Goal: Communication & Community: Connect with others

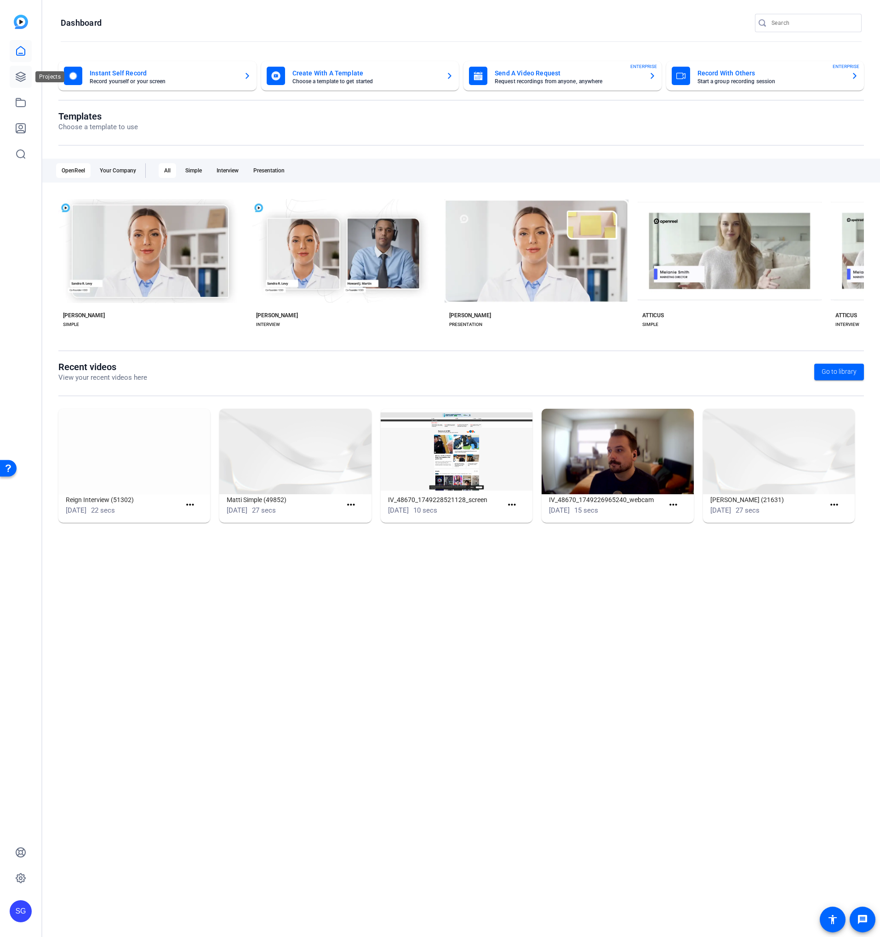
click at [21, 77] on icon at bounding box center [20, 76] width 11 height 11
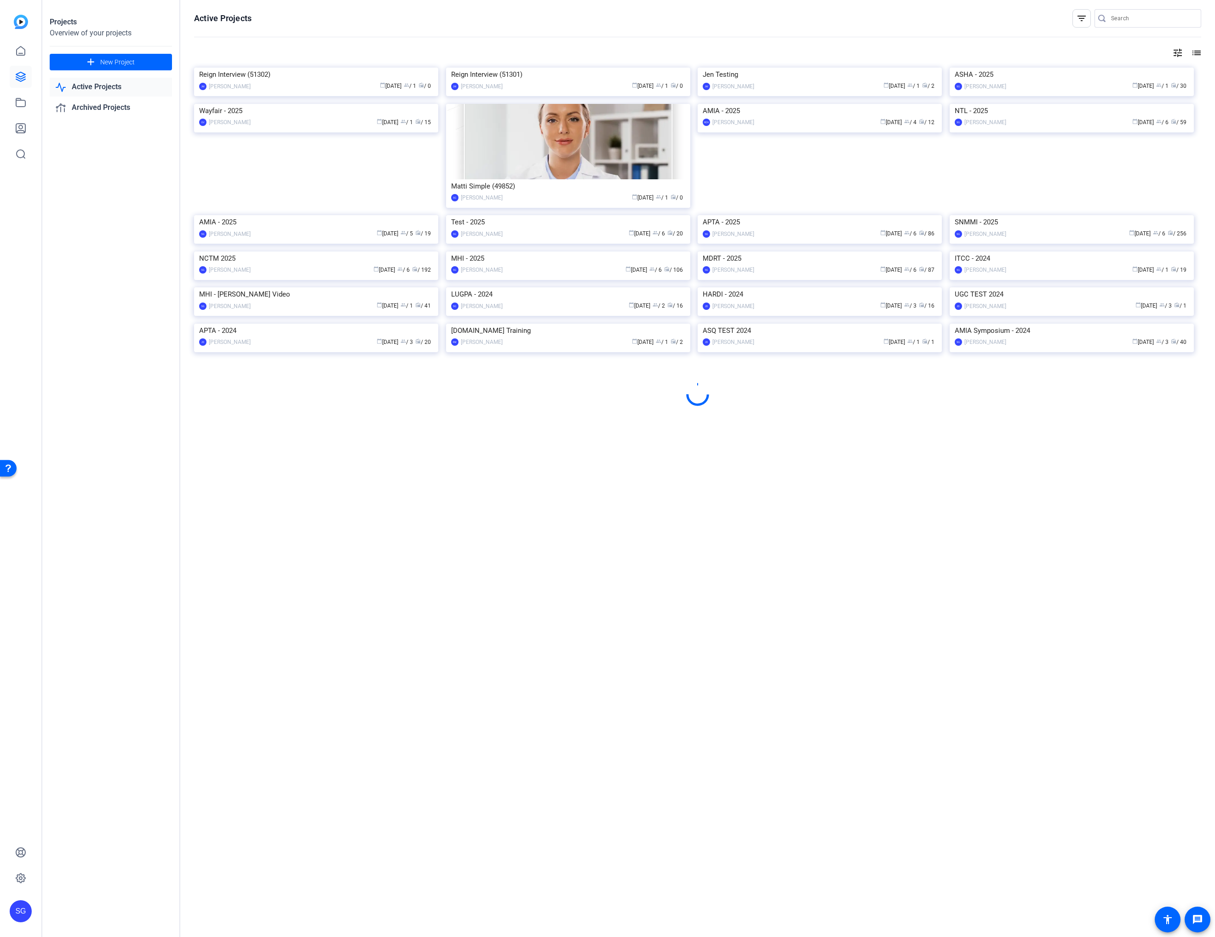
click at [492, 251] on img at bounding box center [568, 251] width 244 height 0
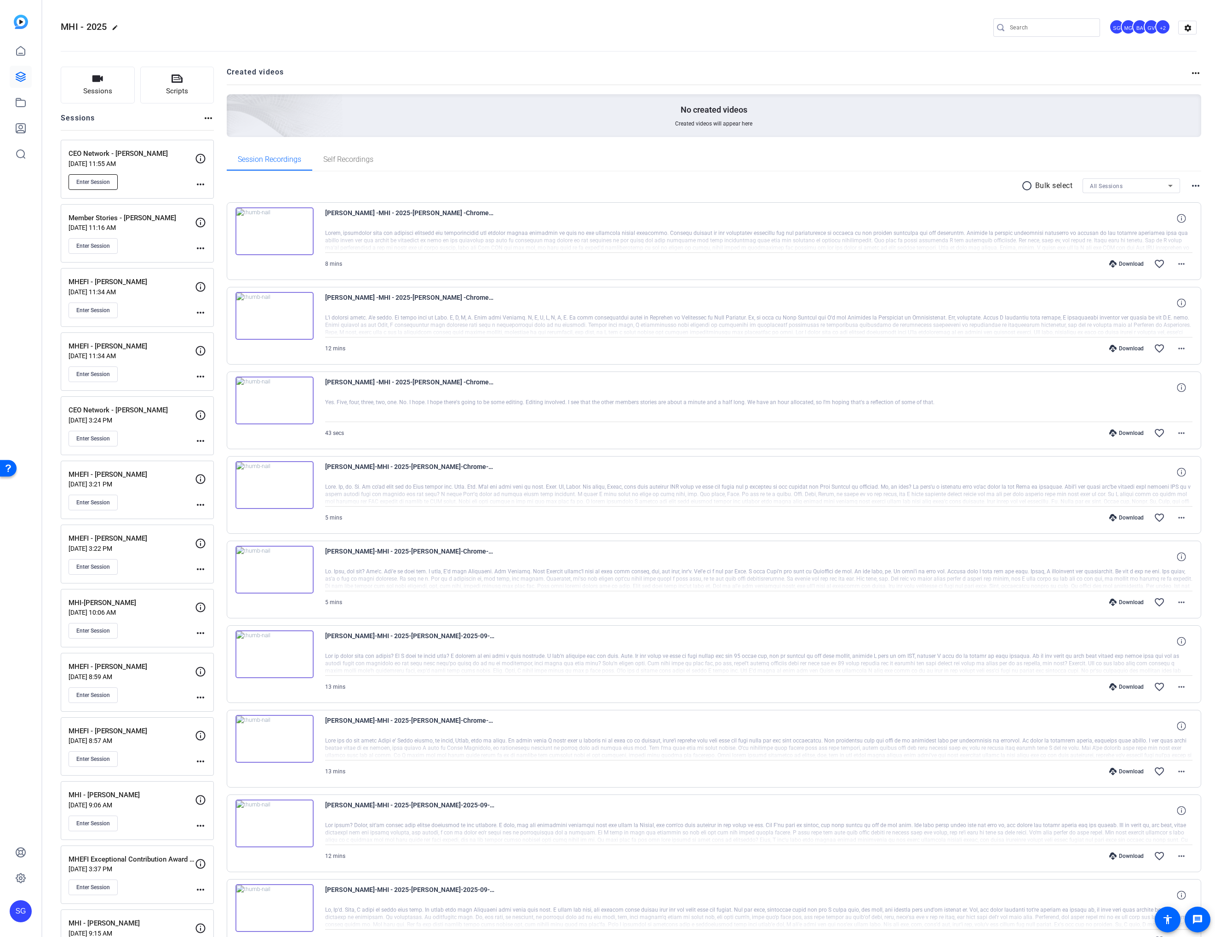
click at [110, 184] on button "Enter Session" at bounding box center [93, 182] width 49 height 16
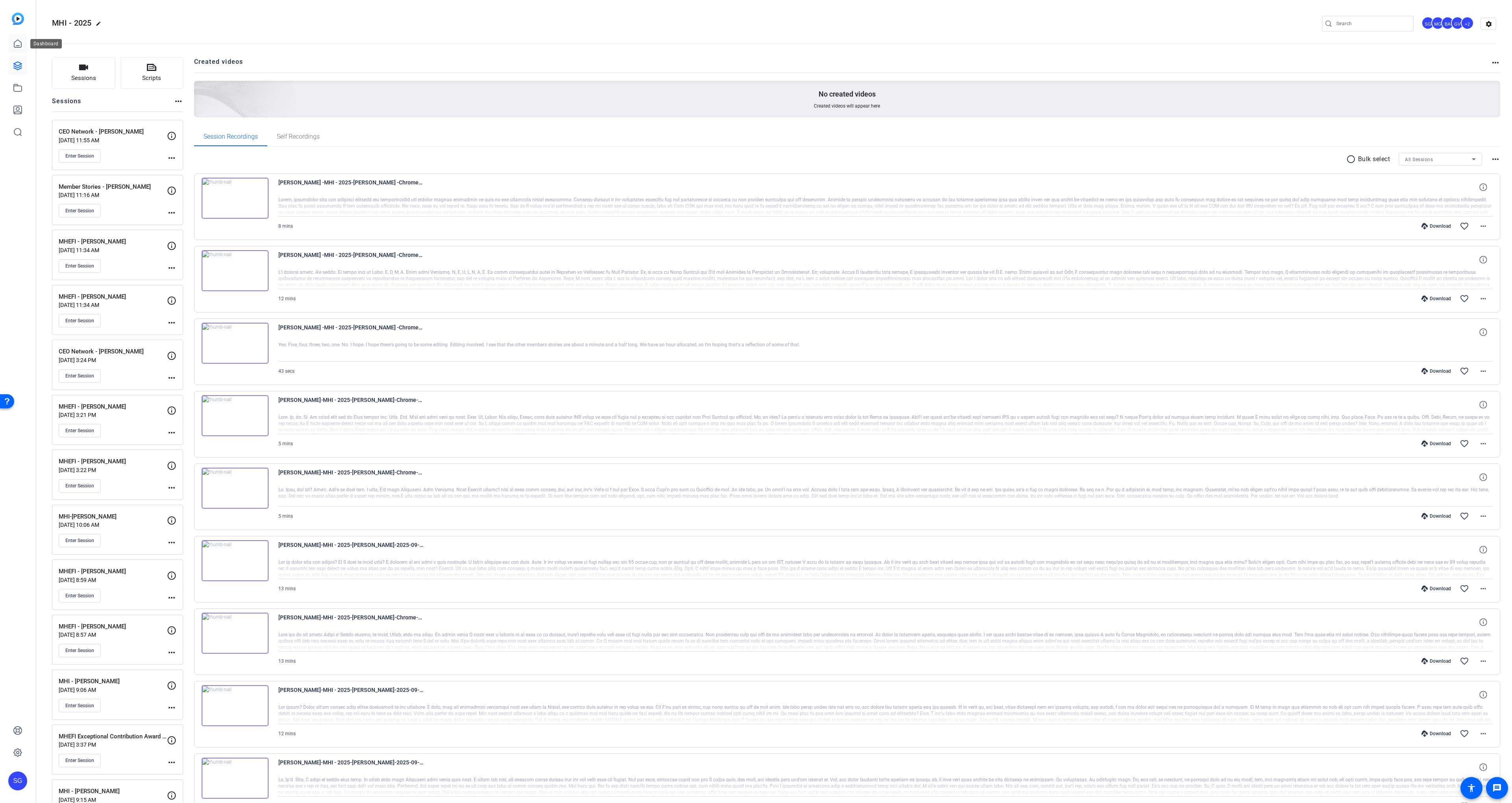
click at [25, 39] on link at bounding box center [18, 44] width 19 height 19
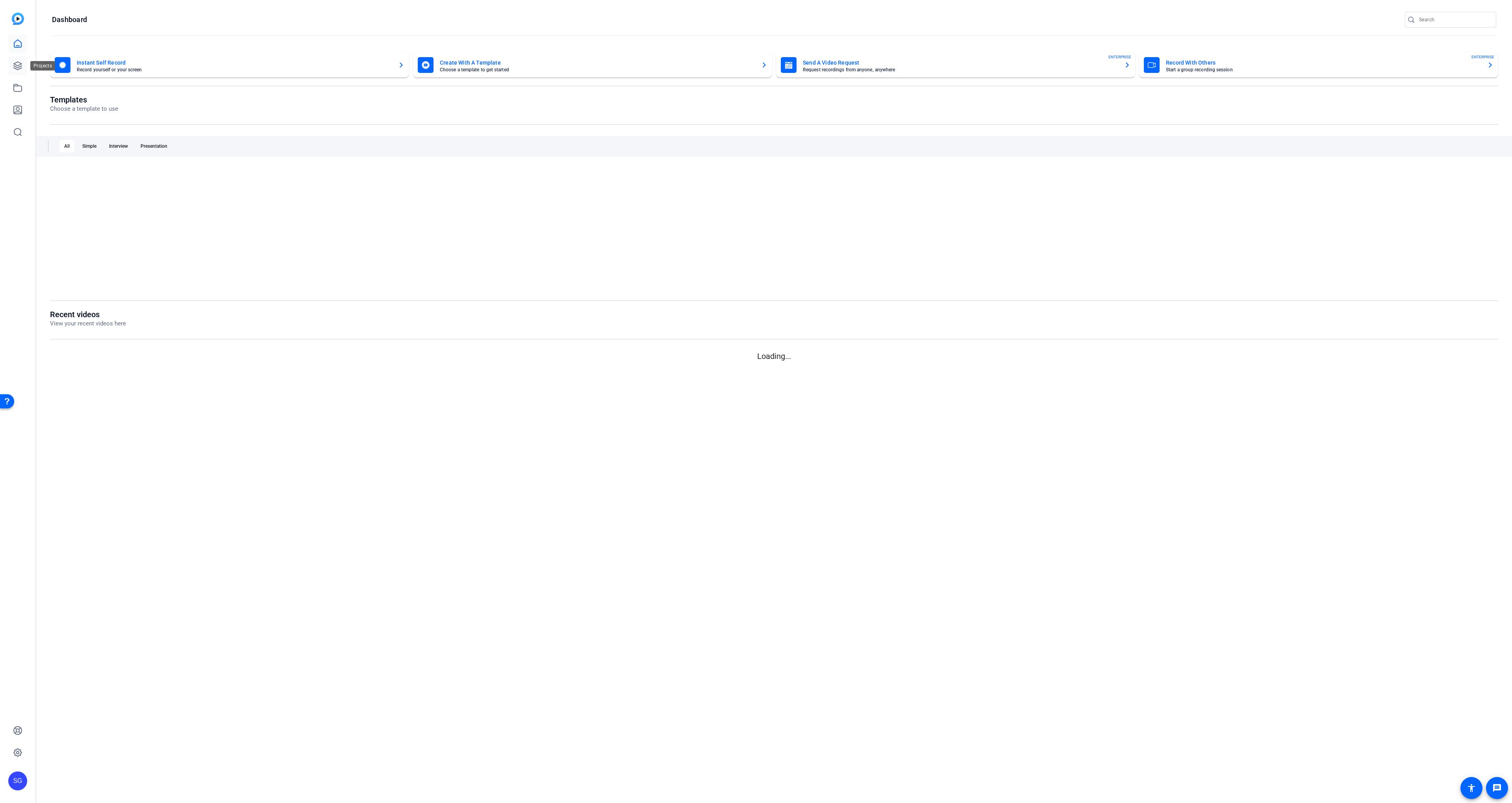
click at [15, 65] on icon at bounding box center [17, 65] width 9 height 9
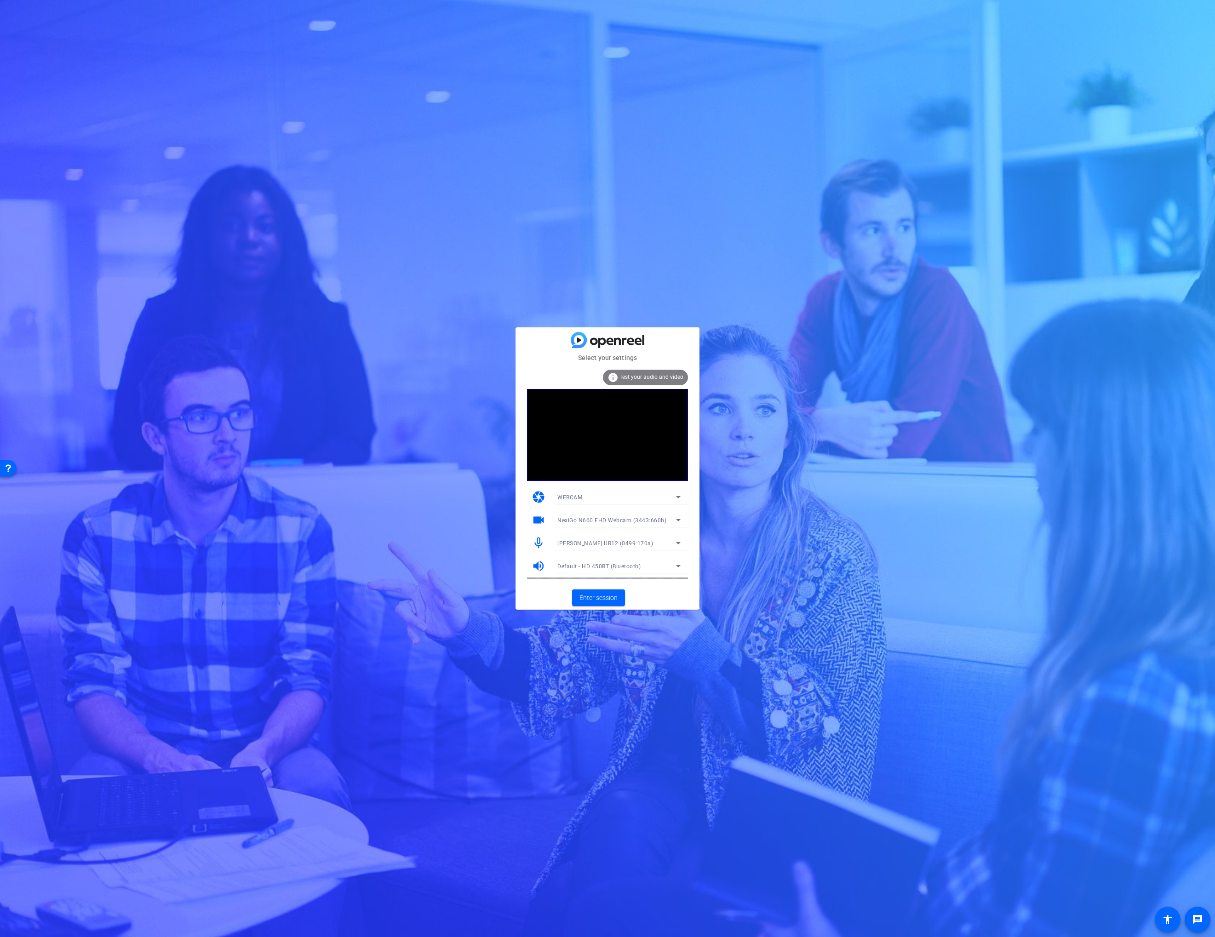
click at [597, 520] on span "NexiGo N660 FHD Webcam (3443:660b)" at bounding box center [611, 520] width 109 height 6
click at [590, 548] on span "OBS Virtual Camera" at bounding box center [583, 553] width 52 height 11
click at [609, 593] on span "Enter session" at bounding box center [598, 598] width 38 height 10
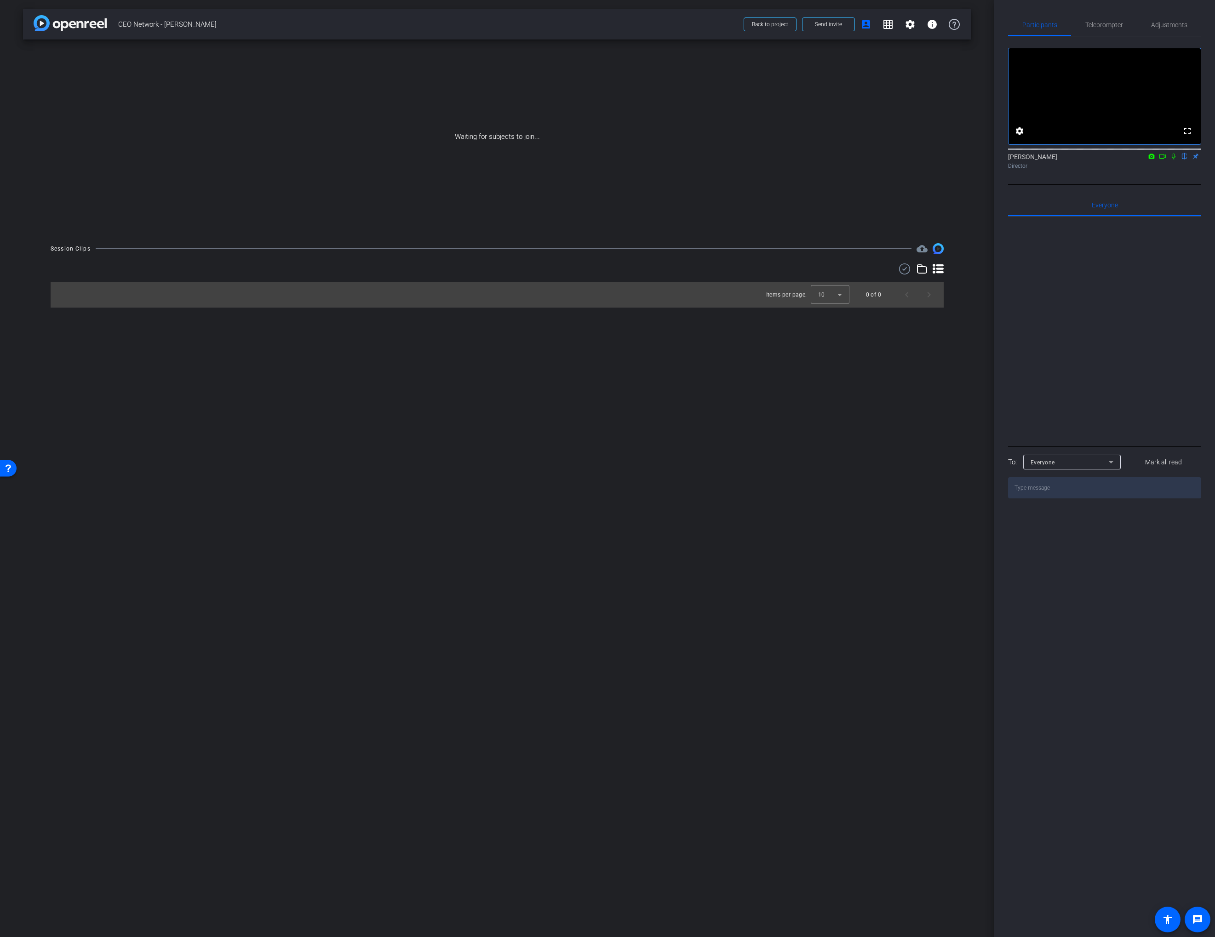
click at [1164, 160] on icon at bounding box center [1162, 156] width 7 height 6
click at [1183, 160] on icon at bounding box center [1184, 156] width 7 height 6
click at [828, 27] on span "Send invite" at bounding box center [828, 24] width 27 height 7
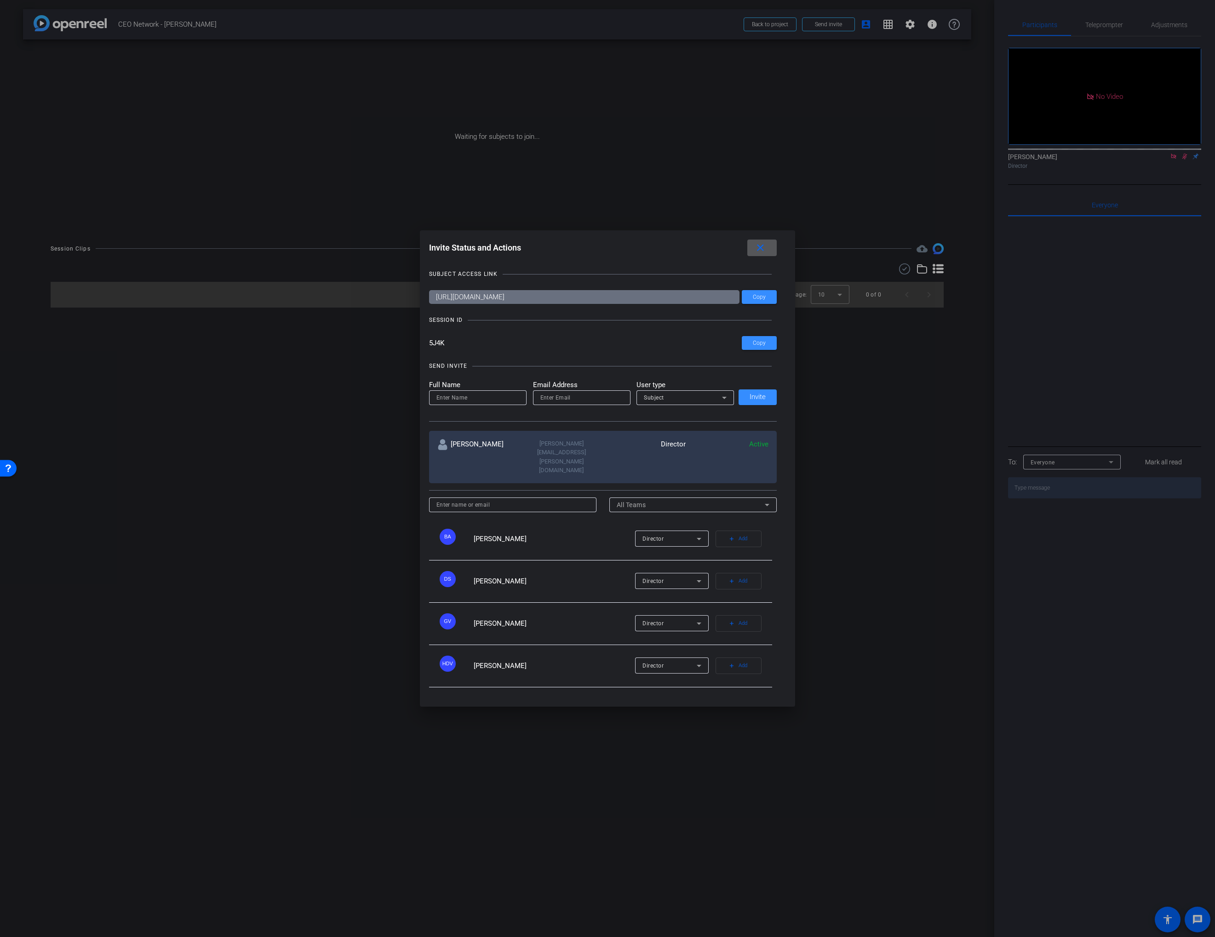
click at [562, 403] on input "email" at bounding box center [581, 397] width 83 height 11
paste input "[PERSON_NAME][EMAIL_ADDRESS][DOMAIN_NAME]"
type input "[PERSON_NAME][EMAIL_ADDRESS][DOMAIN_NAME]"
click at [484, 403] on input at bounding box center [477, 397] width 83 height 11
type input "[PERSON_NAME]"
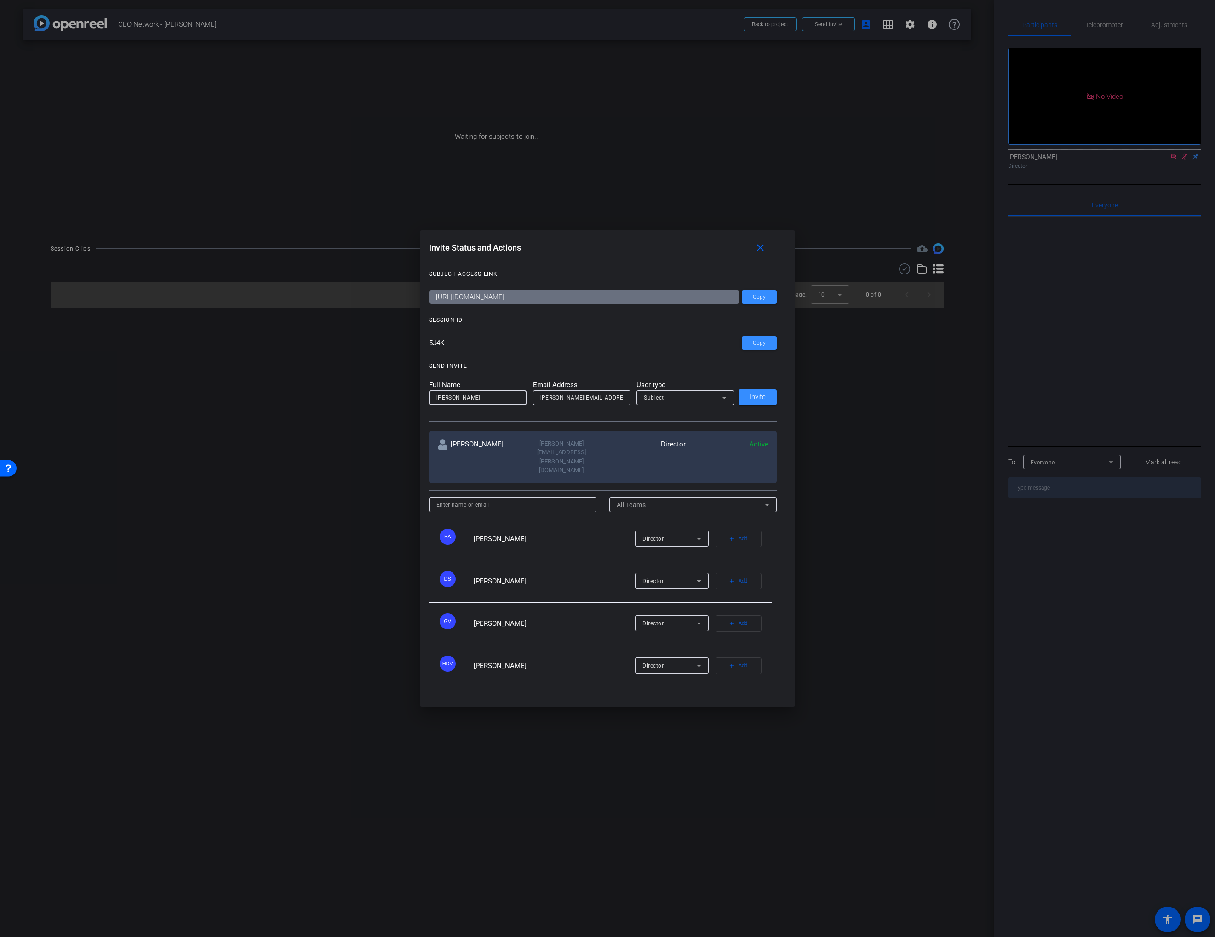
click at [575, 371] on div "SEND INVITE" at bounding box center [603, 365] width 348 height 9
click at [588, 390] on mat-label "Email Address" at bounding box center [581, 385] width 97 height 11
click at [578, 403] on input "[PERSON_NAME][EMAIL_ADDRESS][DOMAIN_NAME]" at bounding box center [581, 397] width 83 height 11
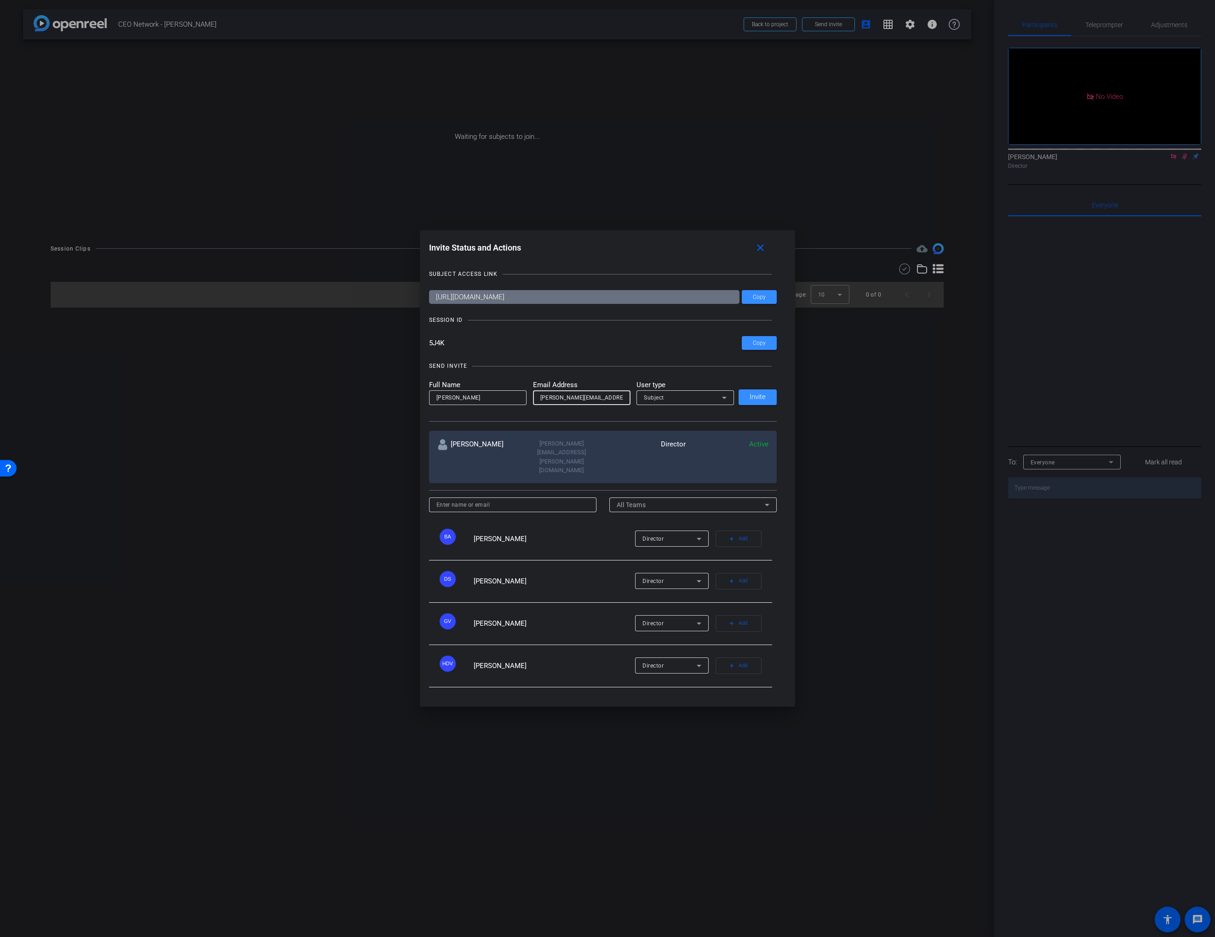
click at [578, 403] on input "[PERSON_NAME][EMAIL_ADDRESS][DOMAIN_NAME]" at bounding box center [581, 397] width 83 height 11
paste input "[PERSON_NAME].[PERSON_NAME]@workerbeetv"
type input "[PERSON_NAME][EMAIL_ADDRESS][PERSON_NAME][DOMAIN_NAME]"
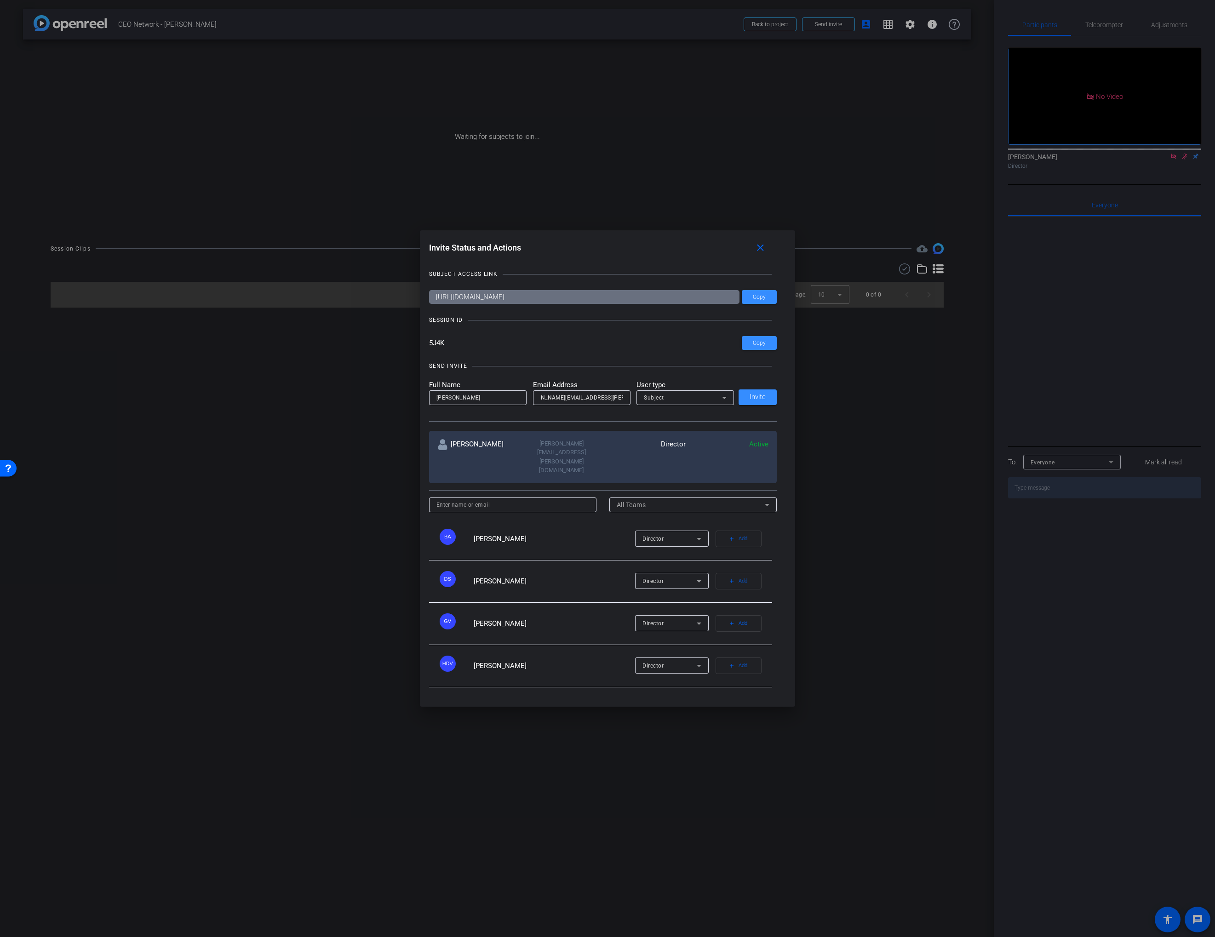
scroll to position [0, 0]
click at [443, 403] on input "[PERSON_NAME]" at bounding box center [477, 397] width 83 height 11
drag, startPoint x: 443, startPoint y: 409, endPoint x: 454, endPoint y: 410, distance: 11.1
click at [443, 403] on input "[PERSON_NAME]" at bounding box center [477, 397] width 83 height 11
paste input "[PERSON_NAME]"
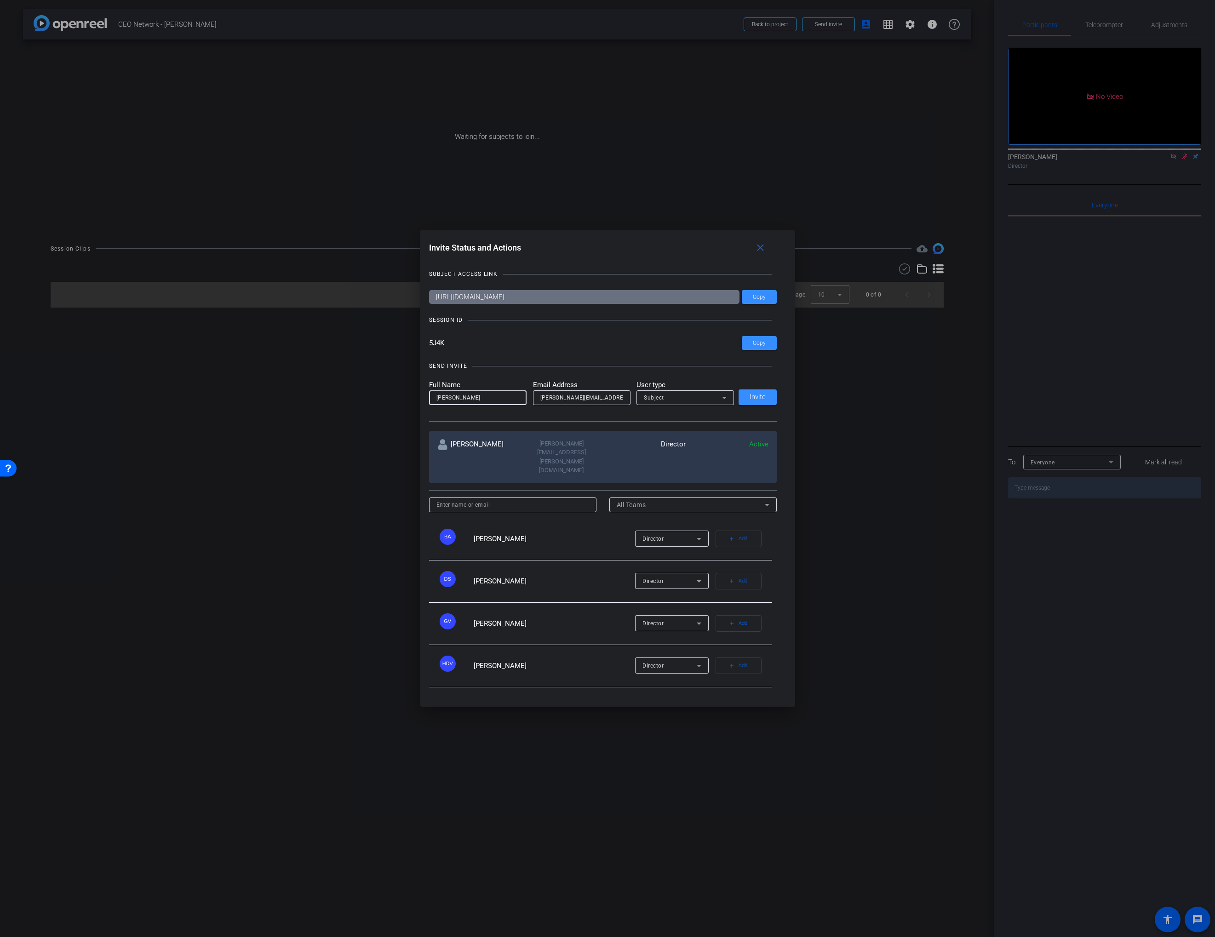
type input "[PERSON_NAME]"
click at [610, 403] on input "[PERSON_NAME][EMAIL_ADDRESS][PERSON_NAME][DOMAIN_NAME]" at bounding box center [581, 397] width 83 height 11
type input "[PERSON_NAME][EMAIL_ADDRESS][PERSON_NAME][DOMAIN_NAME]"
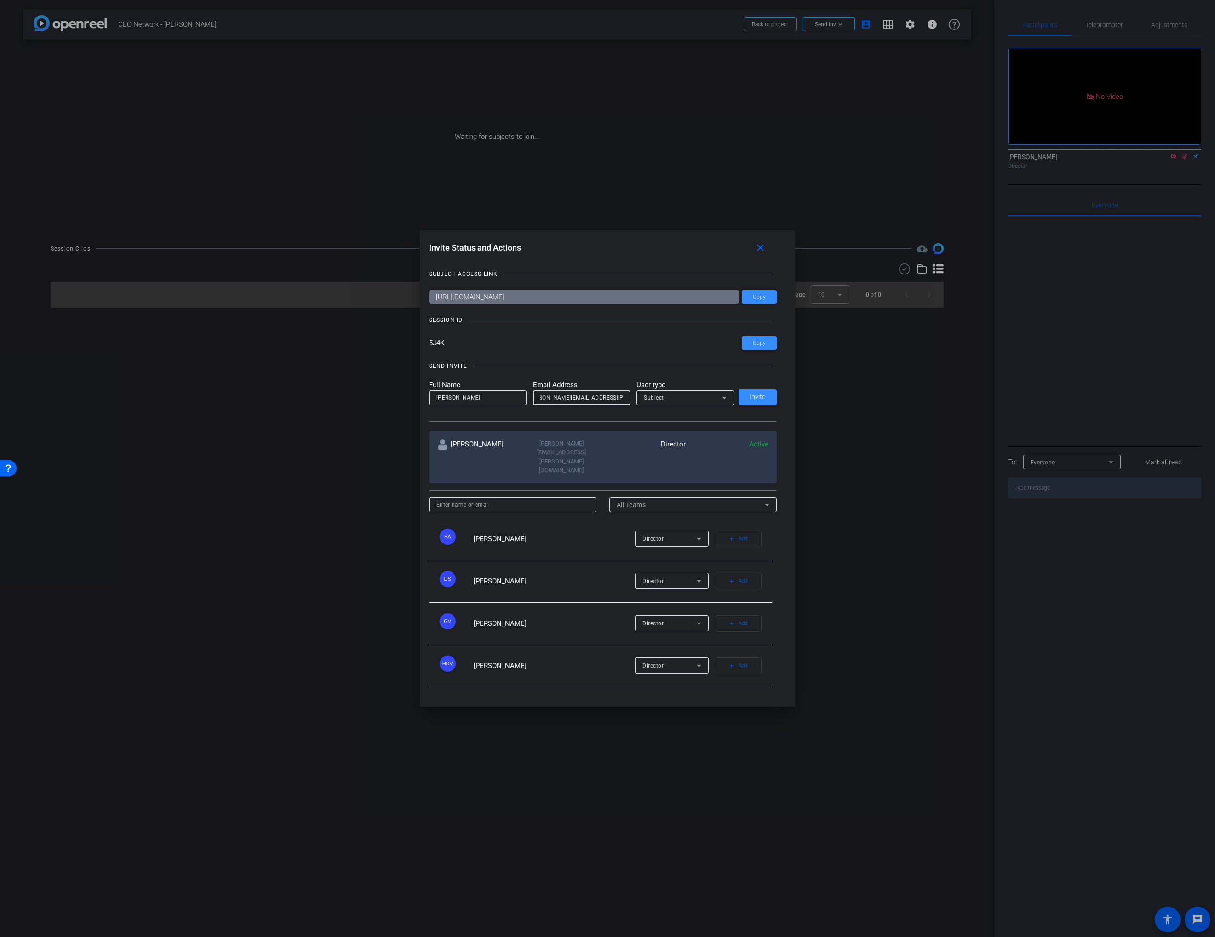
click at [651, 401] on span "Subject" at bounding box center [654, 397] width 20 height 6
click at [656, 440] on span "Watcher" at bounding box center [655, 443] width 23 height 11
drag, startPoint x: 629, startPoint y: 414, endPoint x: 675, endPoint y: 413, distance: 46.0
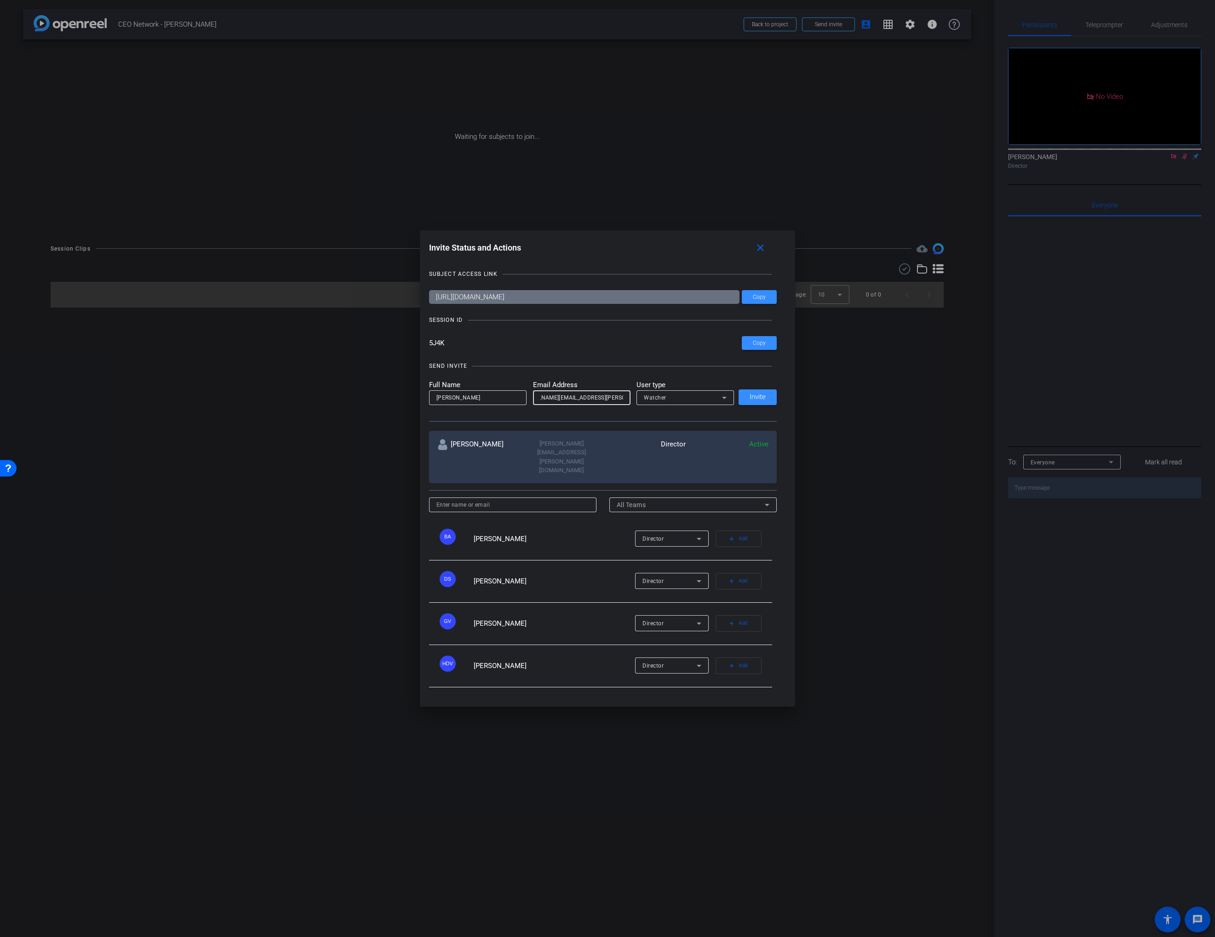
click at [675, 405] on form "Full Name [PERSON_NAME] Email Address [PERSON_NAME][EMAIL_ADDRESS][PERSON_NAME]…" at bounding box center [581, 392] width 305 height 25
click at [759, 400] on span "Invite" at bounding box center [757, 397] width 16 height 7
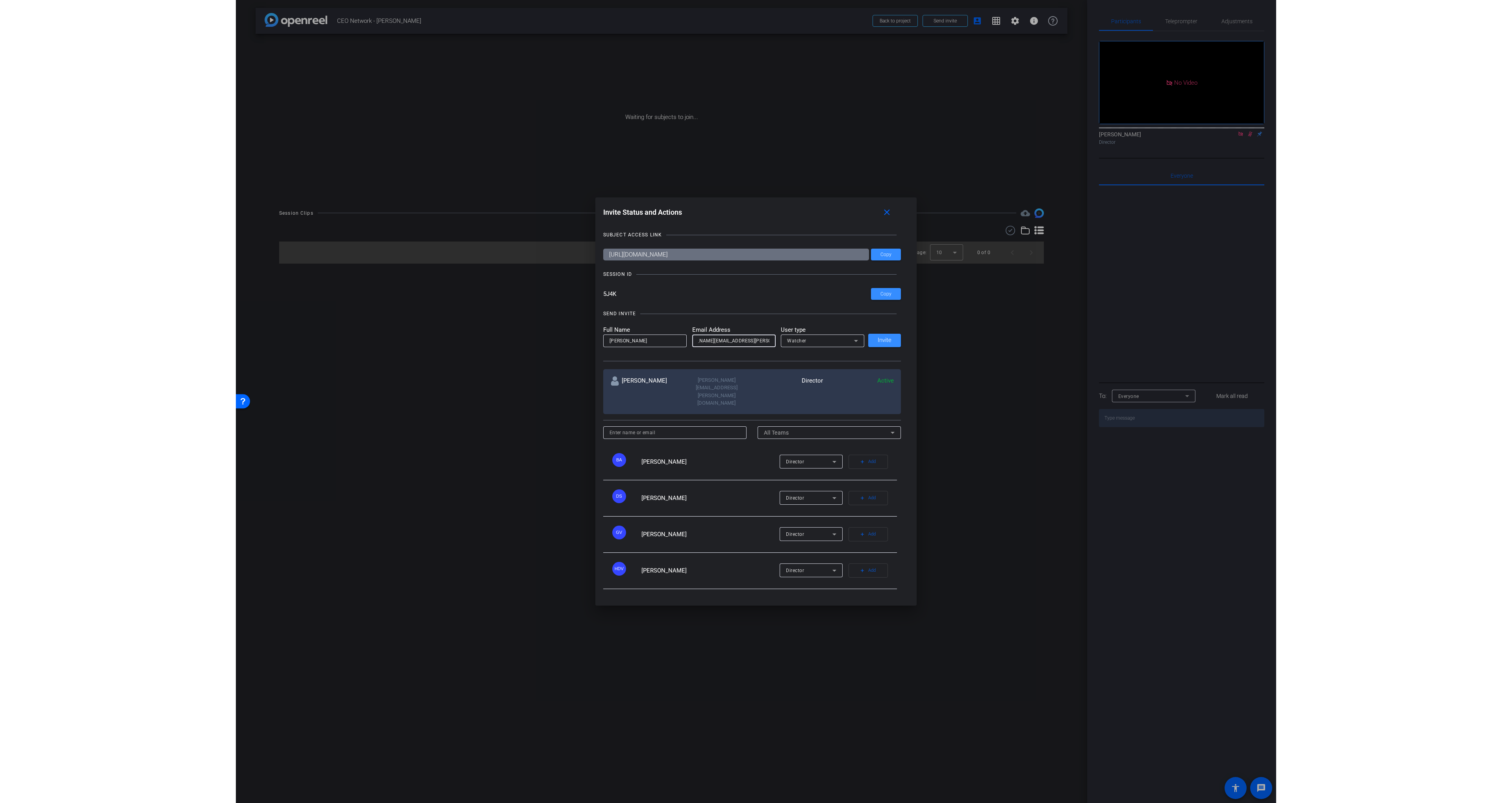
scroll to position [0, 0]
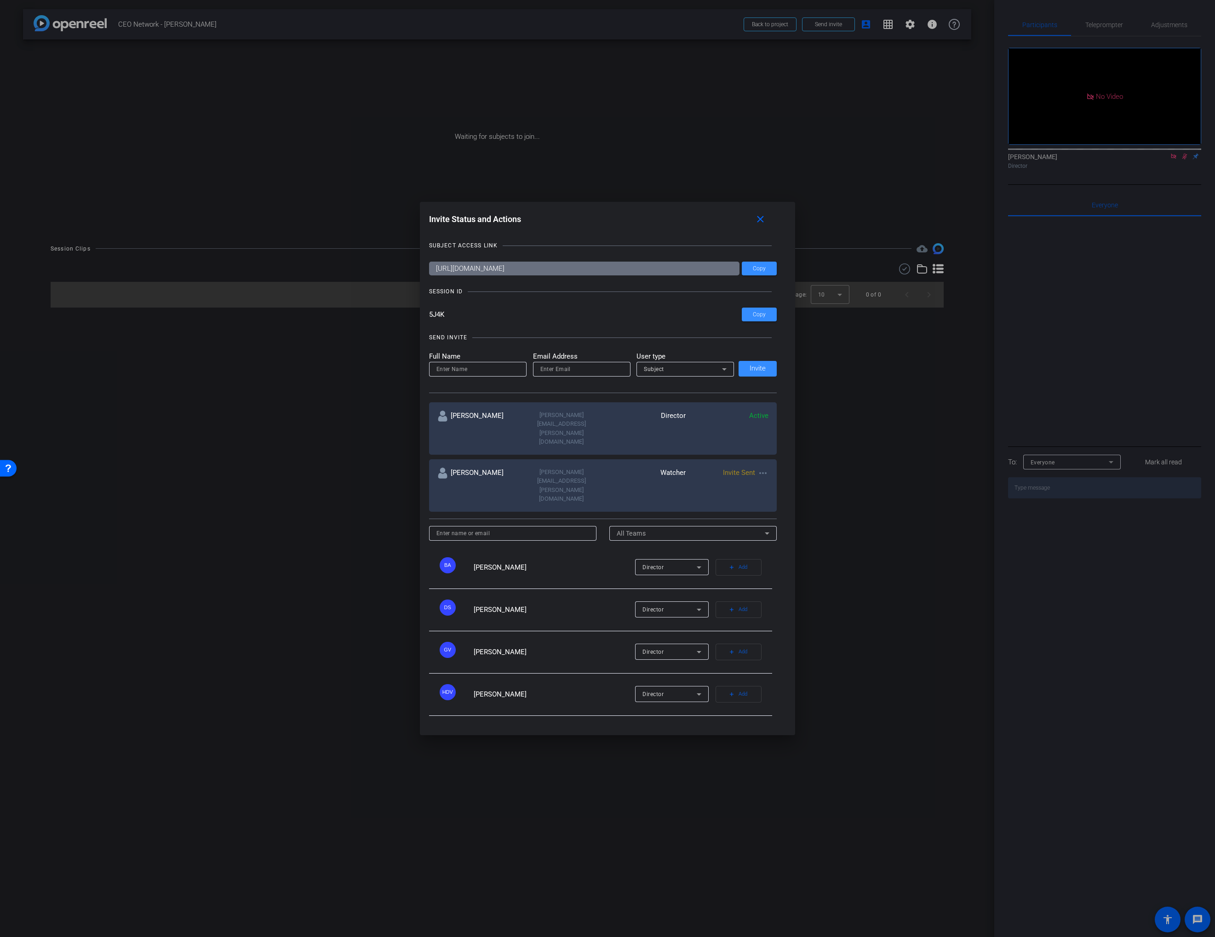
click at [545, 375] on input "email" at bounding box center [581, 369] width 83 height 11
paste input "[PERSON_NAME][EMAIL_ADDRESS][DOMAIN_NAME]"
type input "[PERSON_NAME][EMAIL_ADDRESS][DOMAIN_NAME]"
click at [498, 375] on input at bounding box center [477, 369] width 83 height 11
type input "[PERSON_NAME]"
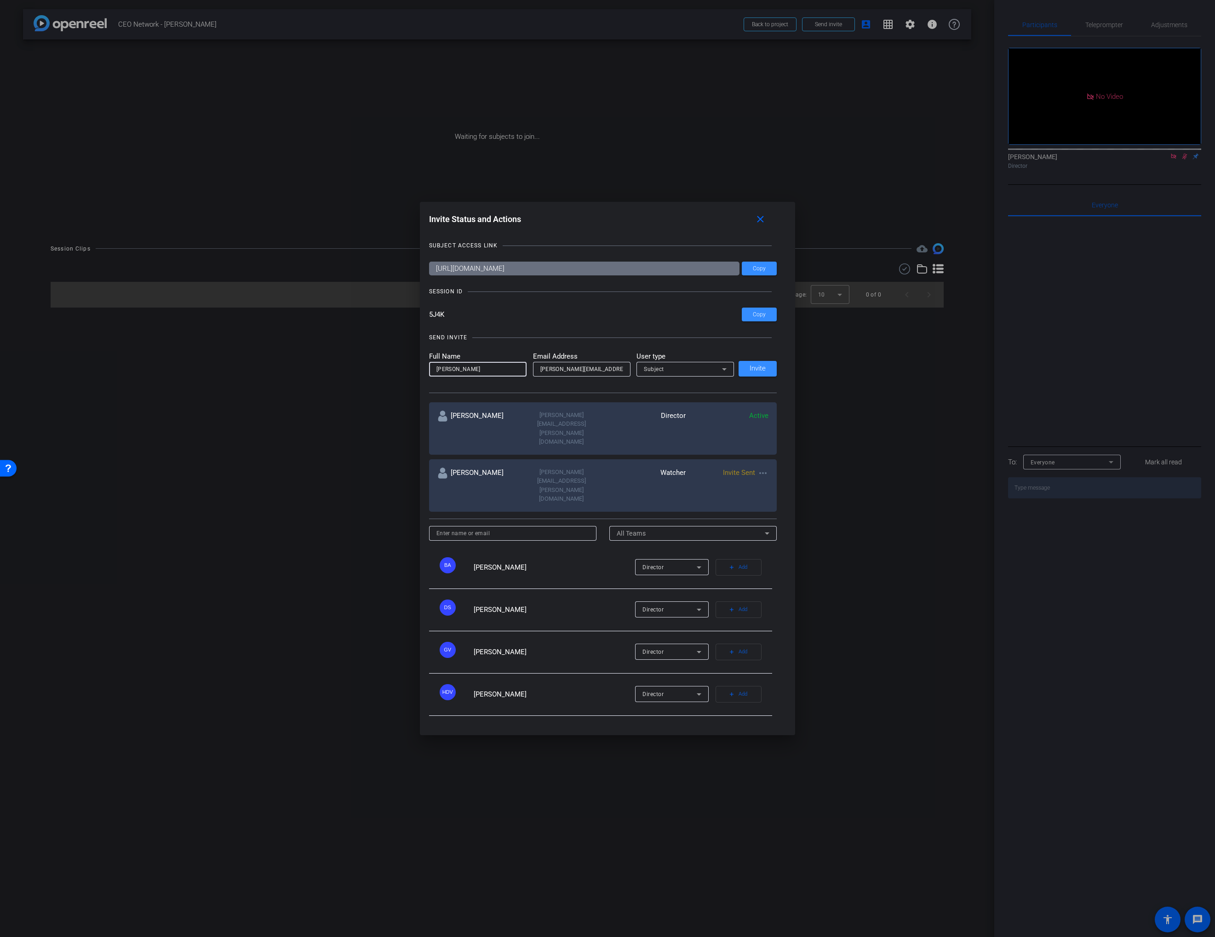
drag, startPoint x: 683, startPoint y: 369, endPoint x: 693, endPoint y: 370, distance: 10.2
click at [684, 369] on div "SEND INVITE Full Name [PERSON_NAME] Address [PERSON_NAME][EMAIL_ADDRESS][DOMAIN…" at bounding box center [603, 358] width 348 height 69
click at [761, 372] on span "Invite" at bounding box center [757, 368] width 16 height 7
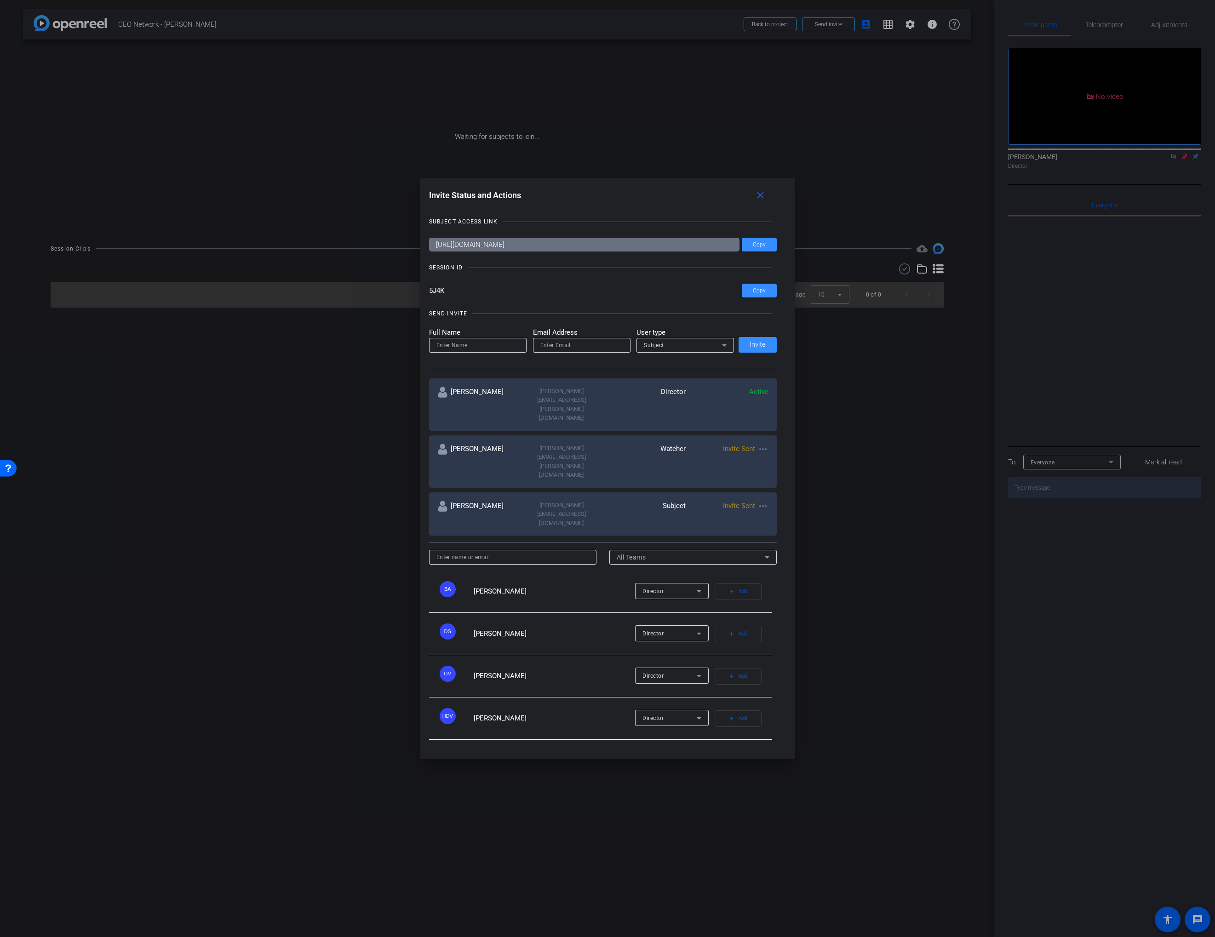
drag, startPoint x: 554, startPoint y: 376, endPoint x: 495, endPoint y: 373, distance: 58.9
click at [552, 351] on input "email" at bounding box center [581, 345] width 83 height 11
paste input "[EMAIL_ADDRESS][DOMAIN_NAME]"
type input "[EMAIL_ADDRESS][DOMAIN_NAME]"
click at [471, 351] on input at bounding box center [477, 345] width 83 height 11
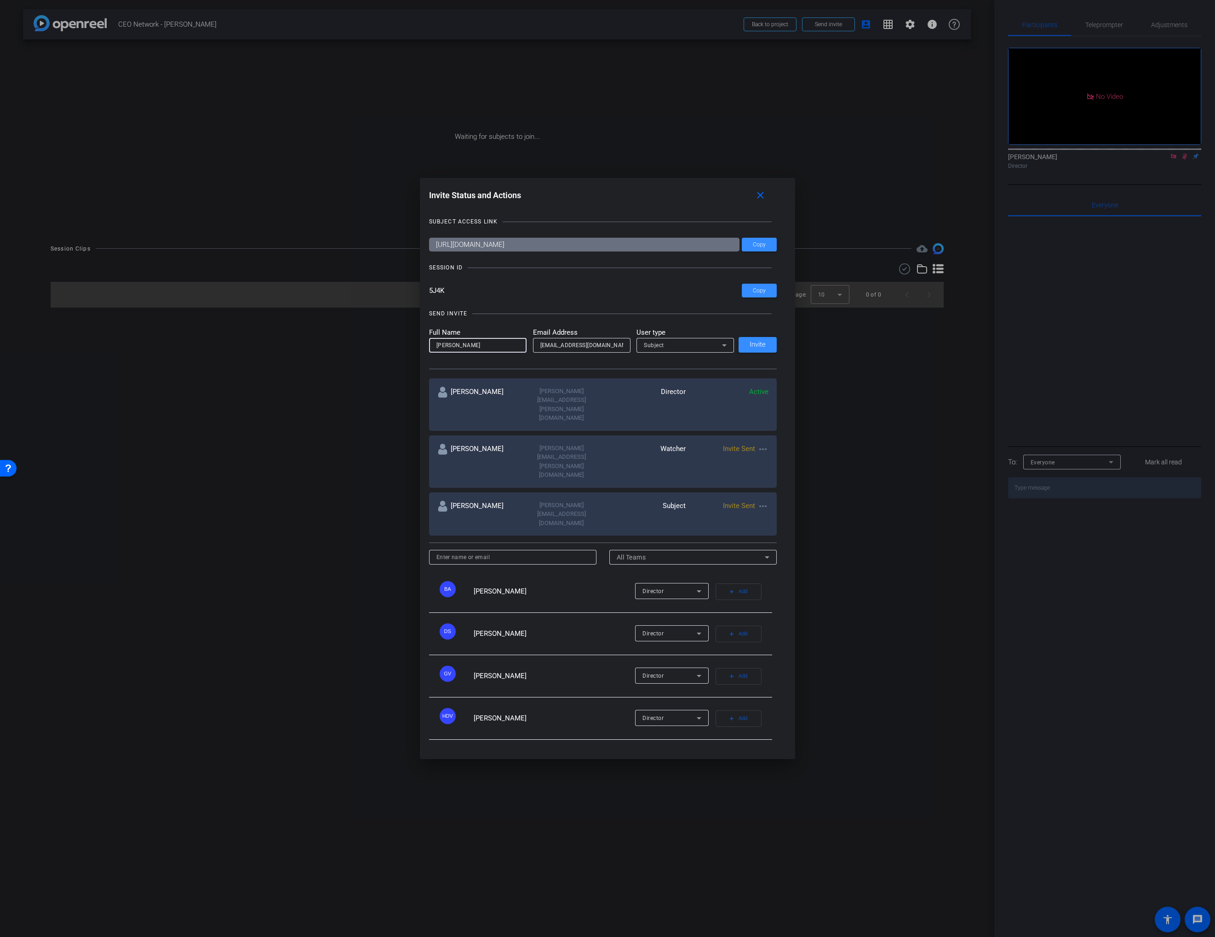
type input "[PERSON_NAME]"
click at [512, 318] on div "SEND INVITE" at bounding box center [603, 313] width 348 height 9
click at [586, 358] on div "SEND INVITE Full Name [PERSON_NAME] Address [EMAIL_ADDRESS][DOMAIN_NAME] User t…" at bounding box center [603, 334] width 348 height 69
click at [591, 351] on input "[EMAIL_ADDRESS][DOMAIN_NAME]" at bounding box center [581, 345] width 83 height 11
click at [613, 351] on input "[EMAIL_ADDRESS][DOMAIN_NAME]" at bounding box center [581, 345] width 83 height 11
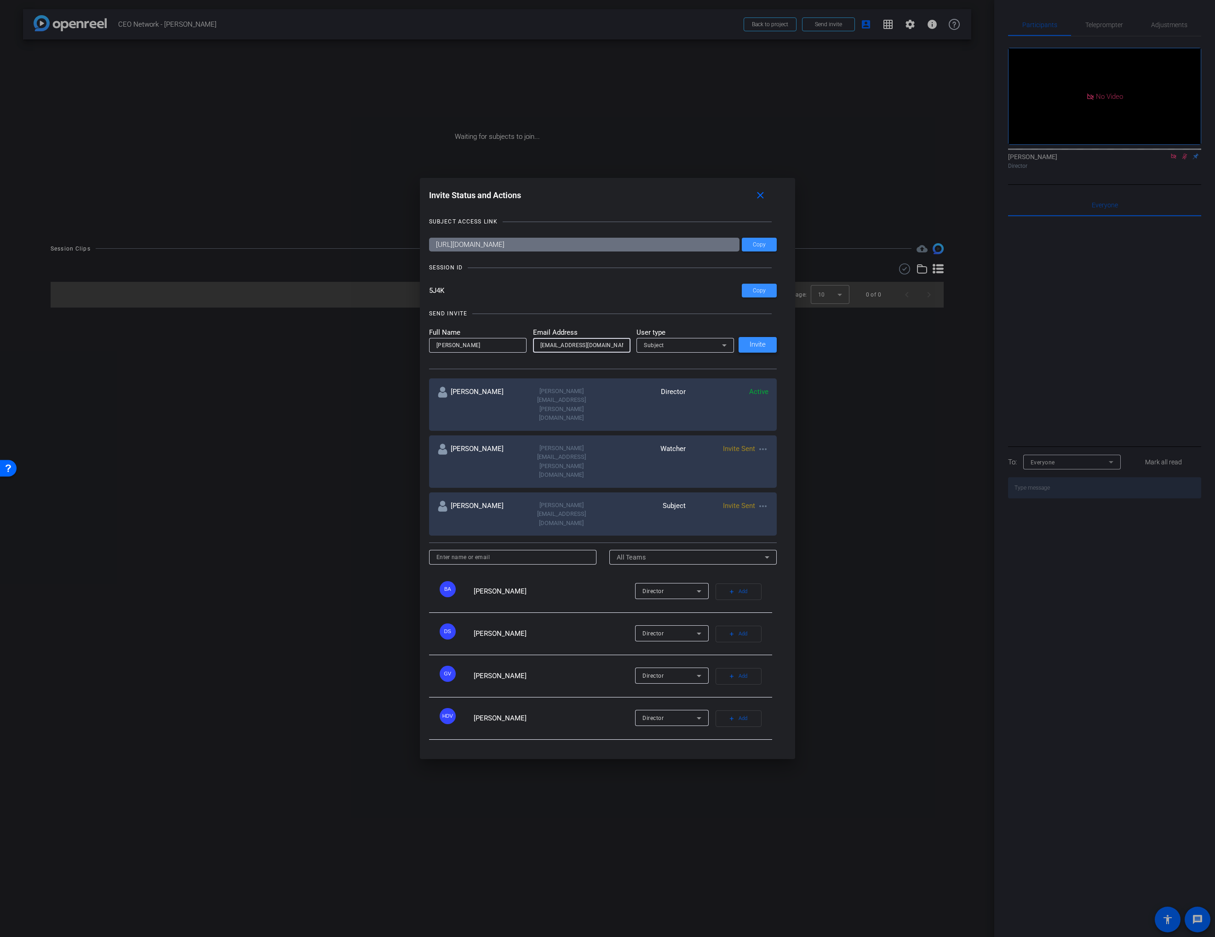
click at [752, 348] on span "Invite" at bounding box center [757, 344] width 16 height 7
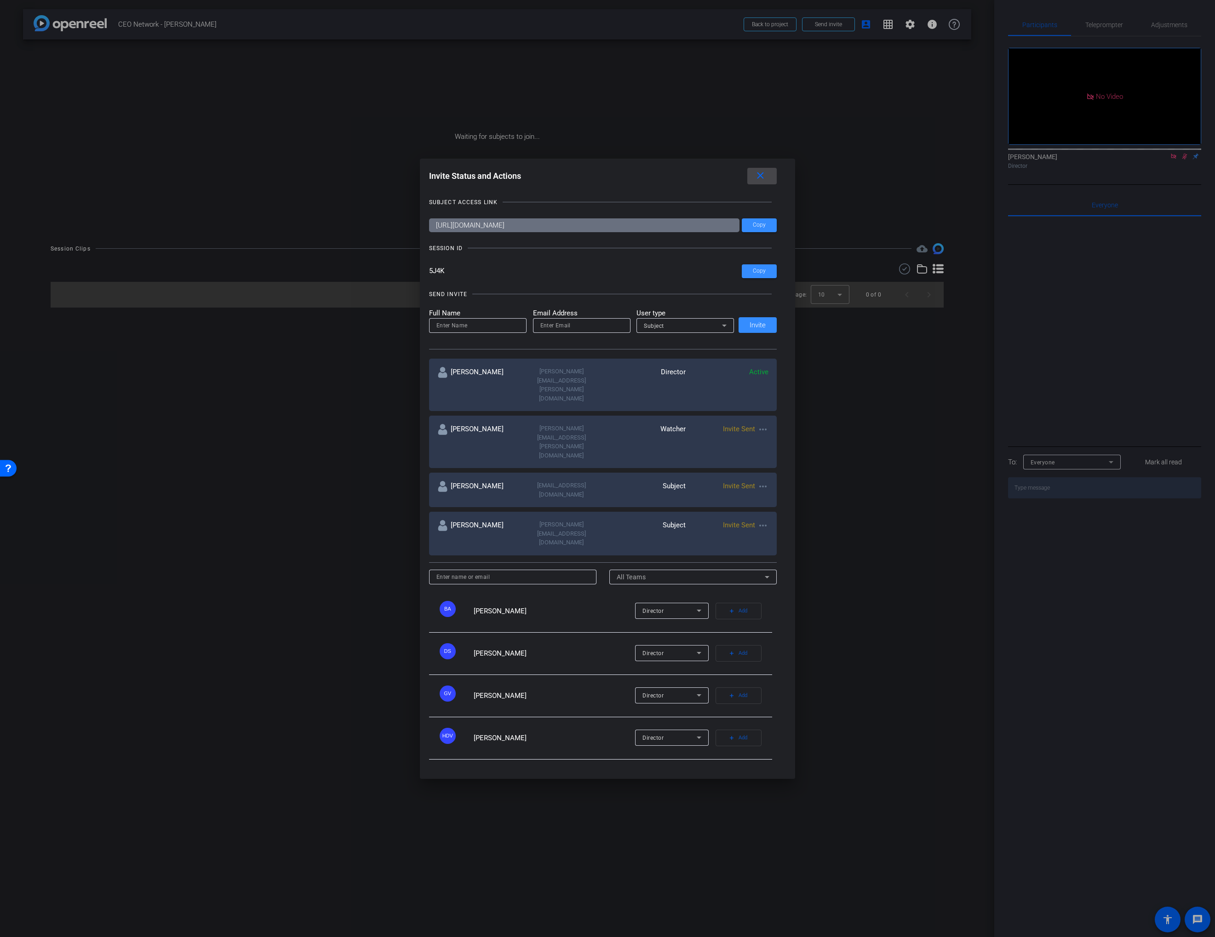
click at [762, 182] on mat-icon "close" at bounding box center [759, 175] width 11 height 11
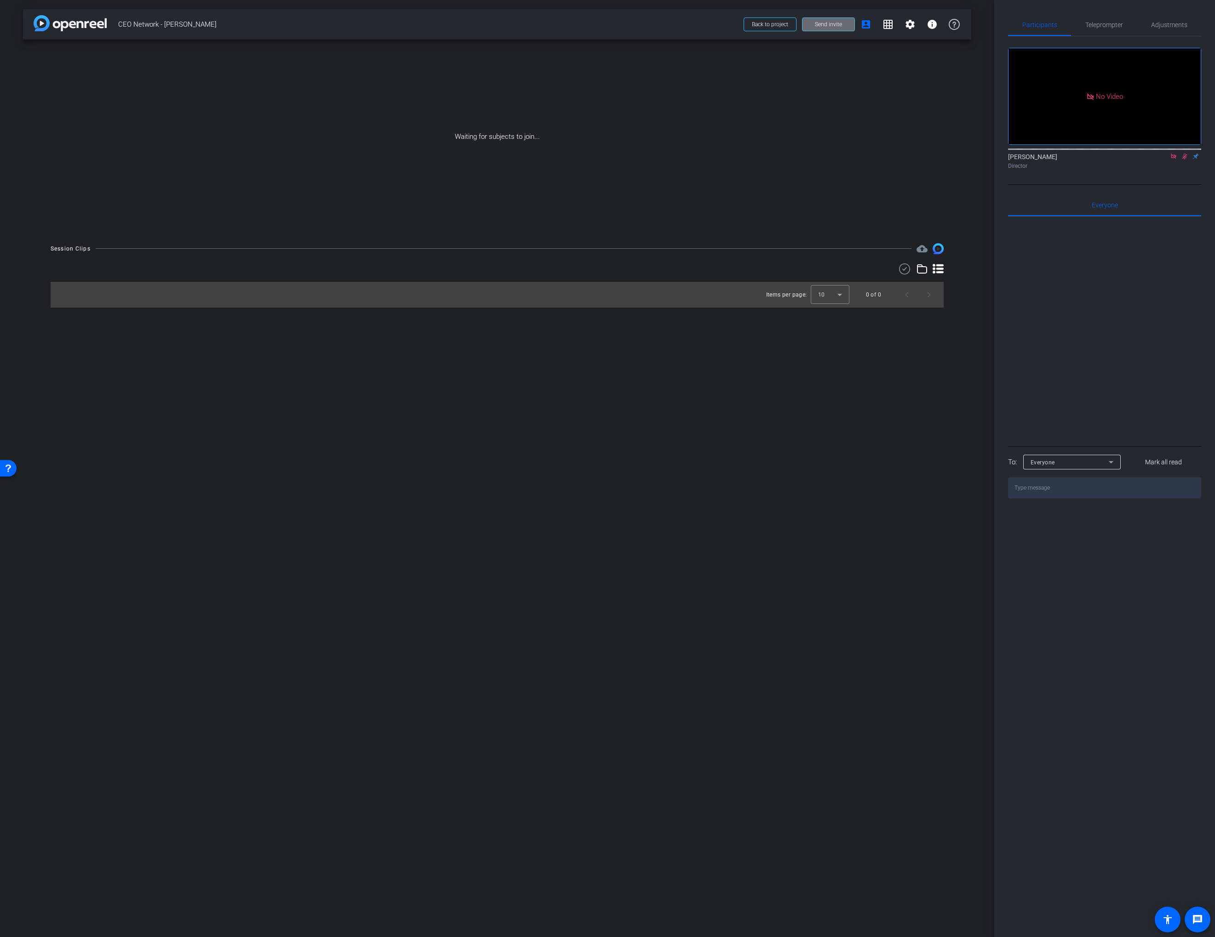
click at [819, 21] on span "Send invite" at bounding box center [828, 24] width 27 height 7
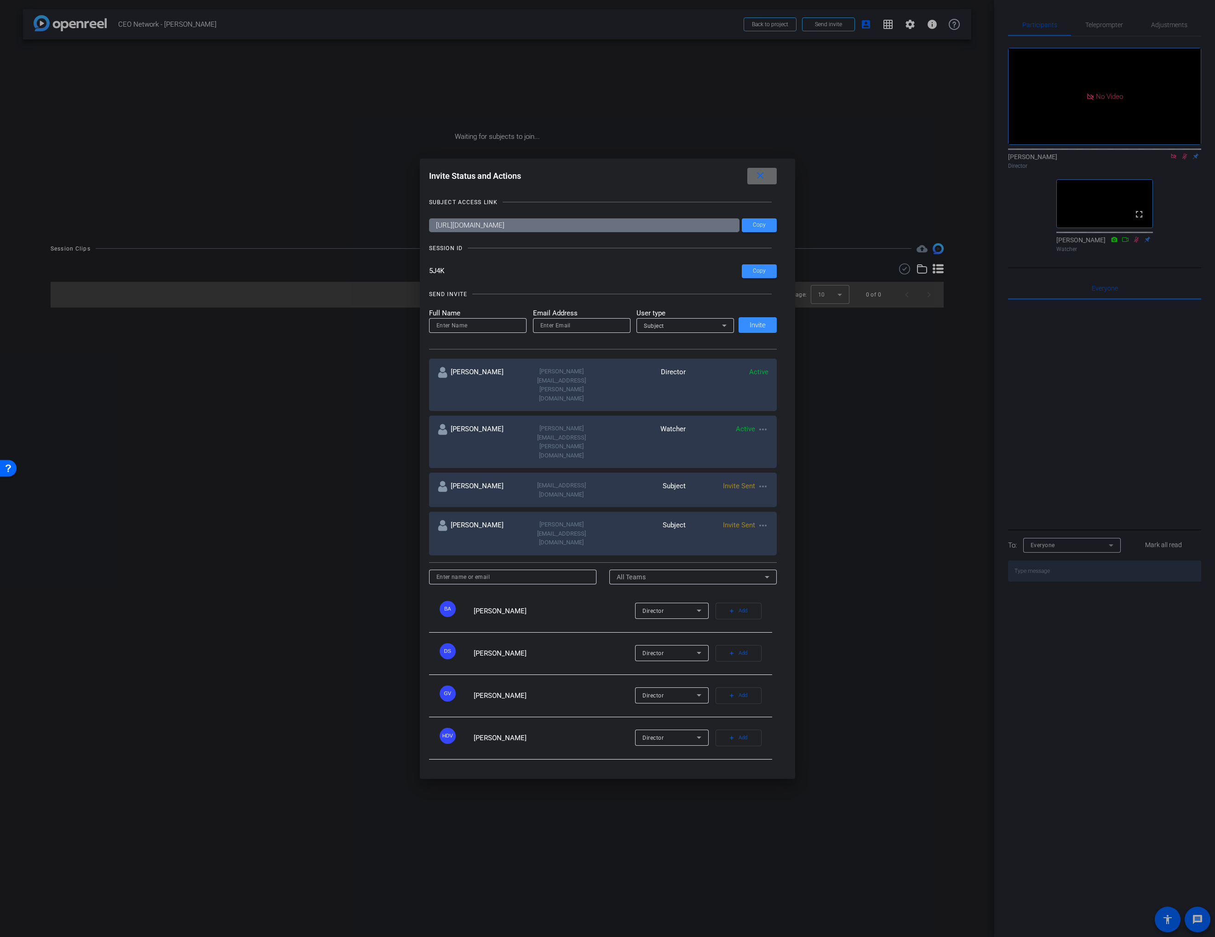
click at [756, 182] on mat-icon "close" at bounding box center [759, 175] width 11 height 11
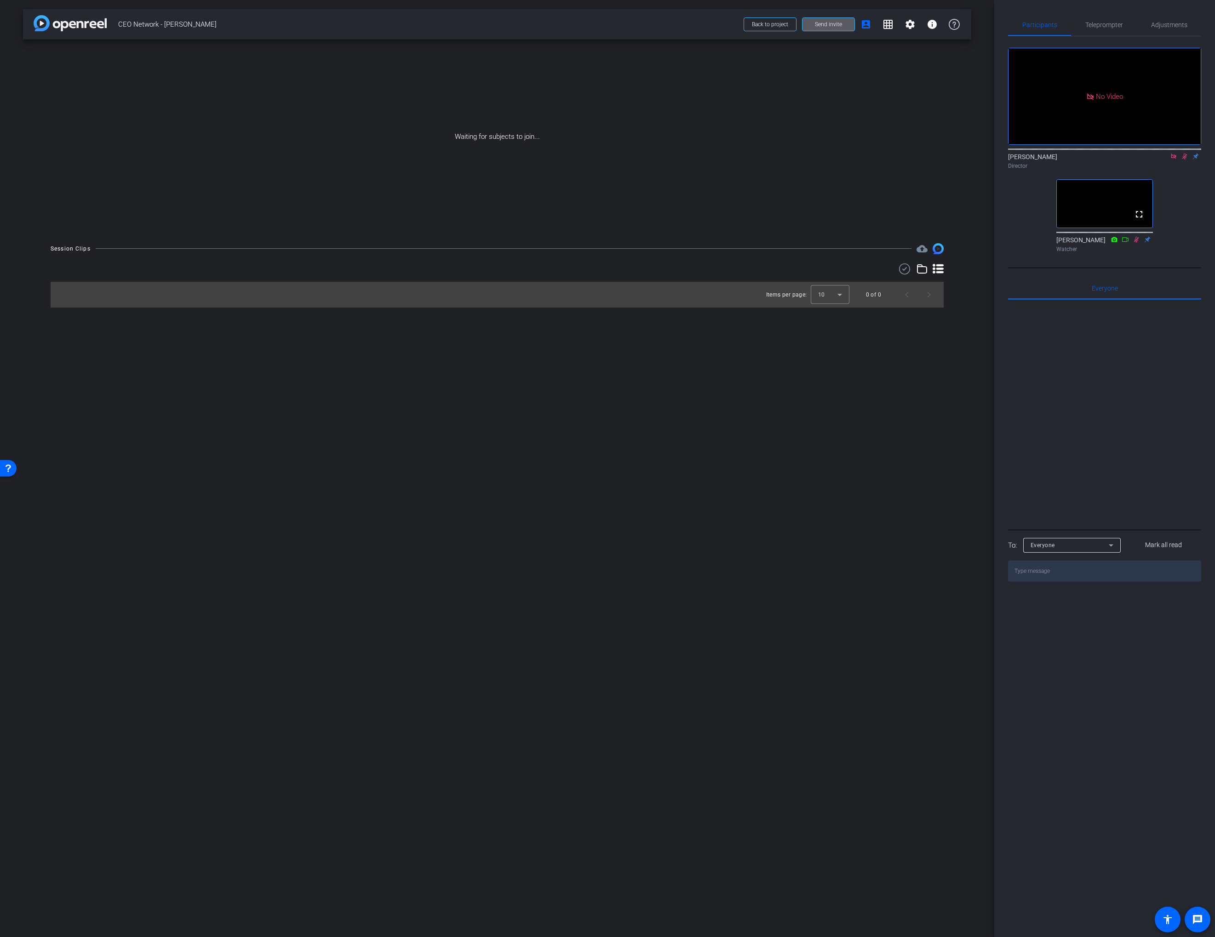
click at [808, 71] on div "Waiting for subjects to join..." at bounding box center [497, 137] width 948 height 194
click at [465, 137] on div "Waiting for subjects to join..." at bounding box center [497, 137] width 948 height 194
click at [461, 136] on div "Waiting for subjects to join..." at bounding box center [497, 137] width 948 height 194
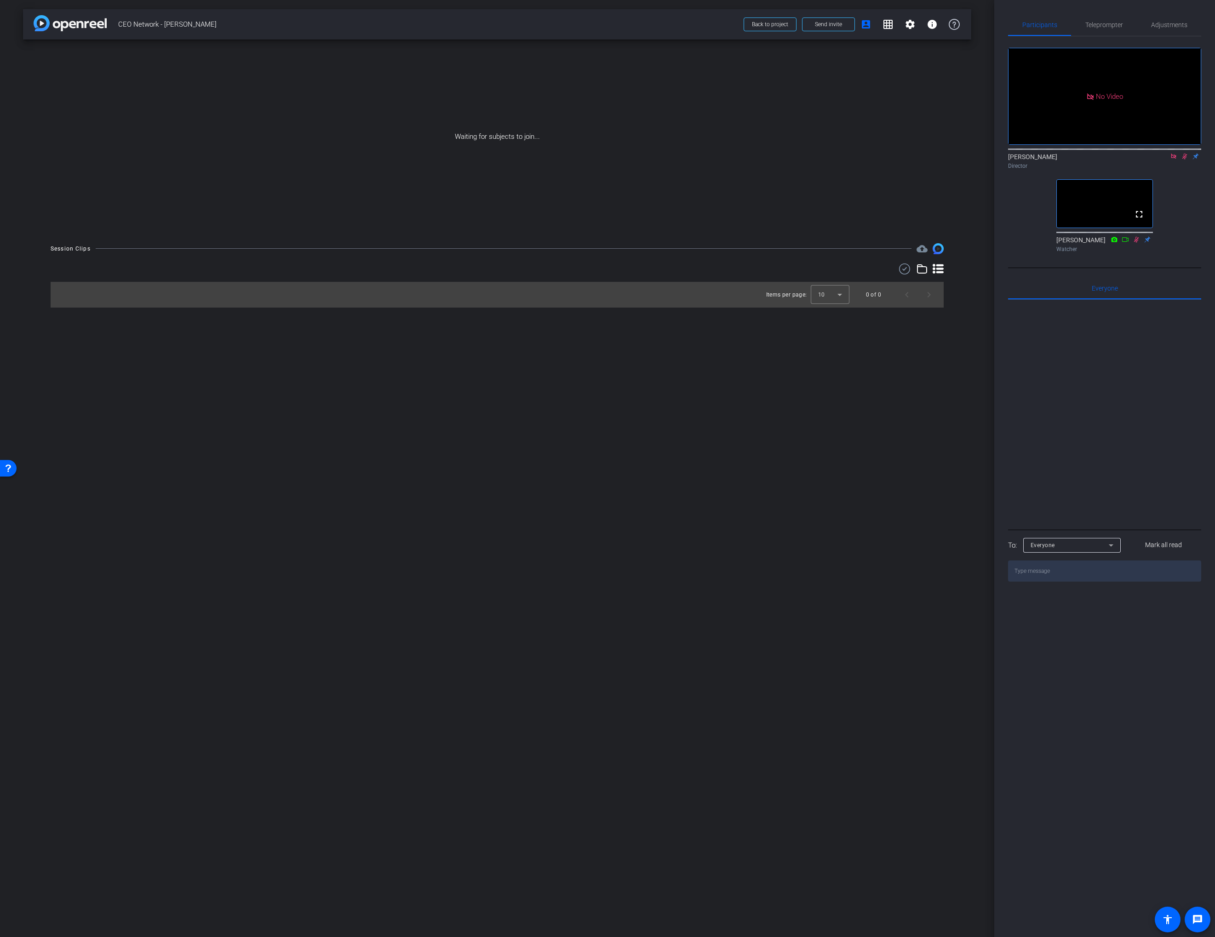
click at [453, 136] on div "Waiting for subjects to join..." at bounding box center [497, 137] width 948 height 194
drag, startPoint x: 455, startPoint y: 135, endPoint x: 539, endPoint y: 137, distance: 83.7
click at [546, 139] on div "Waiting for subjects to join..." at bounding box center [497, 137] width 948 height 194
click at [528, 136] on div "Waiting for subjects to join..." at bounding box center [497, 137] width 948 height 194
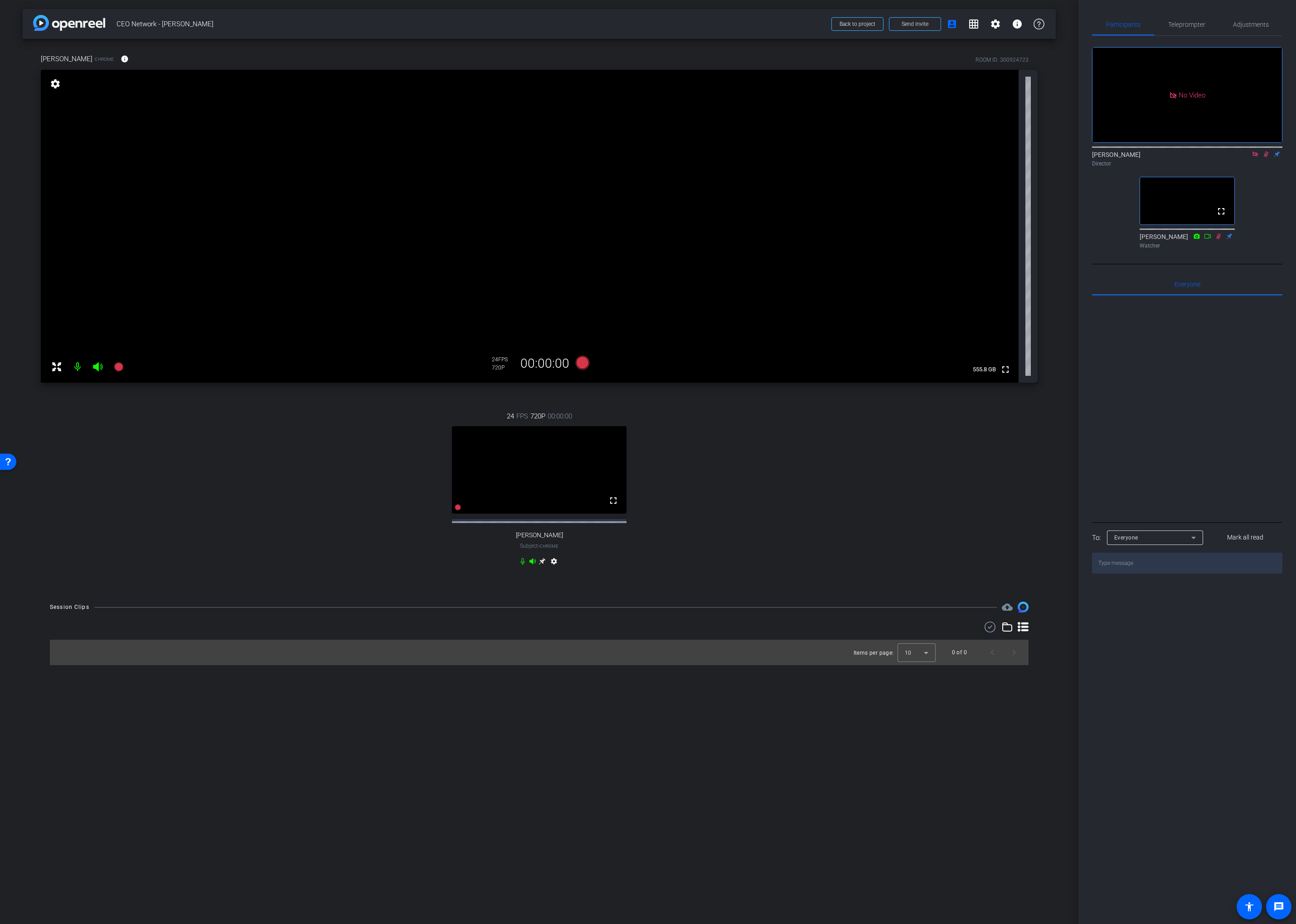
click at [1197, 158] on icon at bounding box center [1265, 154] width 7 height 6
click at [1197, 157] on icon at bounding box center [1255, 154] width 5 height 5
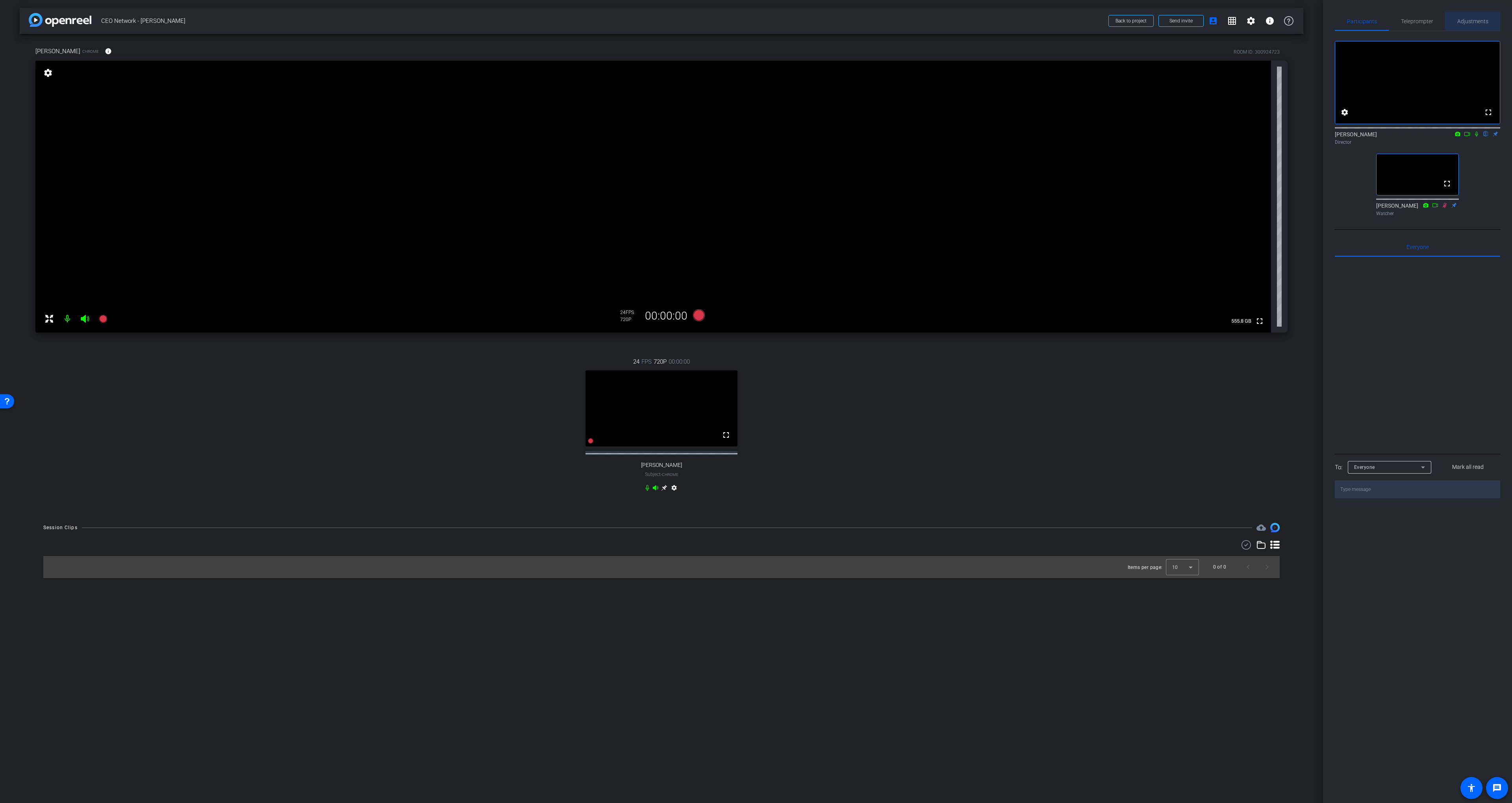
click at [1040, 13] on span "Adjustments" at bounding box center [1473, 21] width 31 height 19
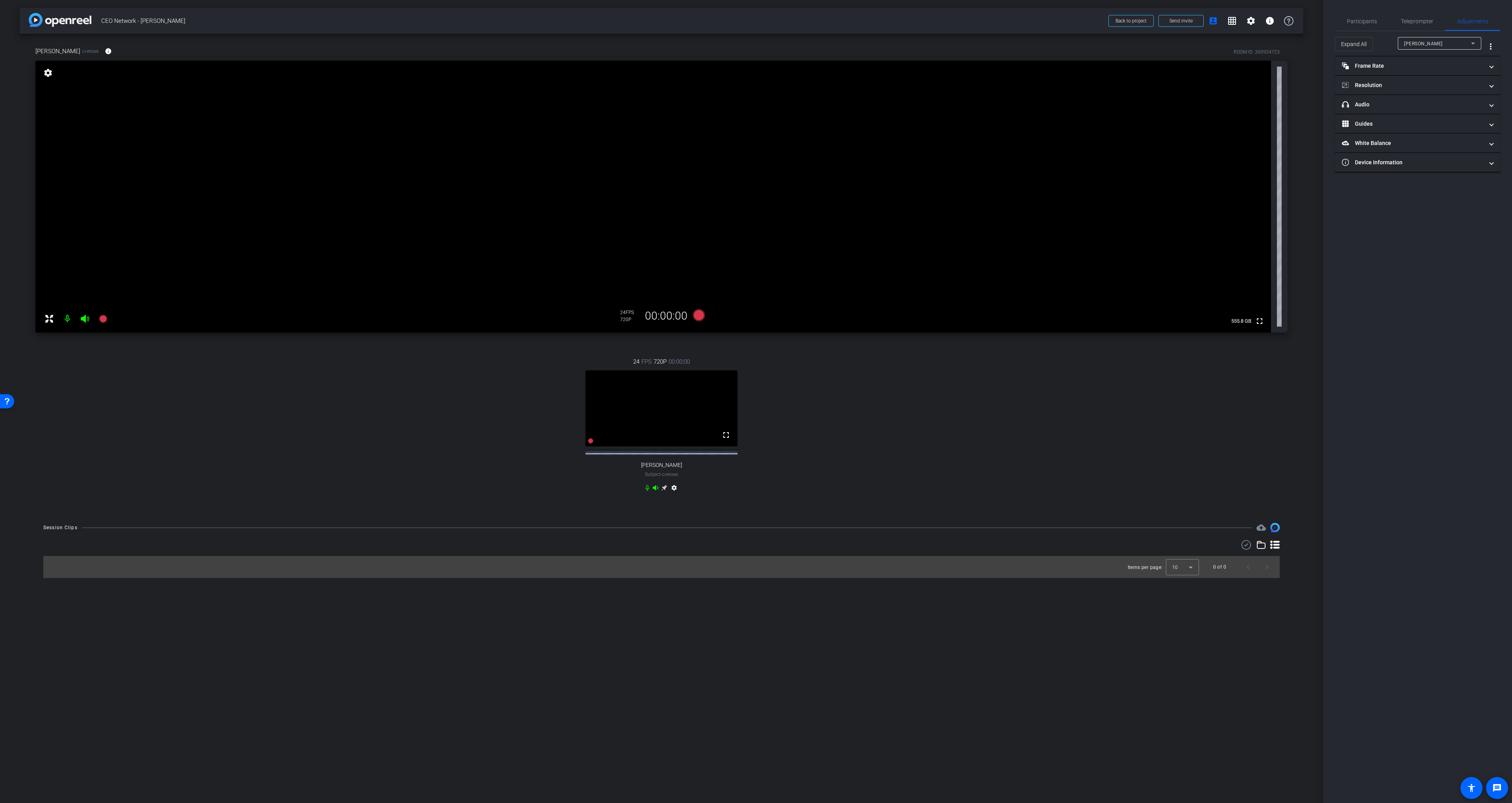
click at [1040, 47] on div "[PERSON_NAME]" at bounding box center [1438, 43] width 67 height 9
click at [1040, 69] on span "[PERSON_NAME]" at bounding box center [1425, 71] width 39 height 9
click at [1040, 14] on span "Participants" at bounding box center [1362, 21] width 30 height 19
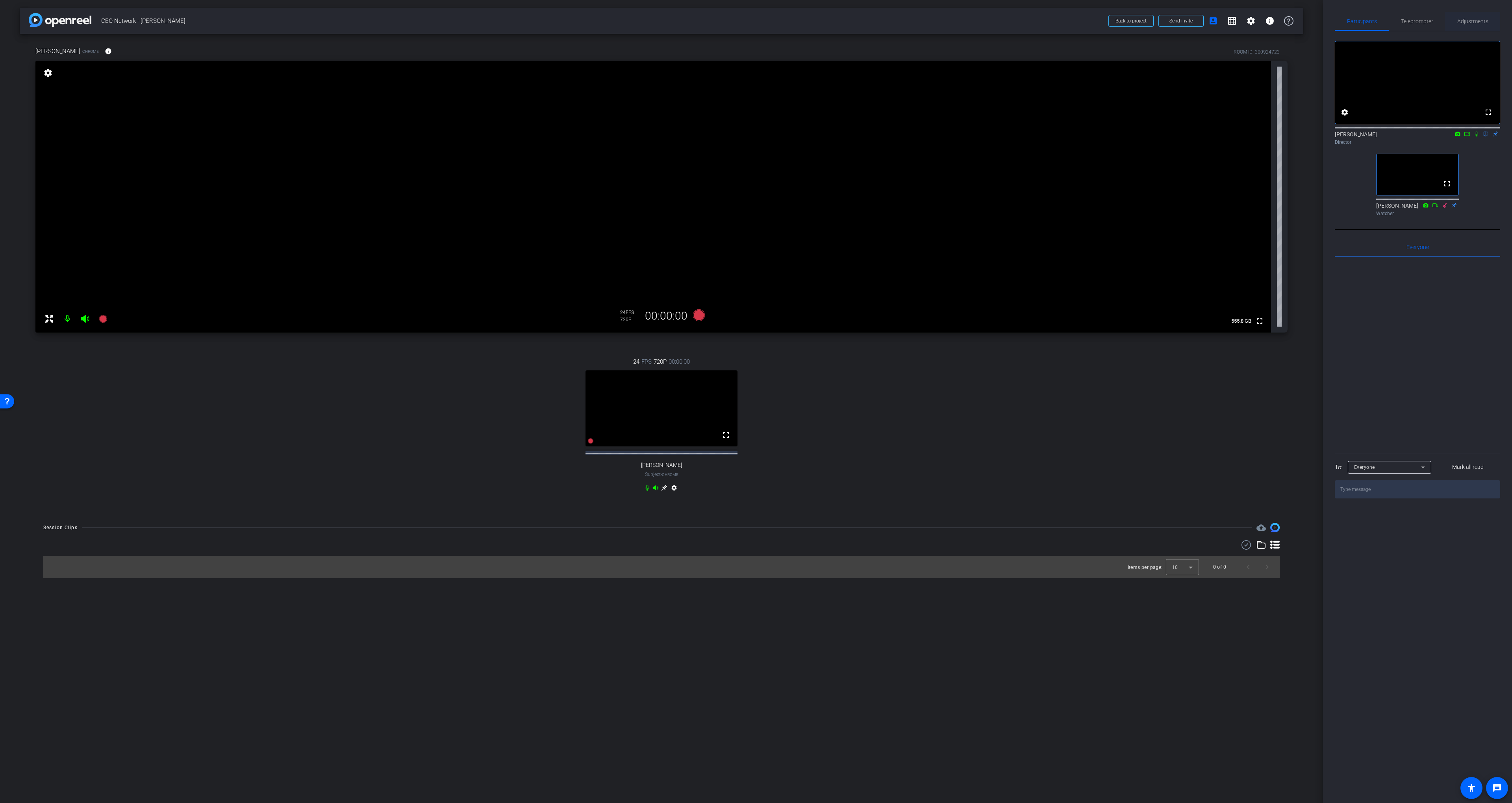
click at [1040, 21] on span "Adjustments" at bounding box center [1473, 21] width 31 height 5
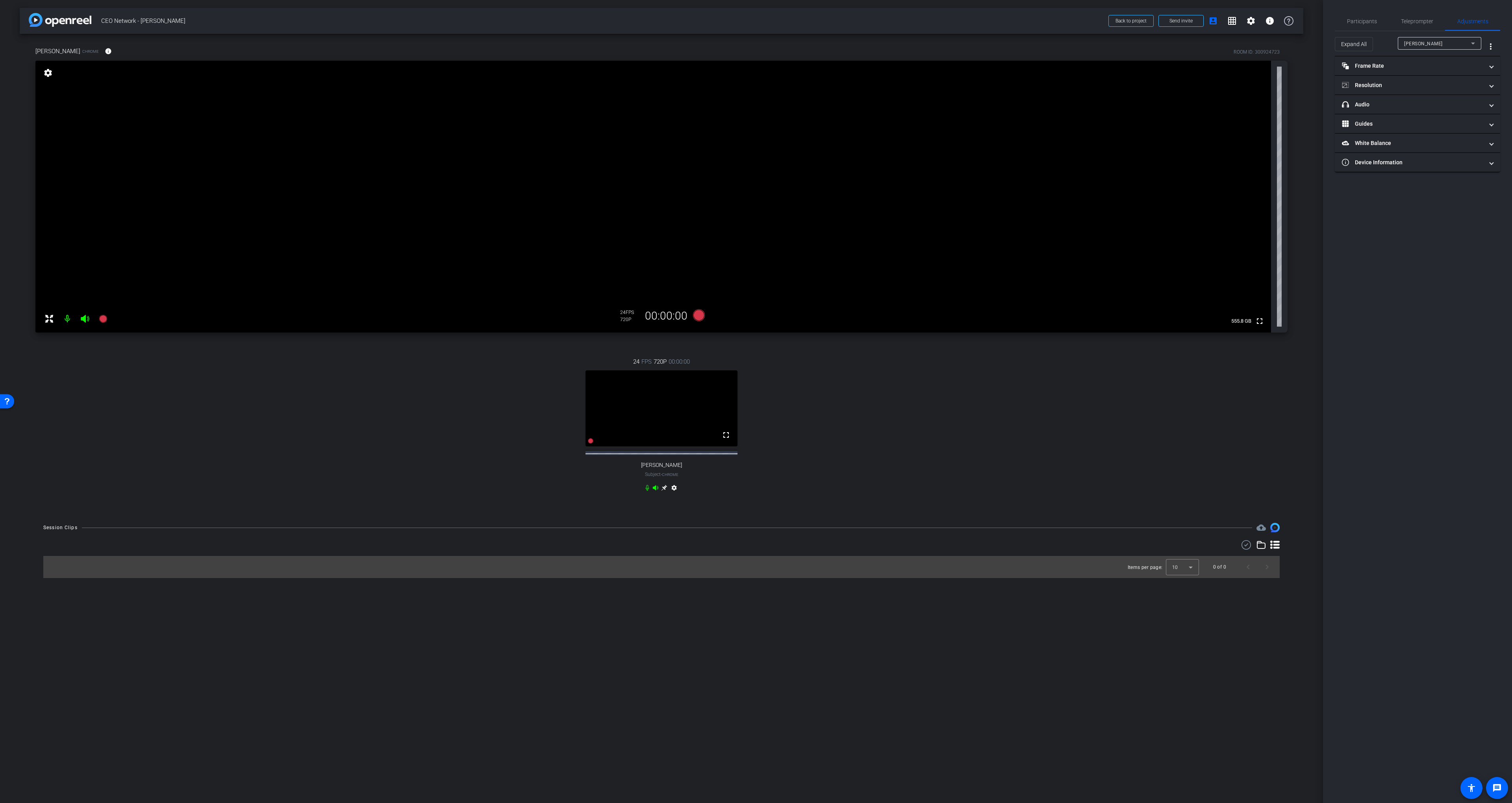
click at [1040, 39] on div "[PERSON_NAME]" at bounding box center [1438, 43] width 67 height 9
click at [1040, 68] on mat-option "[PERSON_NAME]" at bounding box center [1439, 71] width 83 height 13
drag, startPoint x: 1405, startPoint y: 93, endPoint x: 1405, endPoint y: 87, distance: 6.0
click at [1040, 91] on mat-expansion-panel-header "Resolution" at bounding box center [1418, 85] width 165 height 19
click at [1040, 117] on div "1080" at bounding box center [1425, 115] width 29 height 14
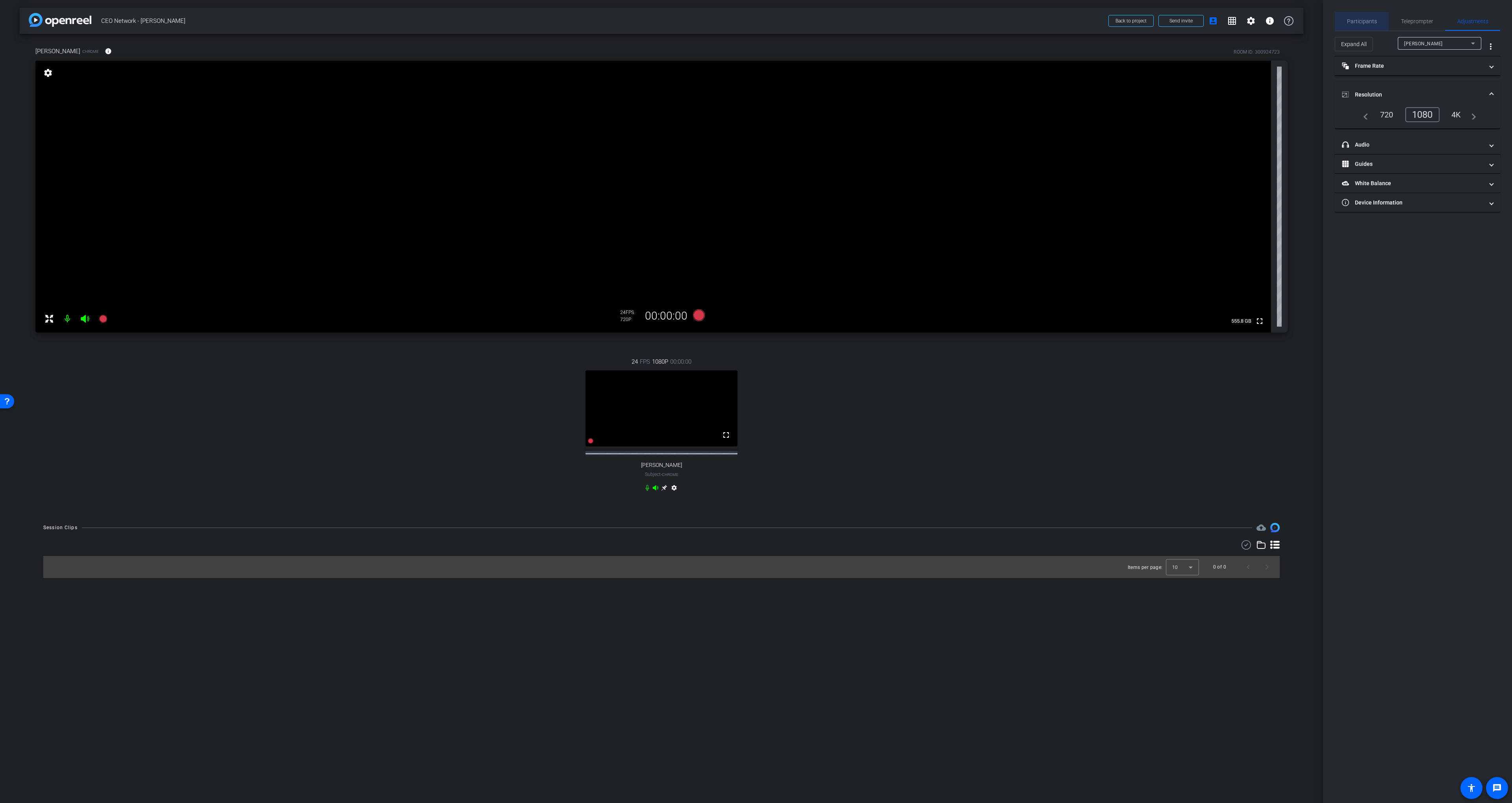
click at [1040, 21] on span "Participants" at bounding box center [1362, 21] width 30 height 5
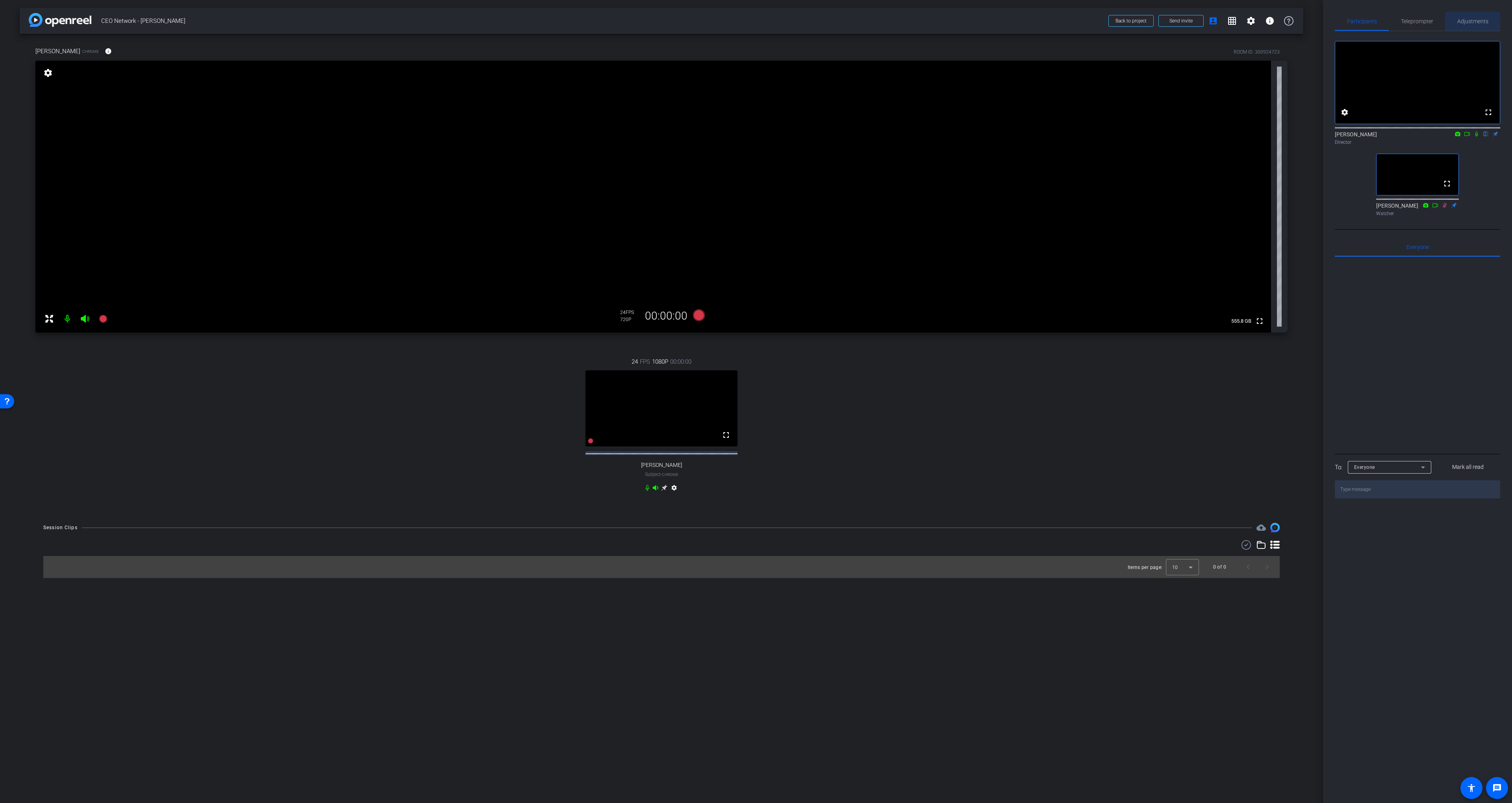
click at [1040, 21] on span "Adjustments" at bounding box center [1473, 21] width 31 height 5
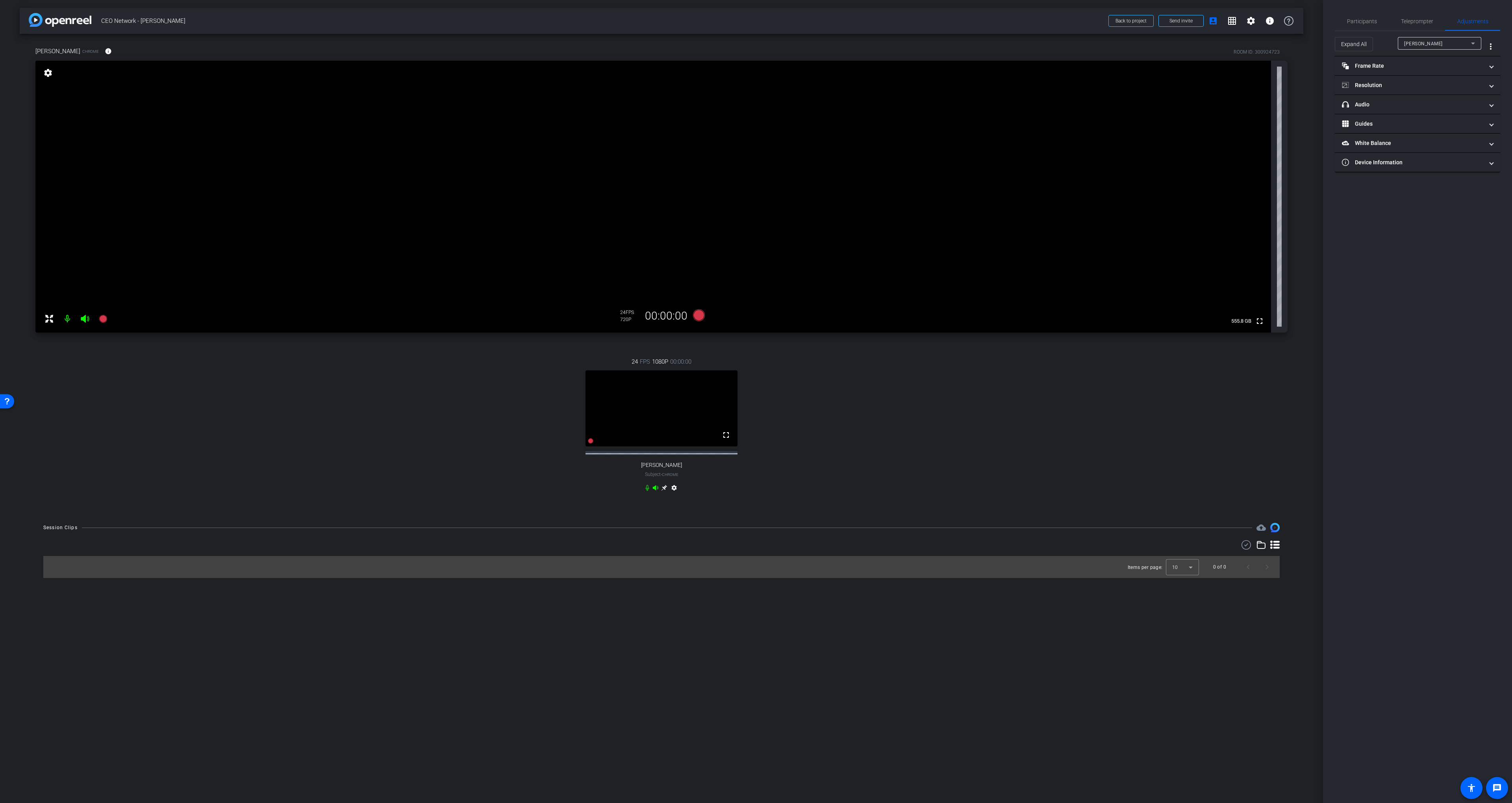
click at [1040, 40] on div "[PERSON_NAME]" at bounding box center [1438, 43] width 67 height 9
click at [1040, 20] on div at bounding box center [756, 401] width 1512 height 803
click at [1040, 20] on span "Participants" at bounding box center [1362, 21] width 30 height 5
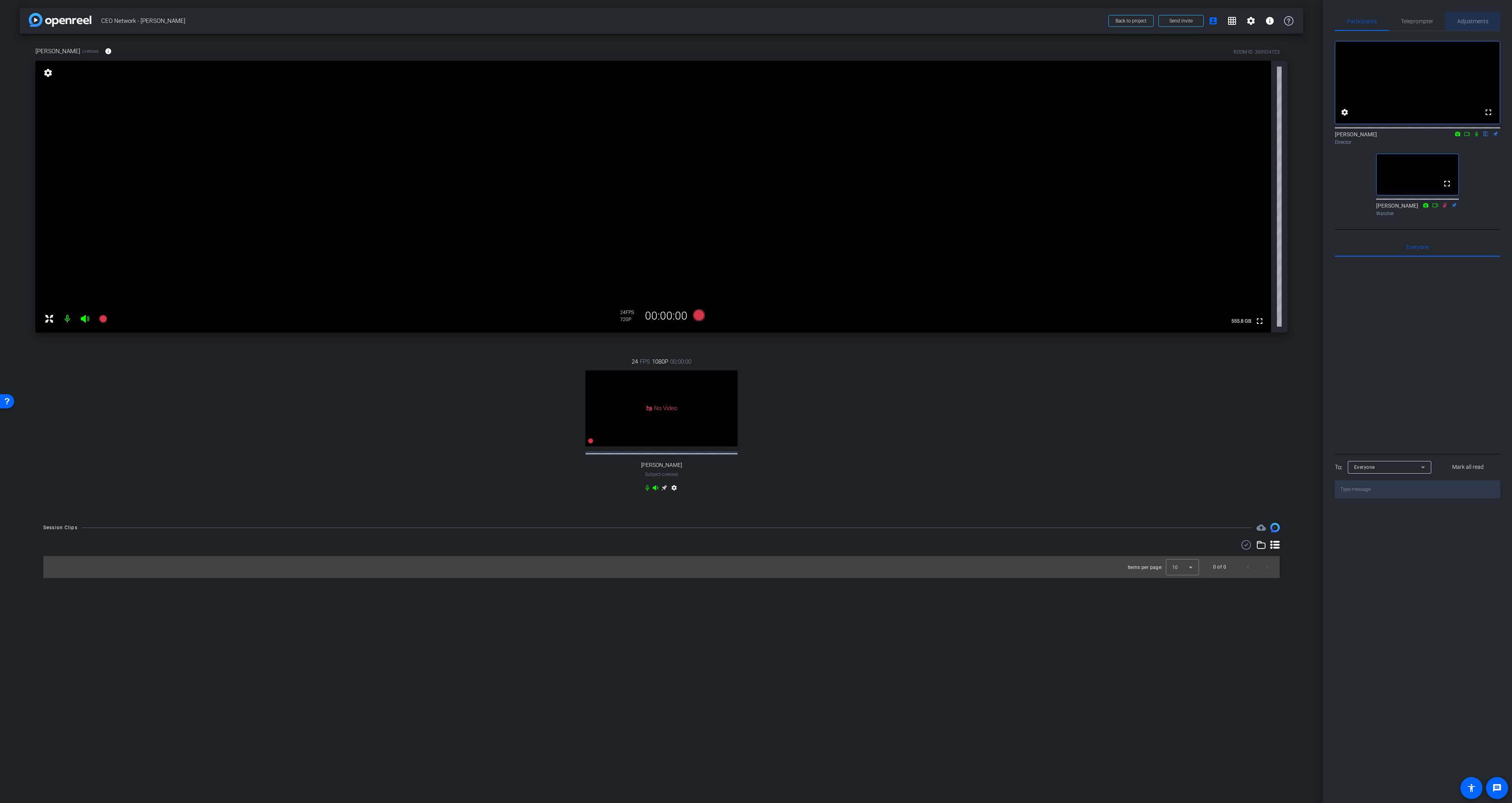
click at [1040, 20] on span "Adjustments" at bounding box center [1473, 21] width 31 height 5
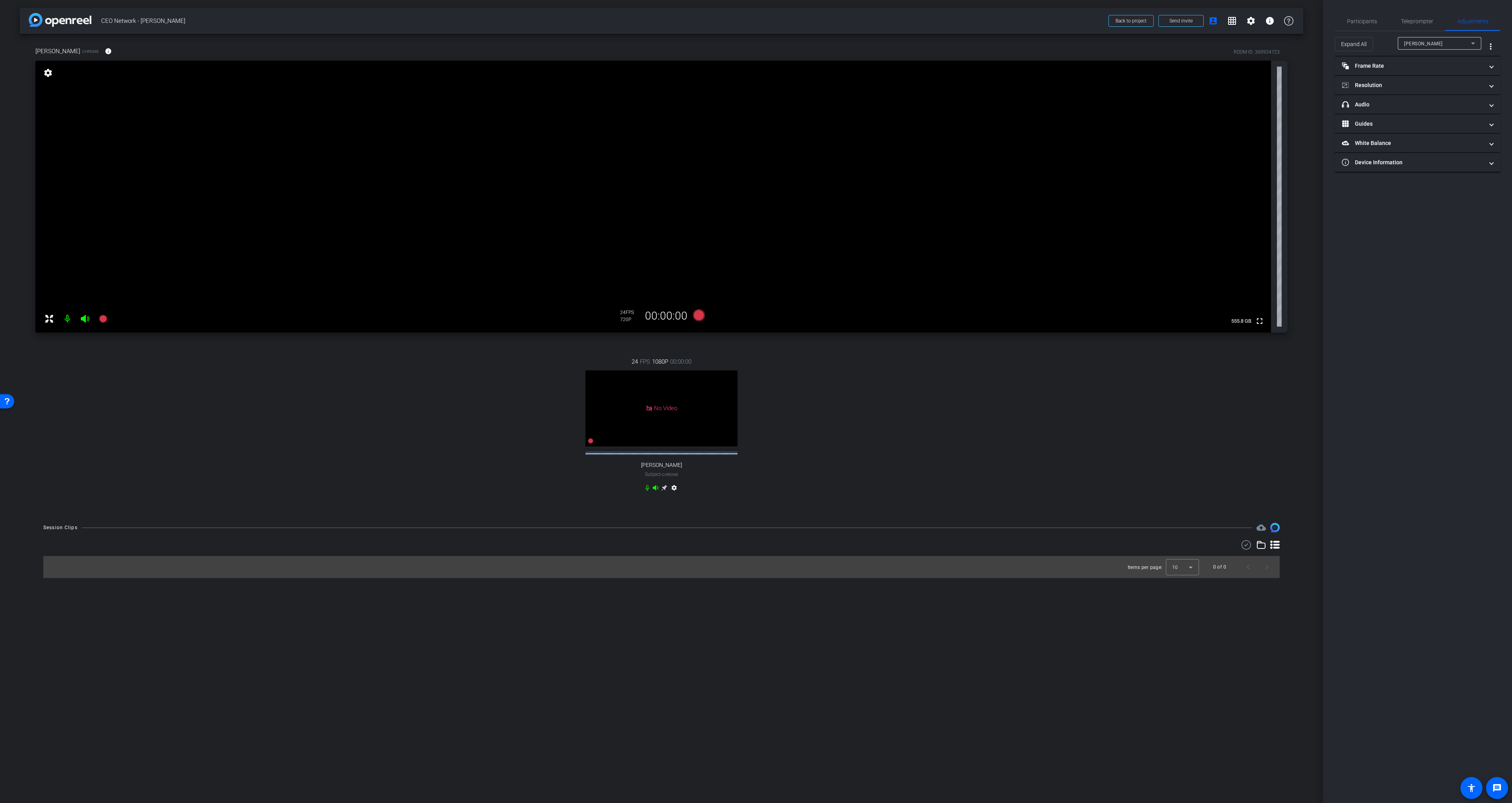
click at [1040, 41] on span "[PERSON_NAME]" at bounding box center [1424, 44] width 39 height 5
drag, startPoint x: 1357, startPoint y: 93, endPoint x: 1366, endPoint y: 93, distance: 9.0
click at [1040, 93] on div at bounding box center [756, 401] width 1512 height 803
click at [1040, 89] on mat-expansion-panel-header "Resolution" at bounding box center [1418, 85] width 165 height 19
click at [1040, 113] on div "1080" at bounding box center [1425, 115] width 29 height 14
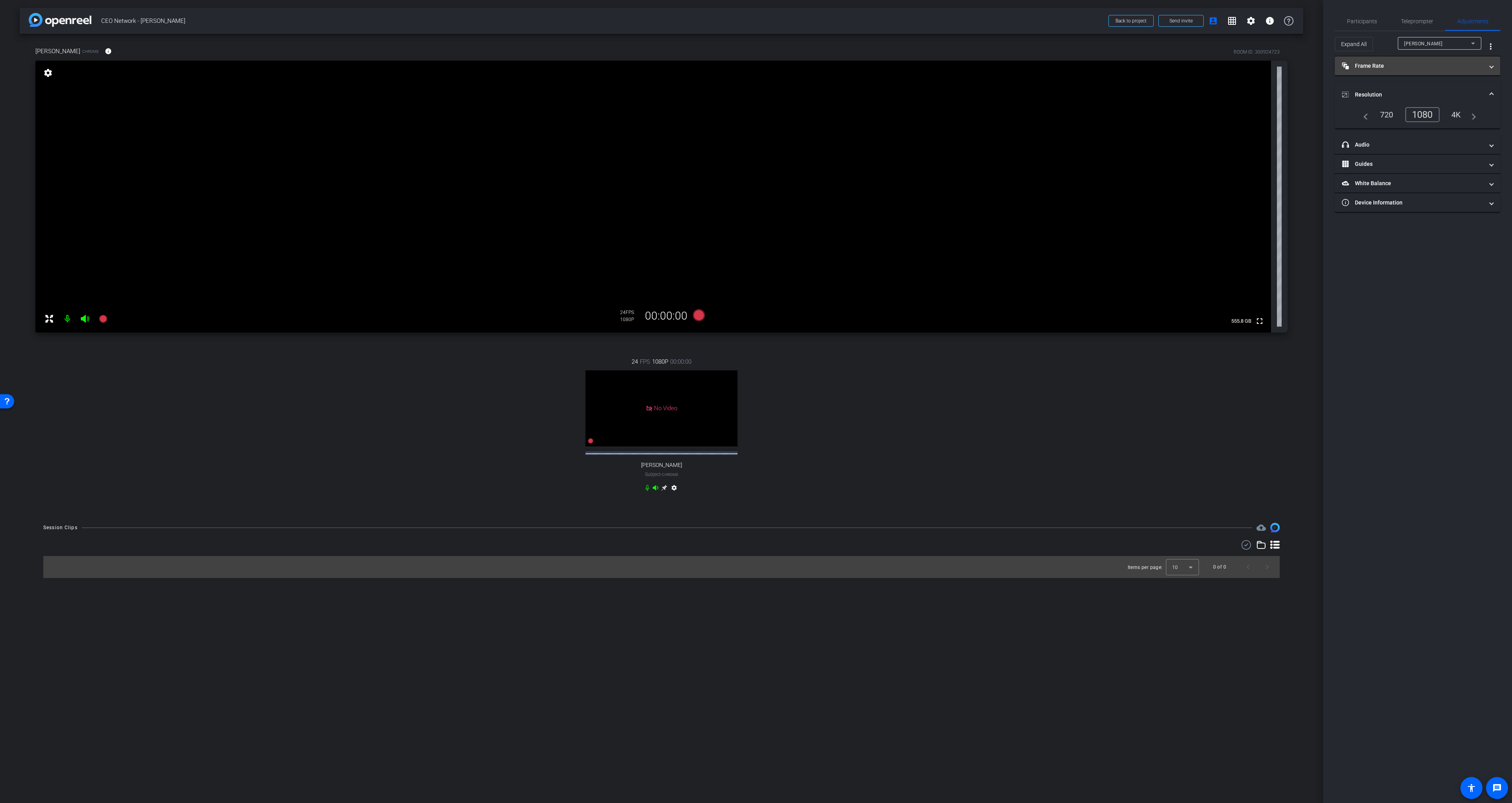
click at [1040, 68] on mat-panel-title "Frame Rate Frame Rate" at bounding box center [1413, 66] width 142 height 9
click at [1040, 42] on div "[PERSON_NAME]" at bounding box center [1438, 43] width 67 height 9
click at [1040, 68] on span "[PERSON_NAME]" at bounding box center [1425, 71] width 39 height 9
click at [1040, 23] on span "Participants" at bounding box center [1362, 21] width 30 height 5
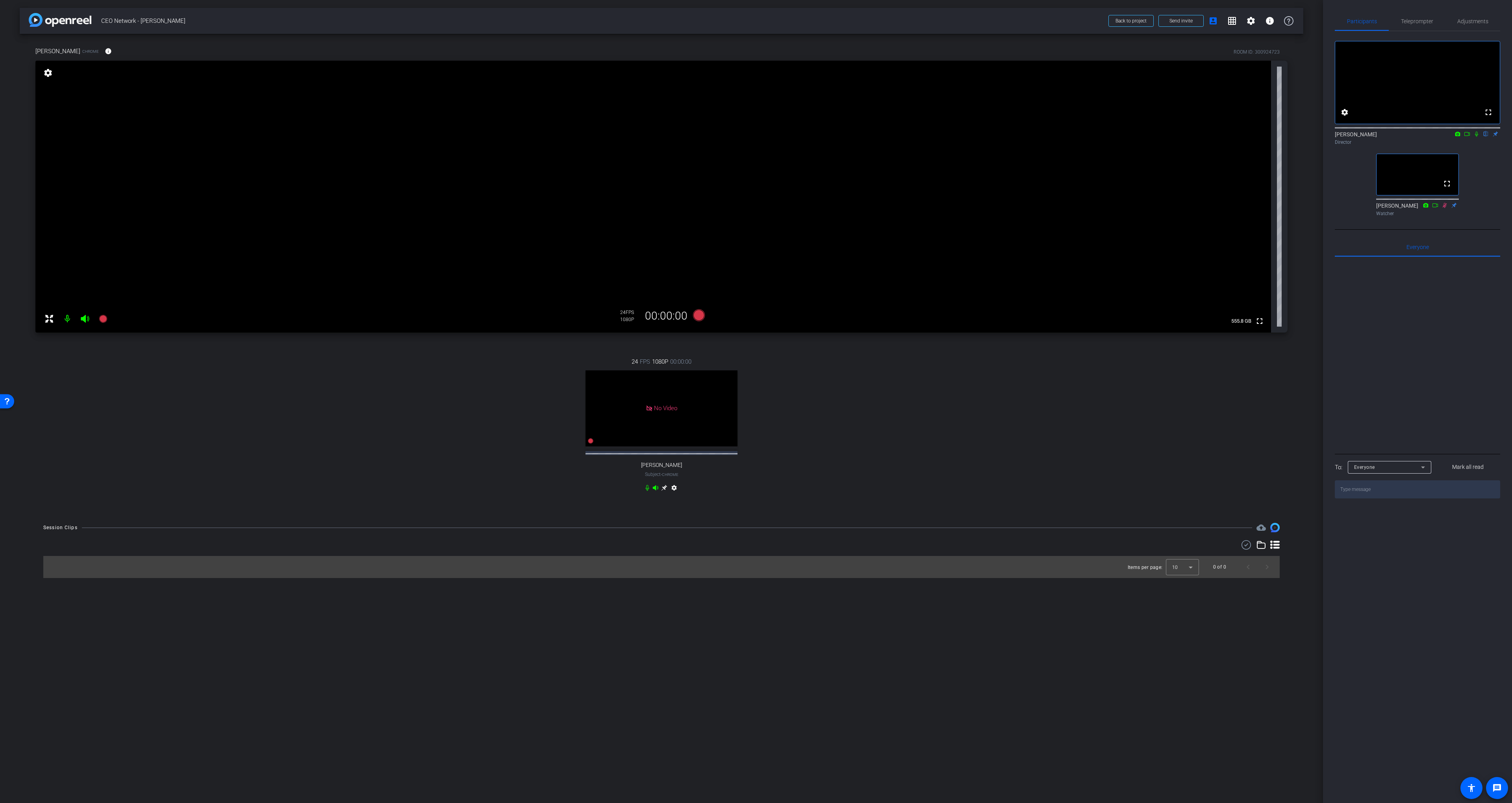
click at [965, 389] on div "24 FPS 1080P 00:00:00 No Video [PERSON_NAME] Subject - Chrome settings" at bounding box center [661, 426] width 1252 height 163
click at [933, 394] on div "24 FPS 1080P 00:00:00 No Video [PERSON_NAME] Subject - Chrome settings" at bounding box center [661, 426] width 1252 height 163
click at [672, 411] on span "No Video" at bounding box center [666, 408] width 23 height 7
click at [804, 420] on div "24 FPS 1080P 00:00:00 No Video [PERSON_NAME] Subject - Chrome settings" at bounding box center [661, 426] width 1252 height 163
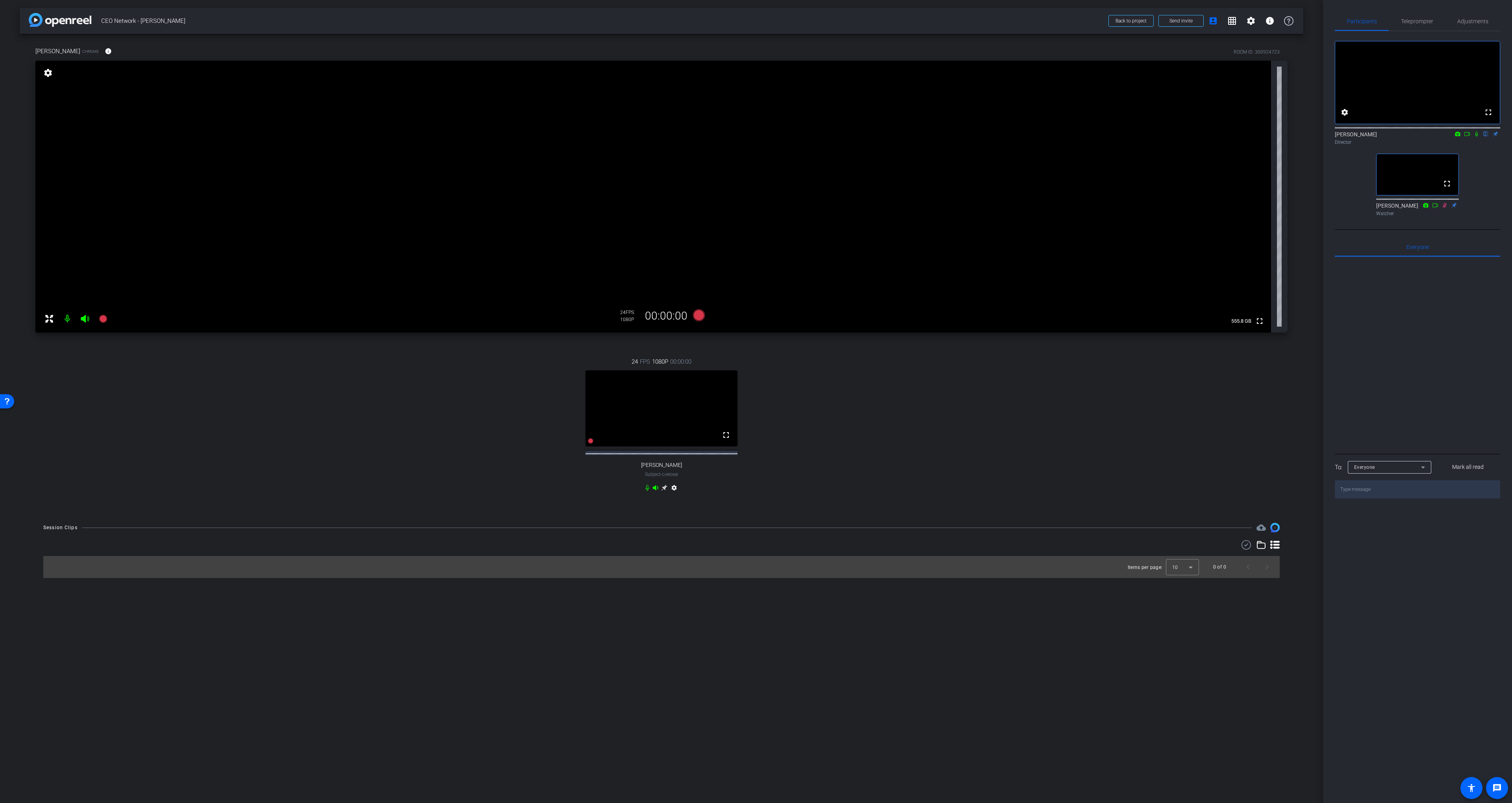
drag, startPoint x: 846, startPoint y: 449, endPoint x: 873, endPoint y: 436, distance: 30.0
click at [846, 449] on div "24 FPS 1080P 00:00:00 fullscreen [PERSON_NAME] Subject - Chrome settings" at bounding box center [661, 426] width 1252 height 163
click at [1040, 13] on span "Adjustments" at bounding box center [1473, 21] width 31 height 19
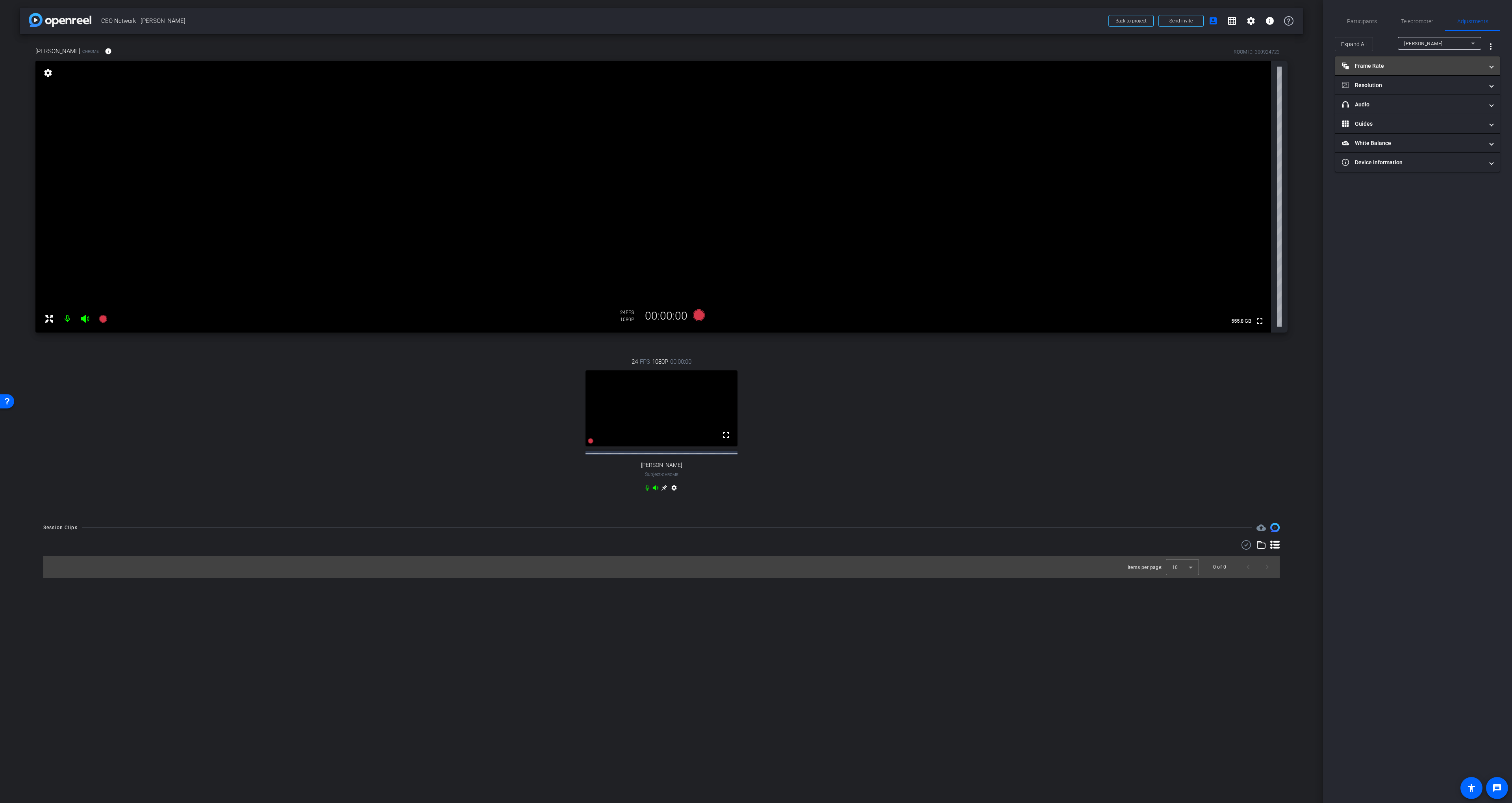
click at [1040, 66] on mat-panel-title "Frame Rate Frame Rate" at bounding box center [1413, 66] width 142 height 9
click at [1040, 46] on div "[PERSON_NAME]" at bounding box center [1440, 43] width 71 height 13
click at [1040, 68] on mat-option "[PERSON_NAME]" at bounding box center [1439, 71] width 83 height 13
click at [1040, 118] on mat-panel-title "Resolution" at bounding box center [1413, 119] width 142 height 9
click at [1040, 44] on span "[PERSON_NAME]" at bounding box center [1424, 44] width 39 height 5
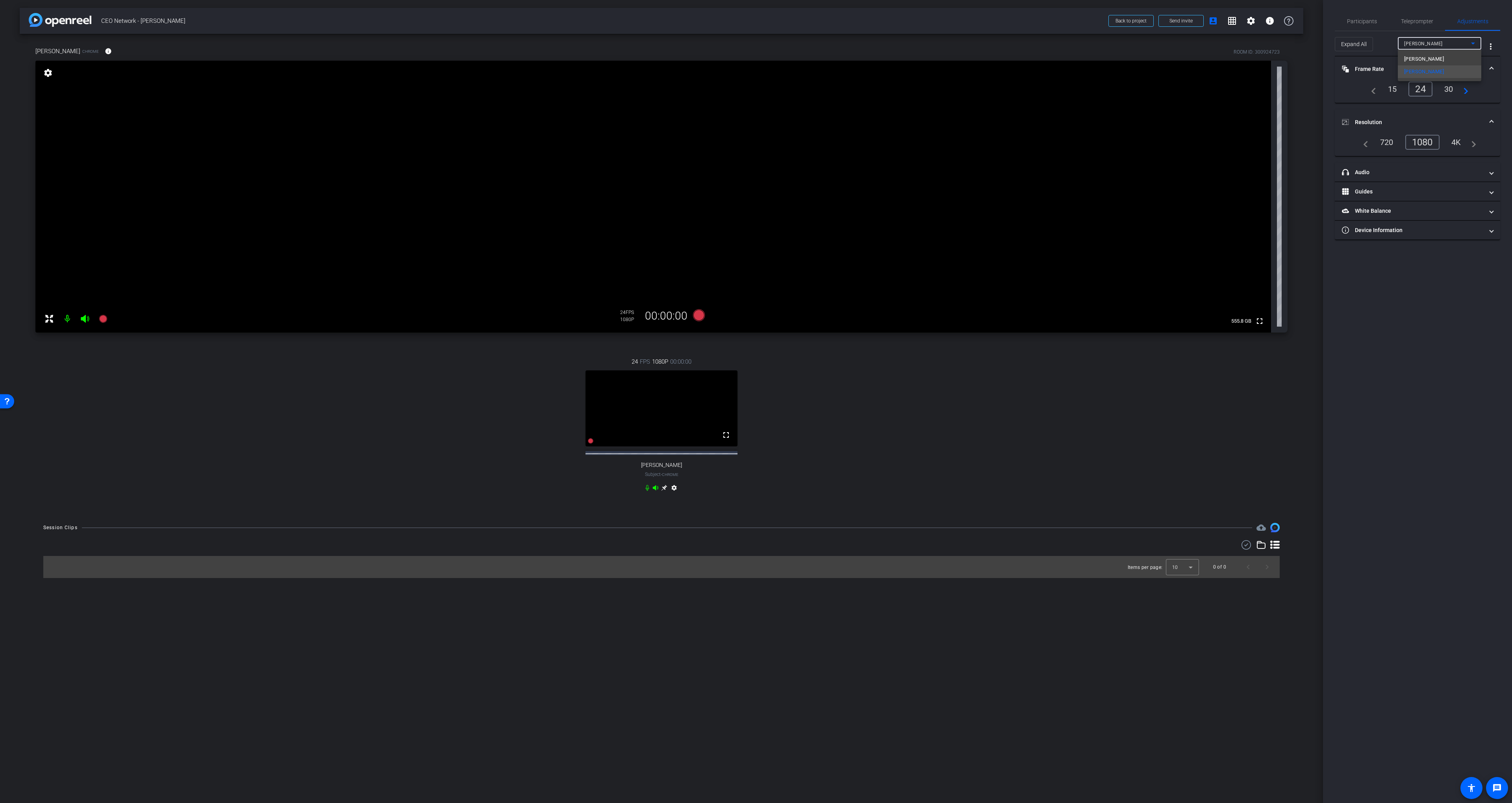
click at [1040, 57] on span "[PERSON_NAME]" at bounding box center [1425, 58] width 39 height 9
click at [1040, 19] on span "Participants" at bounding box center [1362, 21] width 30 height 5
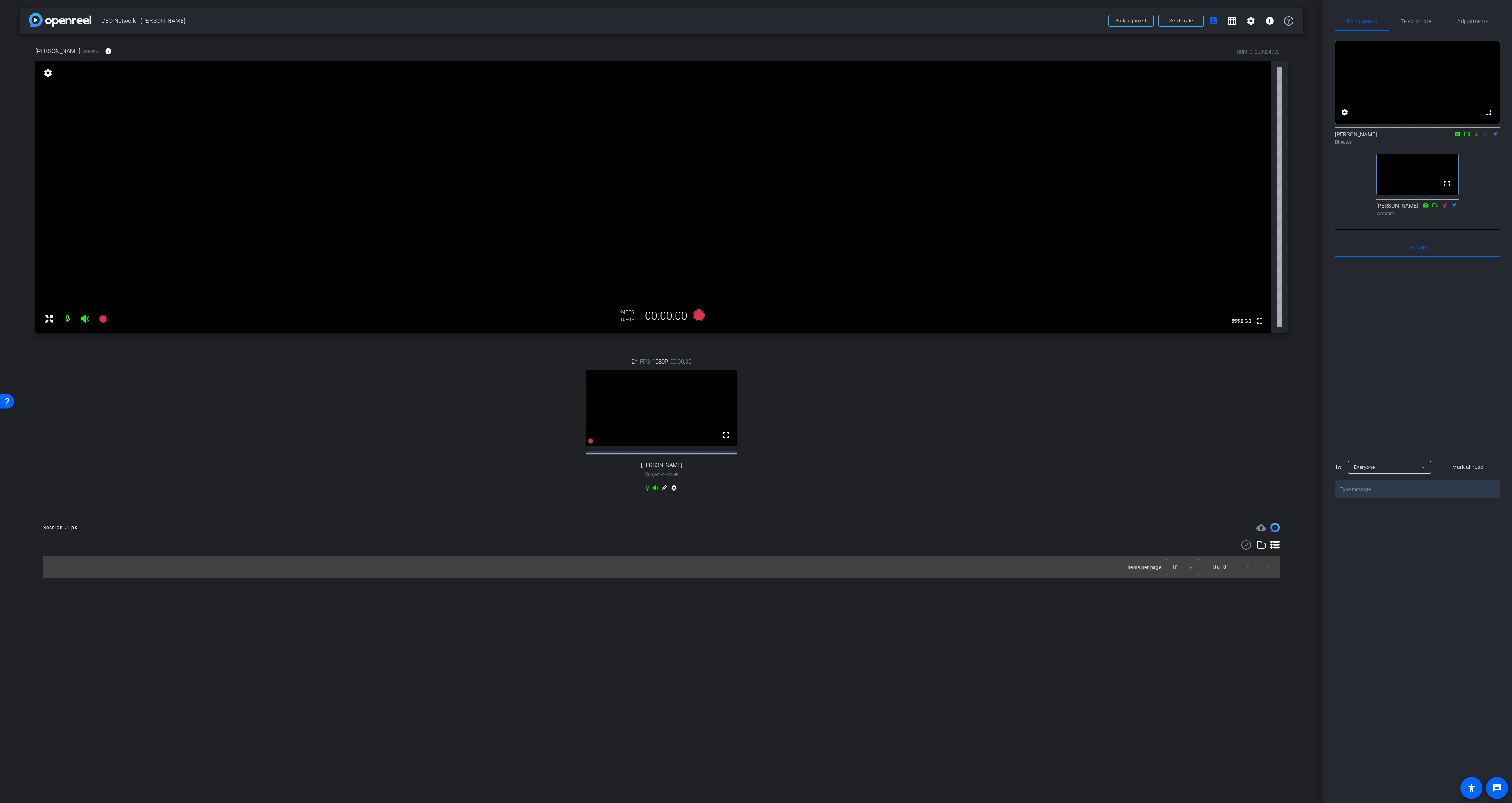
click at [1040, 189] on div "fullscreen settings [PERSON_NAME] flip Director fullscreen [PERSON_NAME] Watcher" at bounding box center [1418, 125] width 165 height 189
drag, startPoint x: 1454, startPoint y: 21, endPoint x: 1449, endPoint y: 21, distance: 5.0
click at [1040, 21] on div "Adjustments" at bounding box center [1473, 21] width 55 height 19
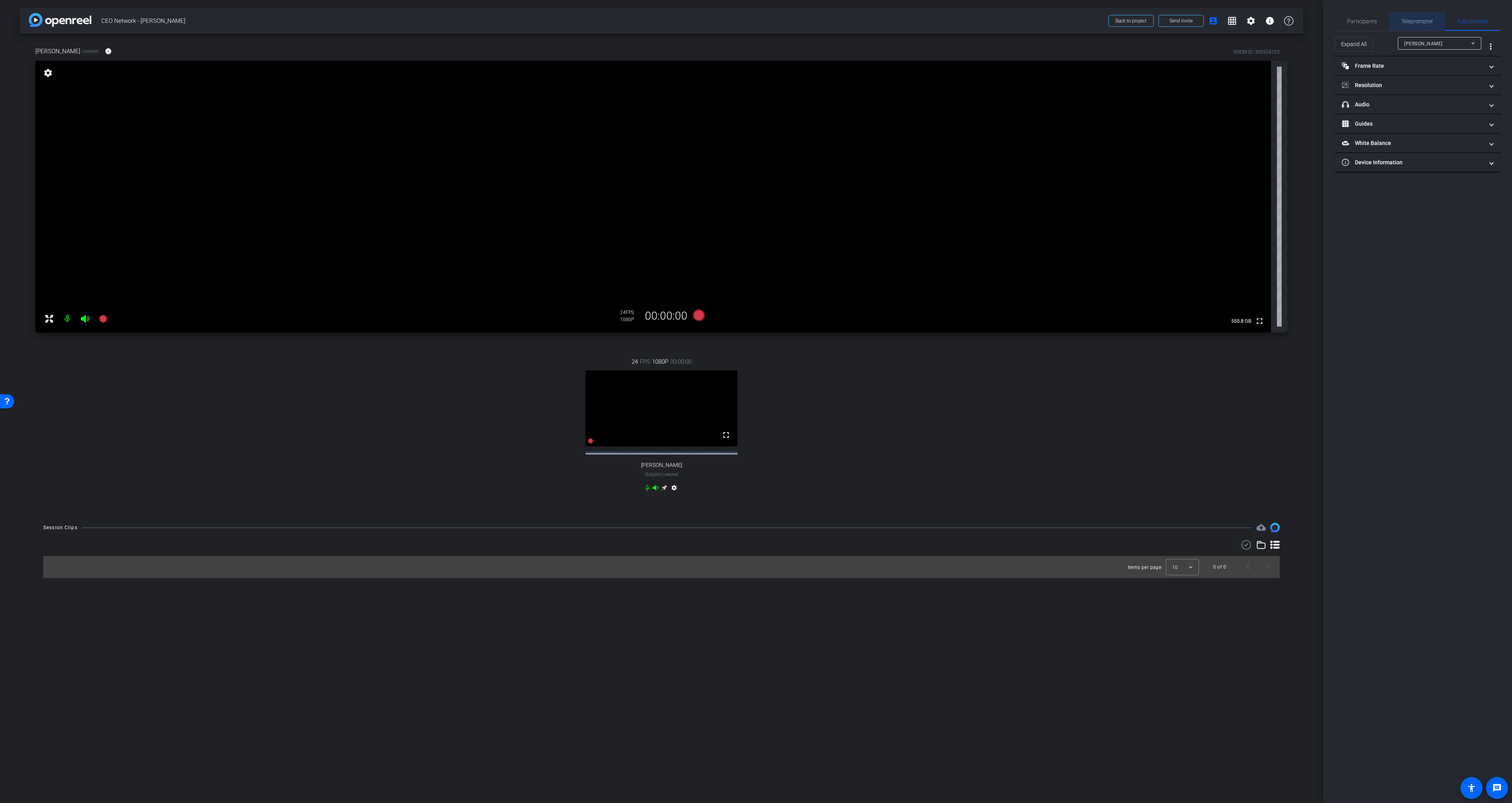
click at [1040, 22] on span "Teleprompter" at bounding box center [1418, 21] width 33 height 5
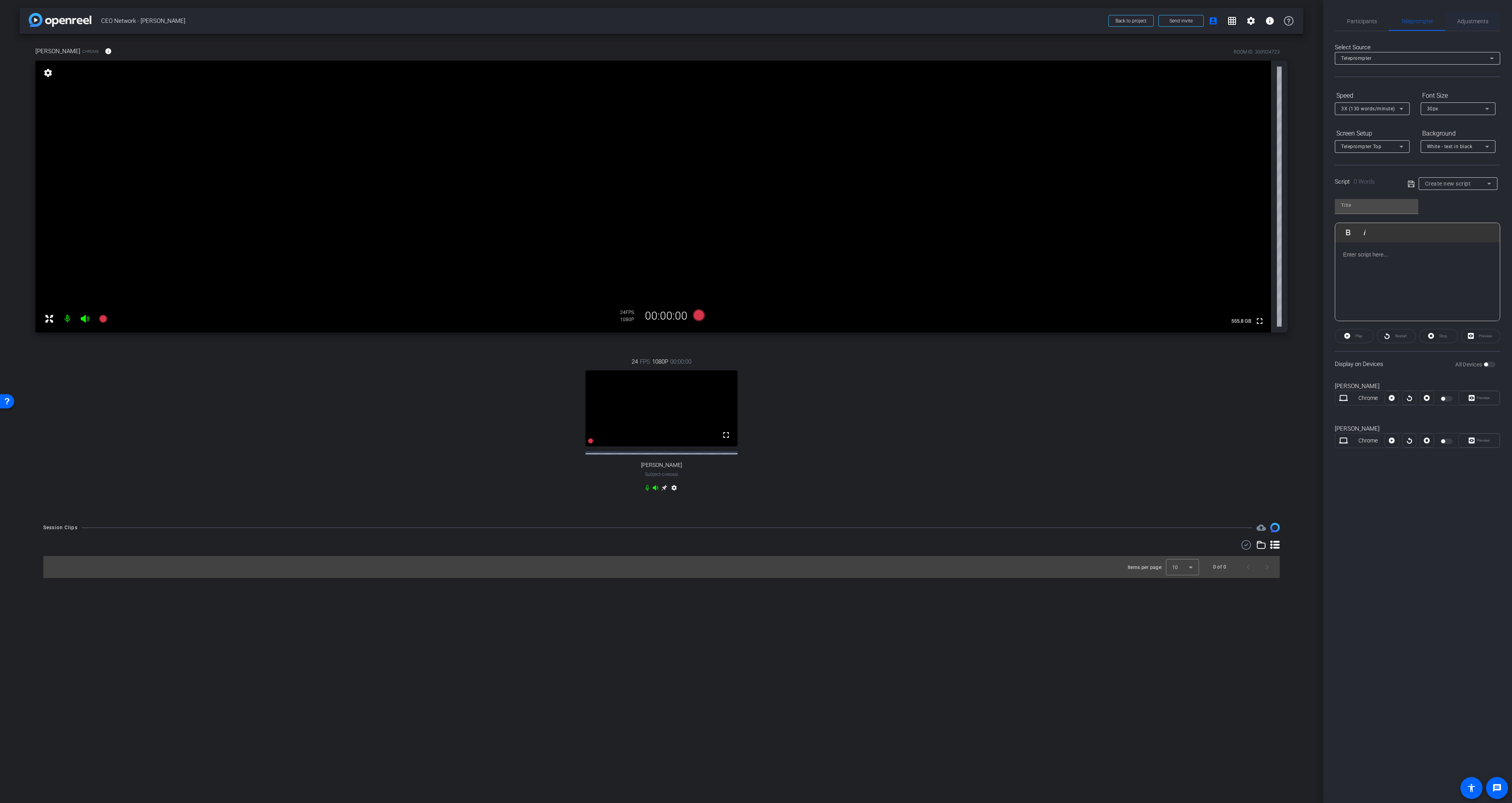
click at [1040, 19] on div "Adjustments" at bounding box center [1473, 21] width 55 height 19
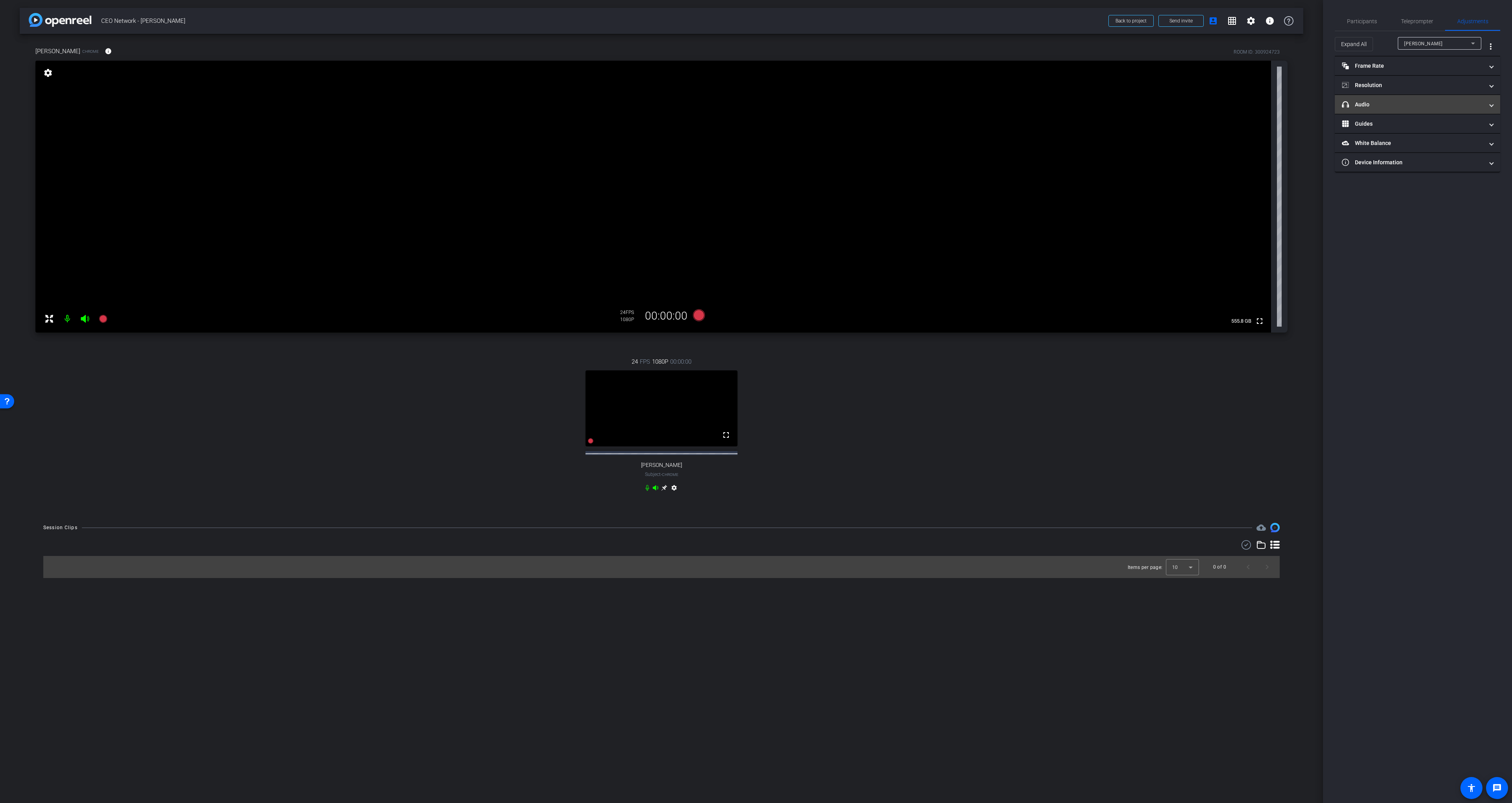
click at [1040, 100] on mat-panel-title "headphone icon Audio" at bounding box center [1413, 105] width 142 height 9
click at [1040, 25] on span "Participants" at bounding box center [1362, 21] width 30 height 19
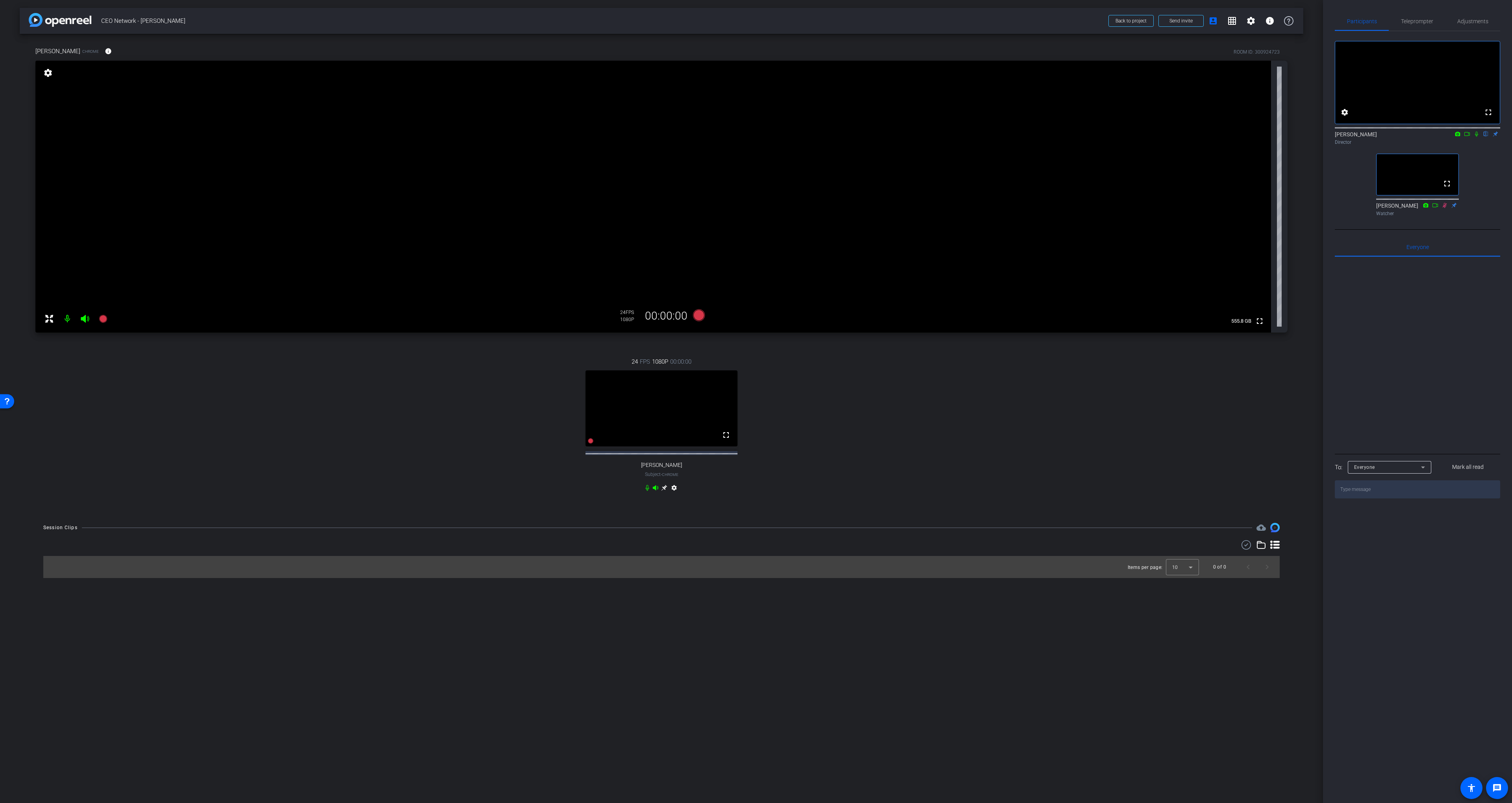
drag, startPoint x: 821, startPoint y: 389, endPoint x: 714, endPoint y: 331, distance: 121.7
click at [818, 385] on div "24 FPS 1080P 00:00:00 fullscreen [PERSON_NAME] Subject - Chrome settings" at bounding box center [661, 426] width 1252 height 163
click at [701, 310] on icon at bounding box center [699, 315] width 19 height 15
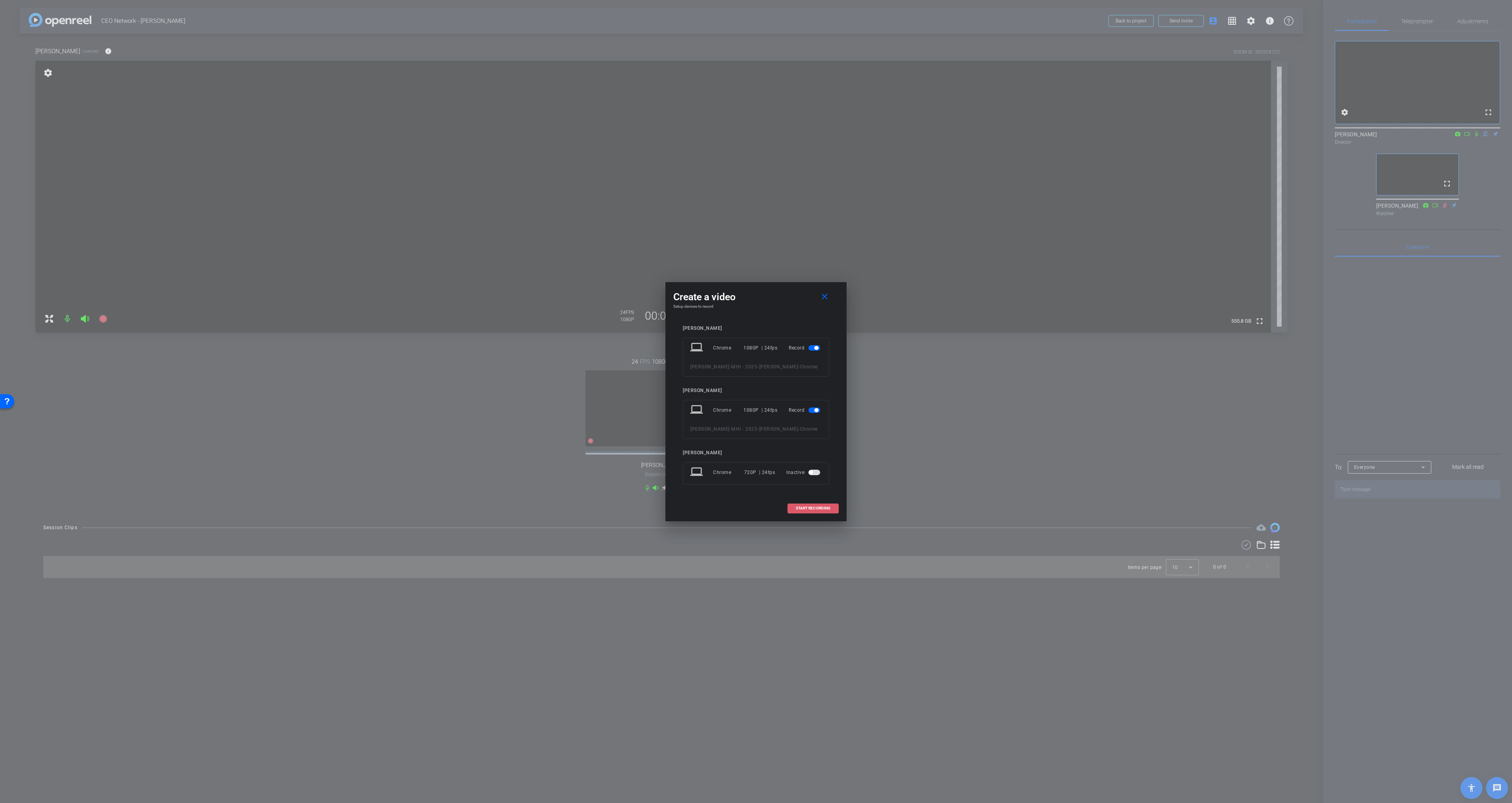
drag, startPoint x: 802, startPoint y: 510, endPoint x: 818, endPoint y: 505, distance: 16.8
click at [802, 510] on span "START RECORDING" at bounding box center [813, 508] width 34 height 4
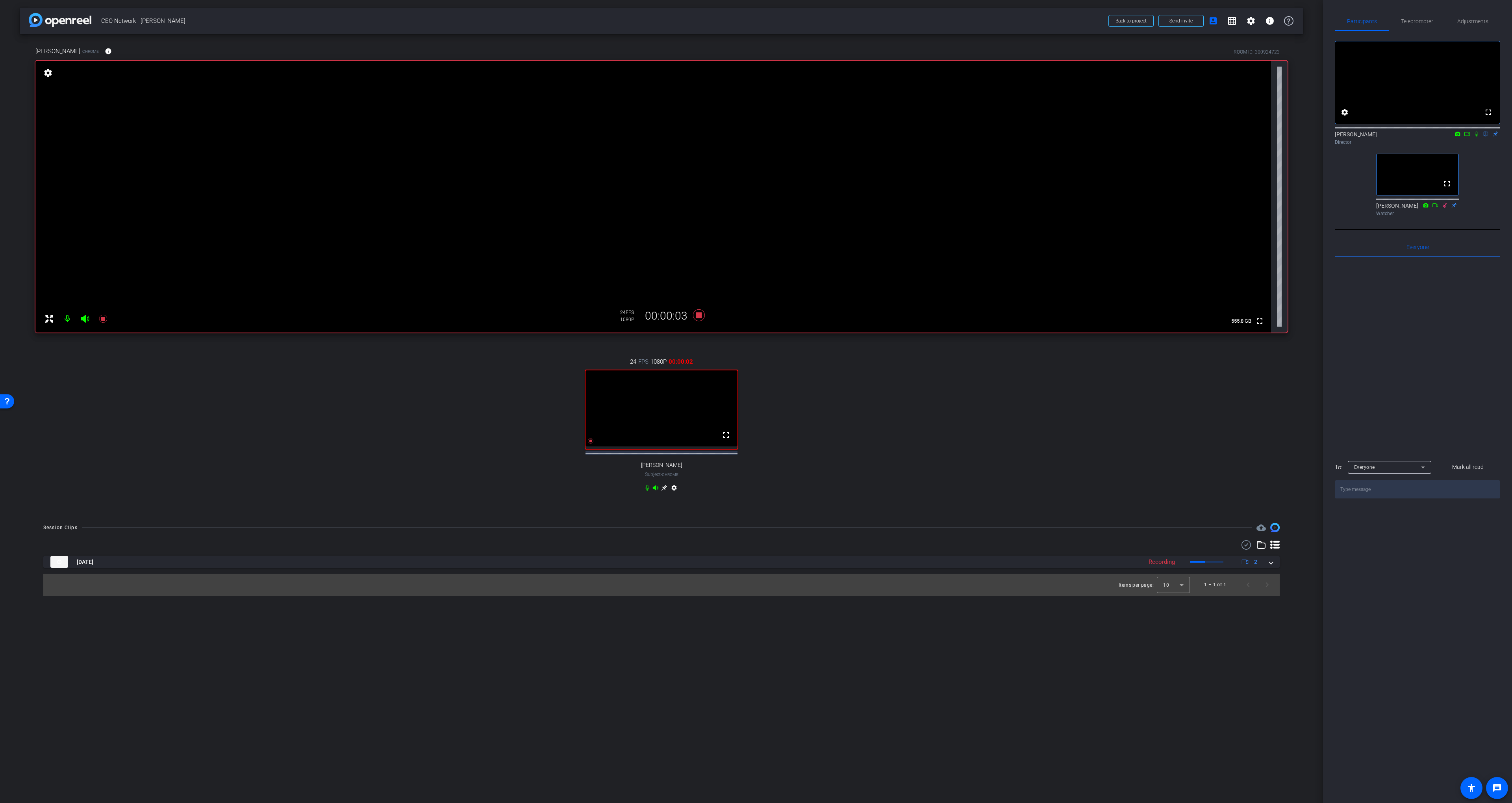
click at [1040, 137] on icon at bounding box center [1476, 134] width 6 height 5
click at [663, 491] on icon at bounding box center [664, 488] width 6 height 6
drag, startPoint x: 927, startPoint y: 358, endPoint x: 917, endPoint y: 360, distance: 10.2
click at [927, 358] on div "24 FPS 1080P 00:00:42 fullscreen [PERSON_NAME] Subject - Chrome settings" at bounding box center [661, 426] width 1252 height 163
click at [699, 315] on icon at bounding box center [699, 315] width 12 height 12
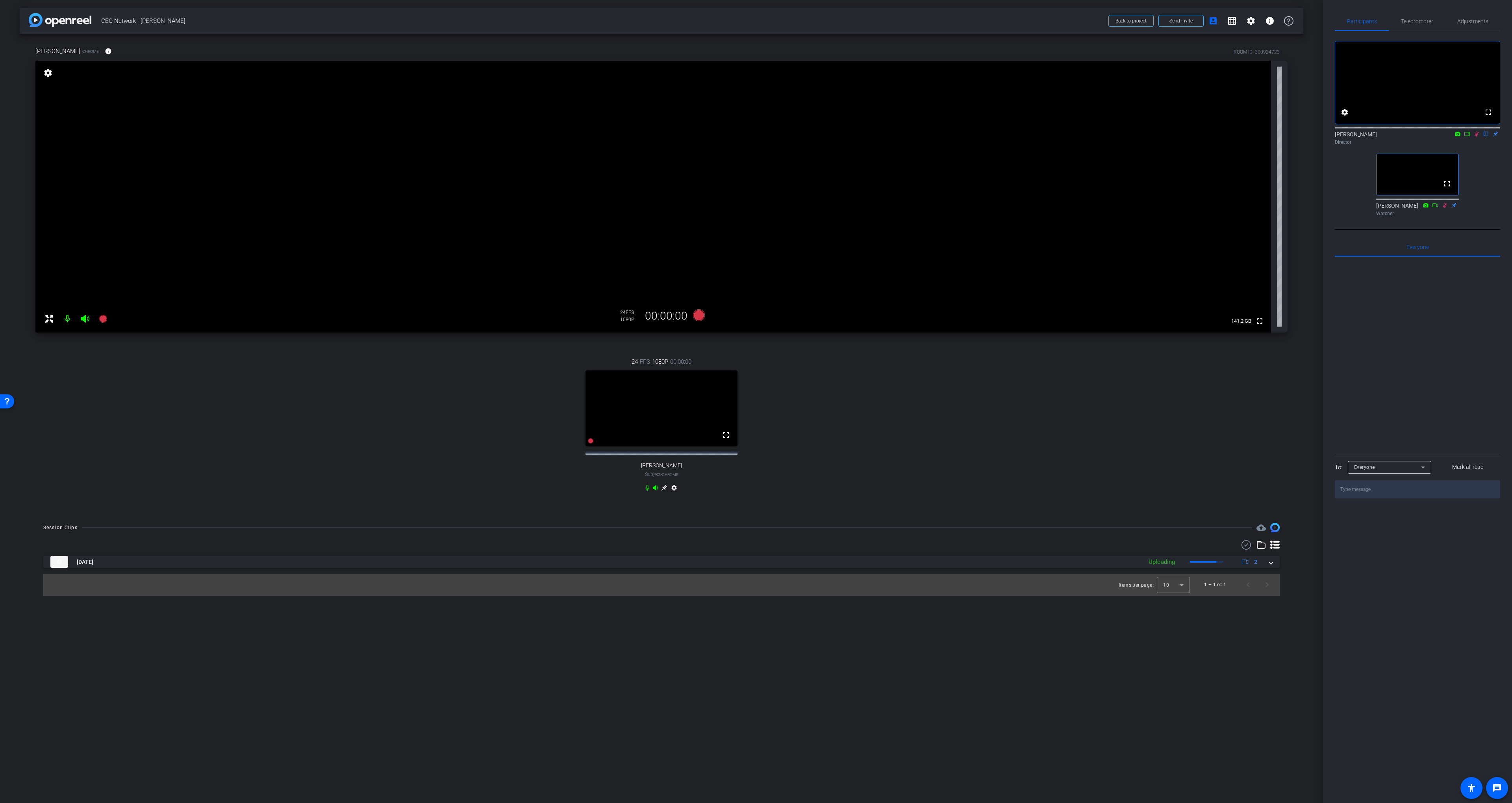
click at [813, 387] on div "24 FPS 1080P 00:00:00 fullscreen [PERSON_NAME] Subject - Chrome settings" at bounding box center [661, 426] width 1252 height 163
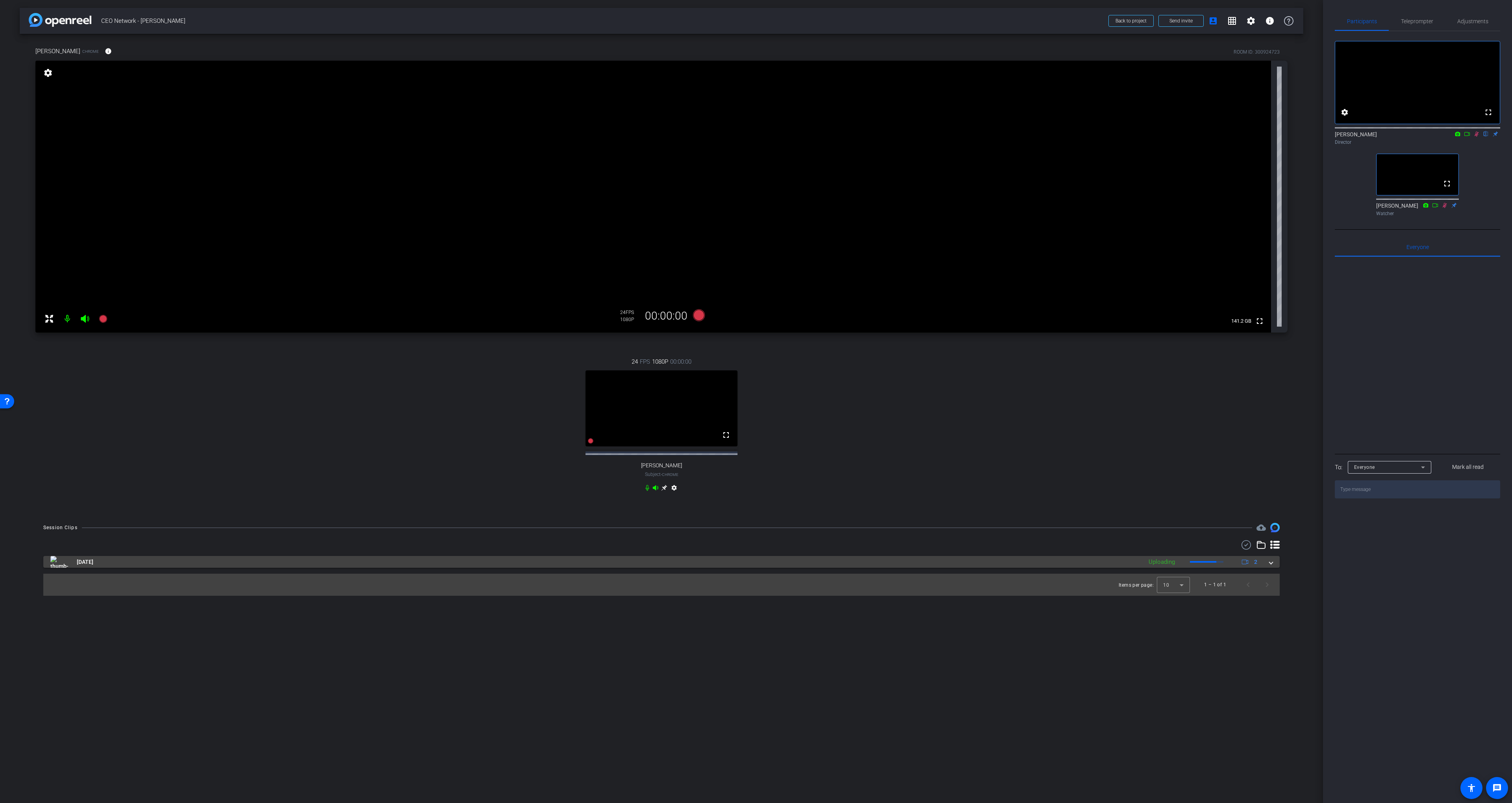
click at [840, 568] on mat-panel-title "[DATE]" at bounding box center [595, 562] width 1088 height 12
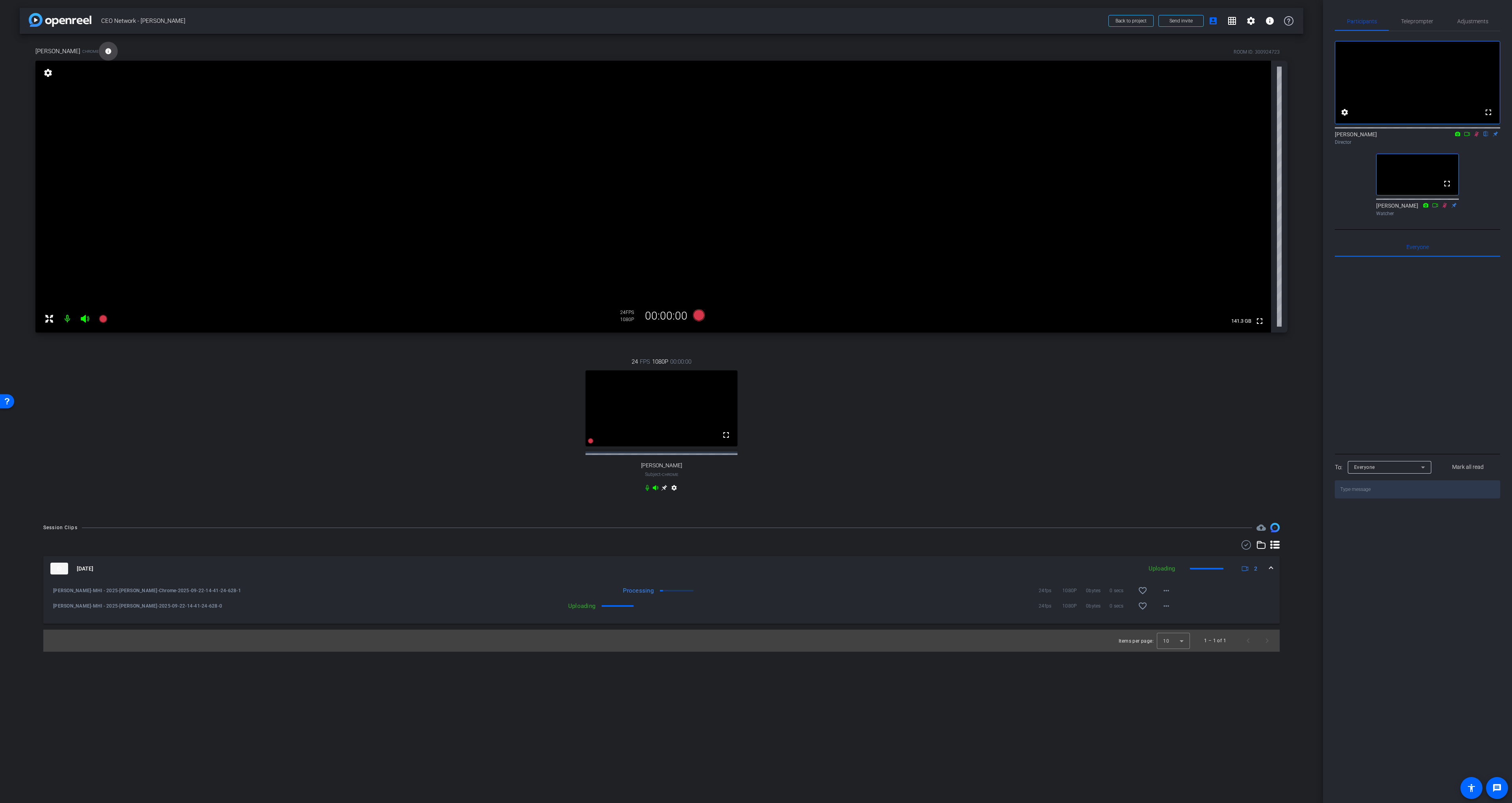
click at [105, 51] on mat-icon "info" at bounding box center [108, 51] width 7 height 7
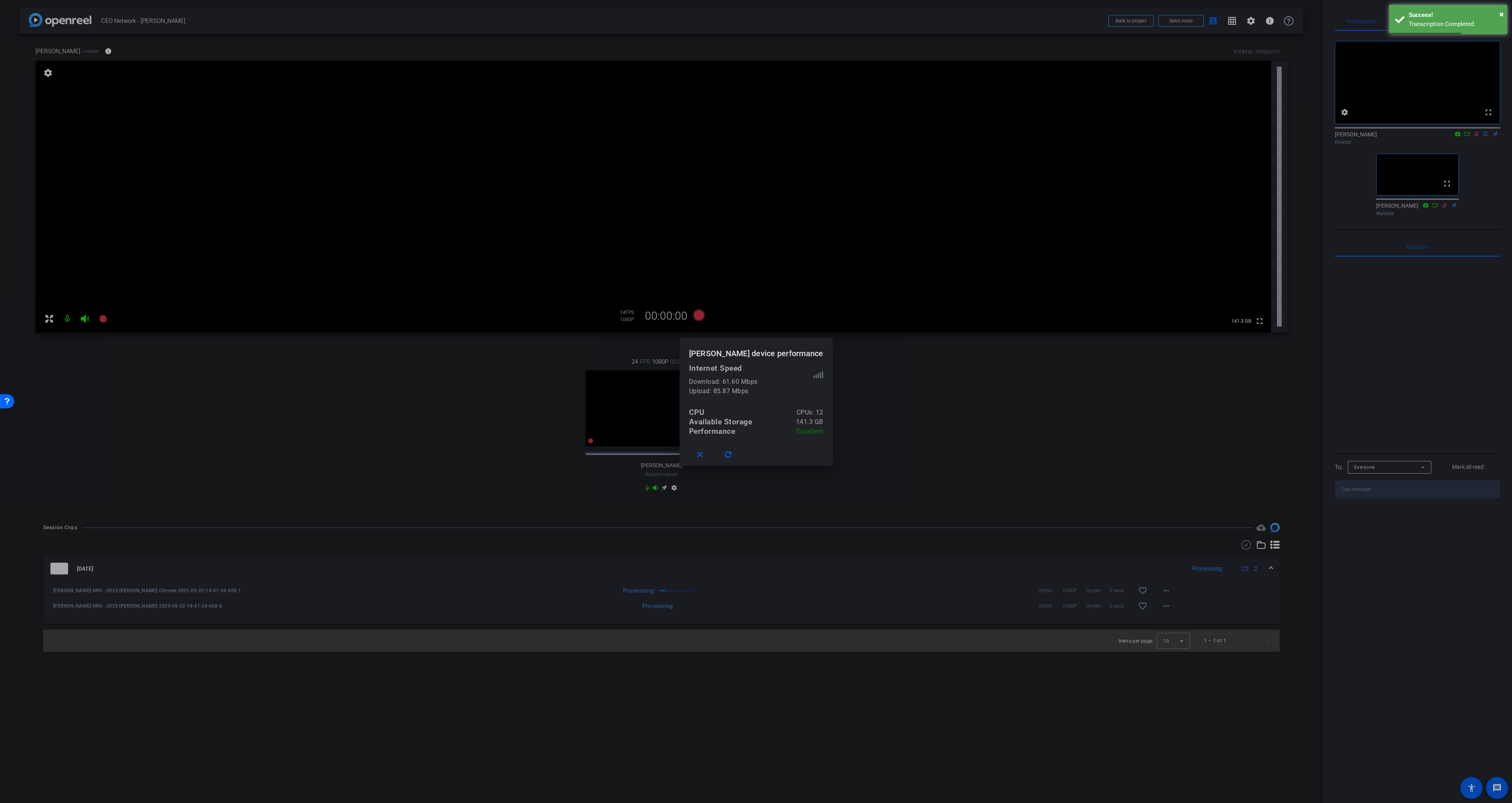
click at [479, 460] on div at bounding box center [756, 401] width 1512 height 803
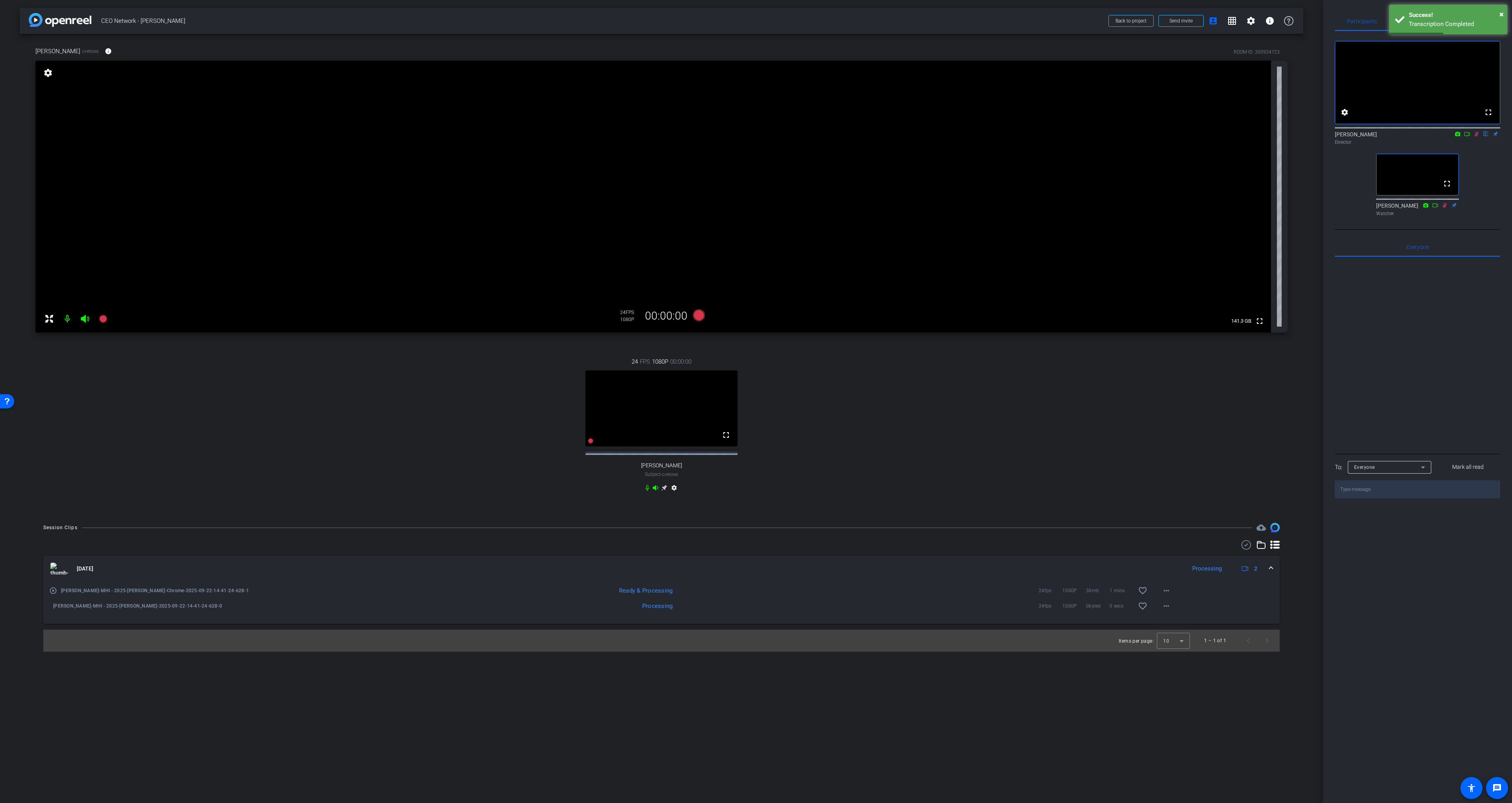
click at [664, 491] on icon at bounding box center [664, 488] width 6 height 6
click at [105, 49] on mat-icon "info" at bounding box center [108, 51] width 7 height 7
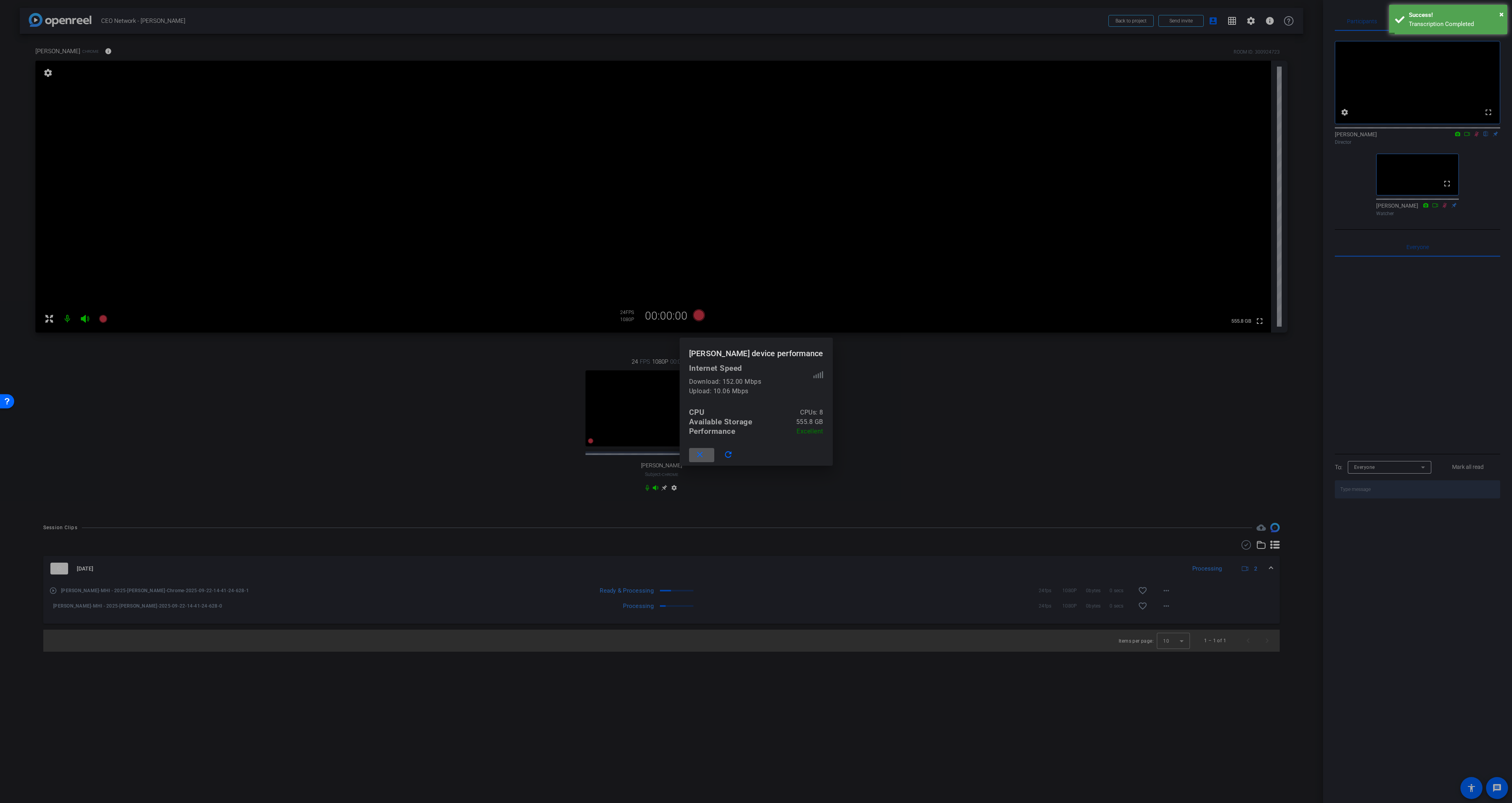
click at [171, 46] on div at bounding box center [756, 401] width 1512 height 803
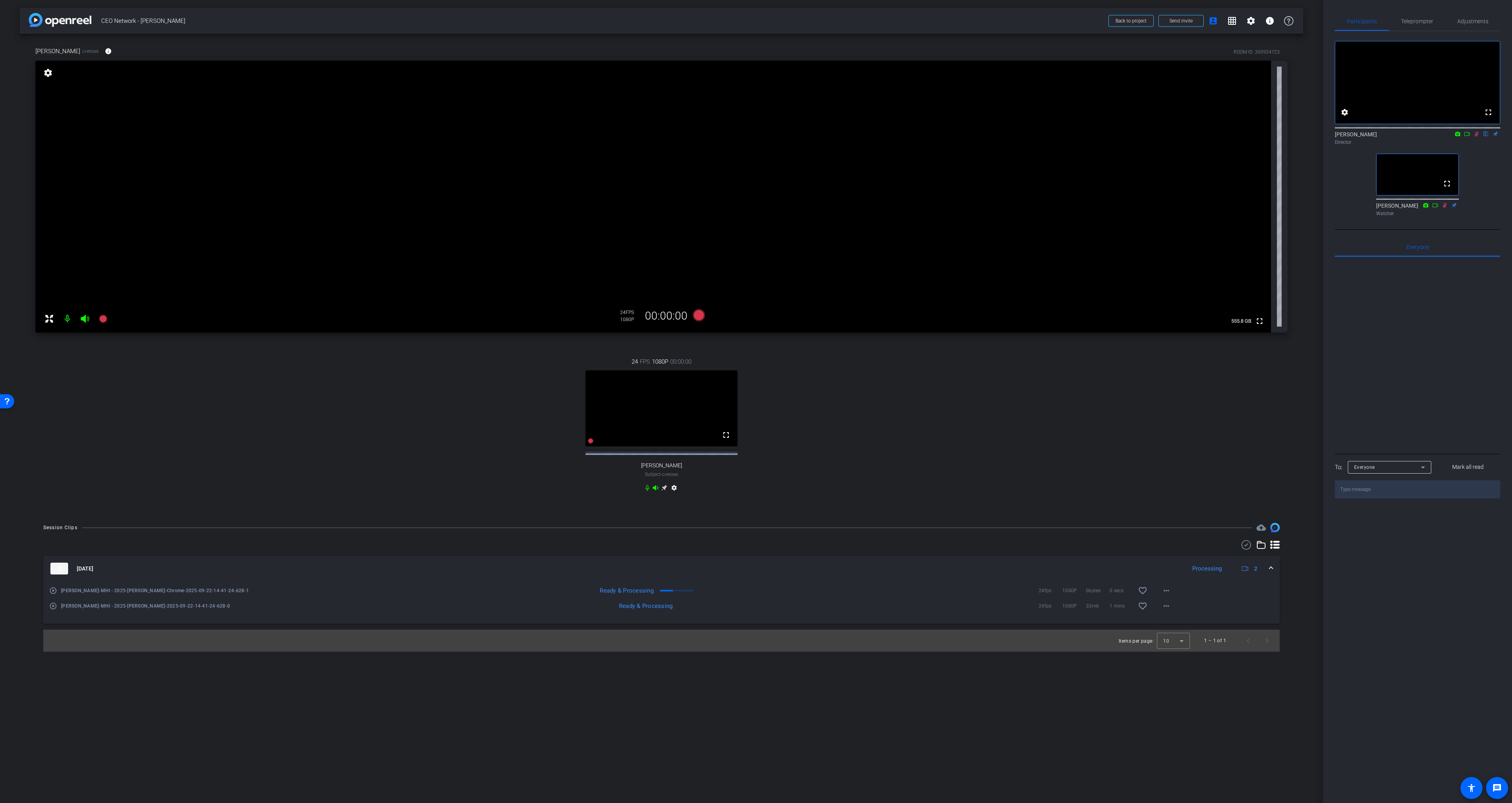
click at [56, 595] on mat-icon "play_circle_outline" at bounding box center [52, 590] width 8 height 8
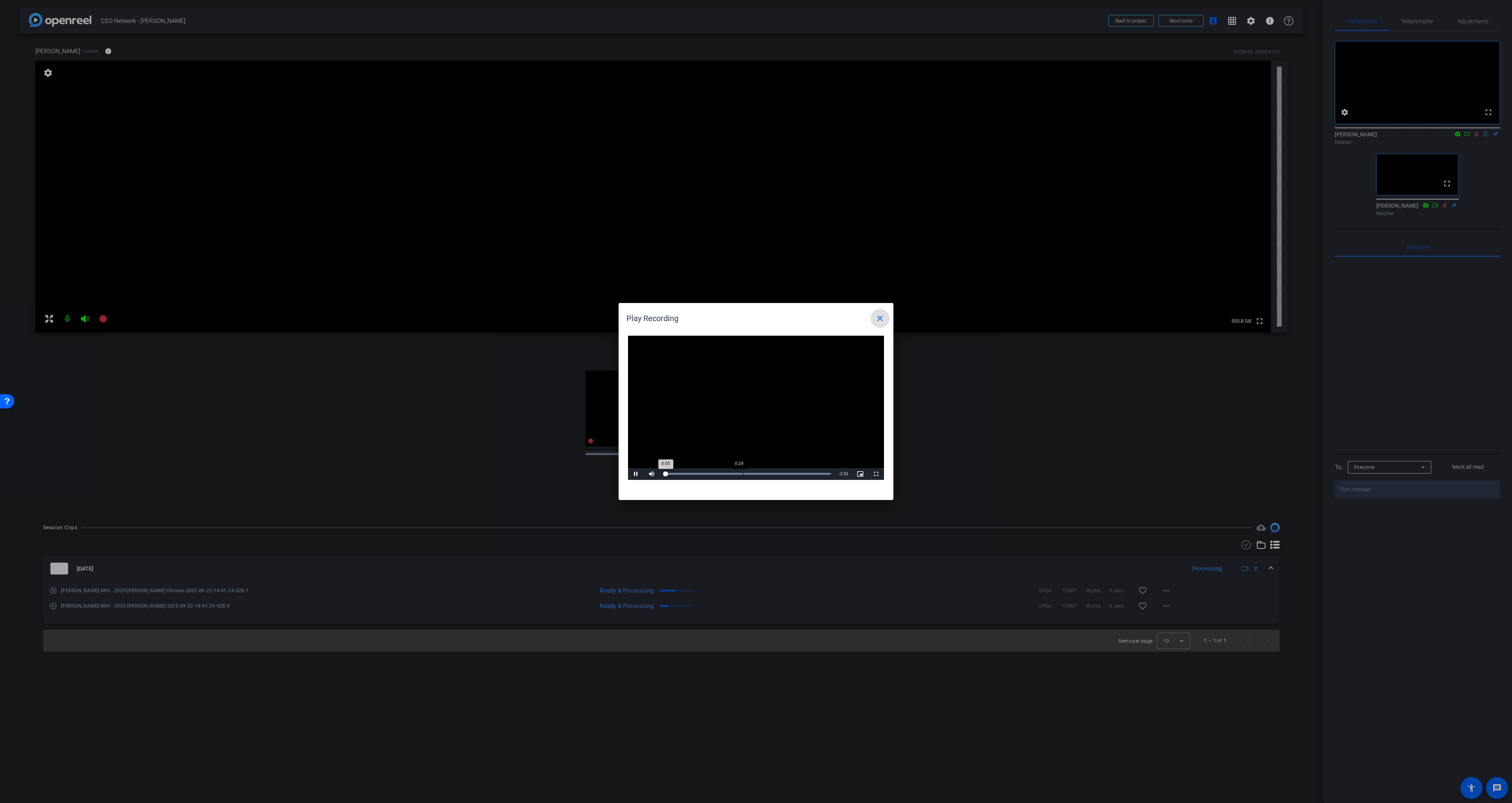
click at [730, 479] on div "Video Player is loading. Play Video Pause Mute Current Time 0:00 / Duration 1:0…" at bounding box center [756, 414] width 275 height 172
click at [731, 475] on div "Loaded : 100.00% 0:24 0:01" at bounding box center [747, 474] width 176 height 12
click at [762, 470] on div "Loaded : 100.00% 0:35 0:35" at bounding box center [747, 474] width 176 height 12
click at [785, 470] on div "Loaded : 100.00% 0:44 0:35" at bounding box center [747, 474] width 176 height 12
click at [667, 470] on div "Loaded : 100.00% 0:01 0:44" at bounding box center [747, 474] width 176 height 12
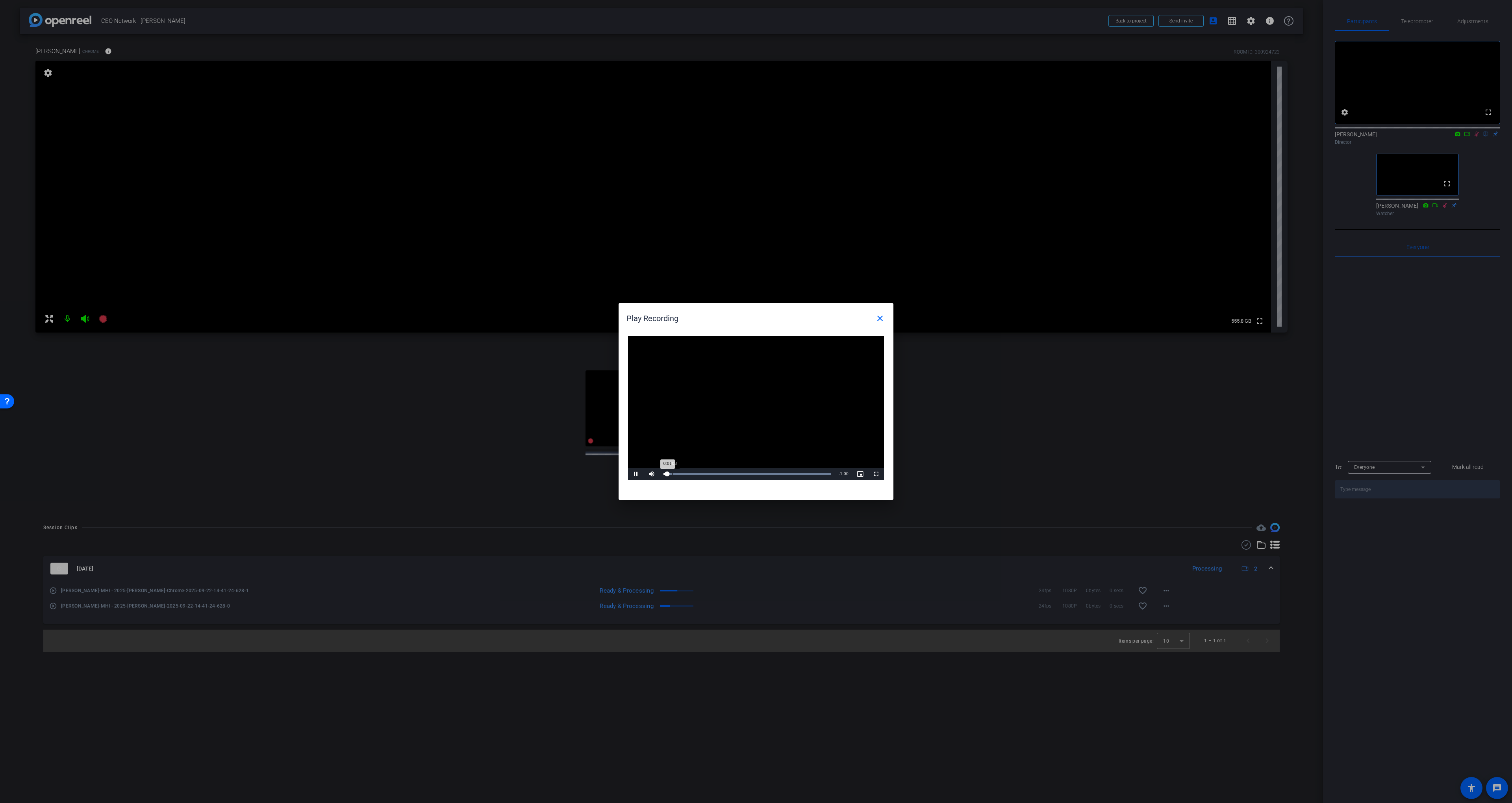
click at [672, 471] on div "Loaded : 100.00% 0:03 0:01" at bounding box center [747, 474] width 176 height 12
click at [676, 472] on div "Loaded : 100.00% 0:04 0:03" at bounding box center [747, 474] width 176 height 12
click at [679, 472] on div "Loaded : 100.00% 0:05 0:05" at bounding box center [747, 474] width 176 height 12
click at [682, 473] on div "Loaded : 100.00% 0:06 0:05" at bounding box center [747, 474] width 167 height 2
drag, startPoint x: 685, startPoint y: 473, endPoint x: 808, endPoint y: 472, distance: 123.0
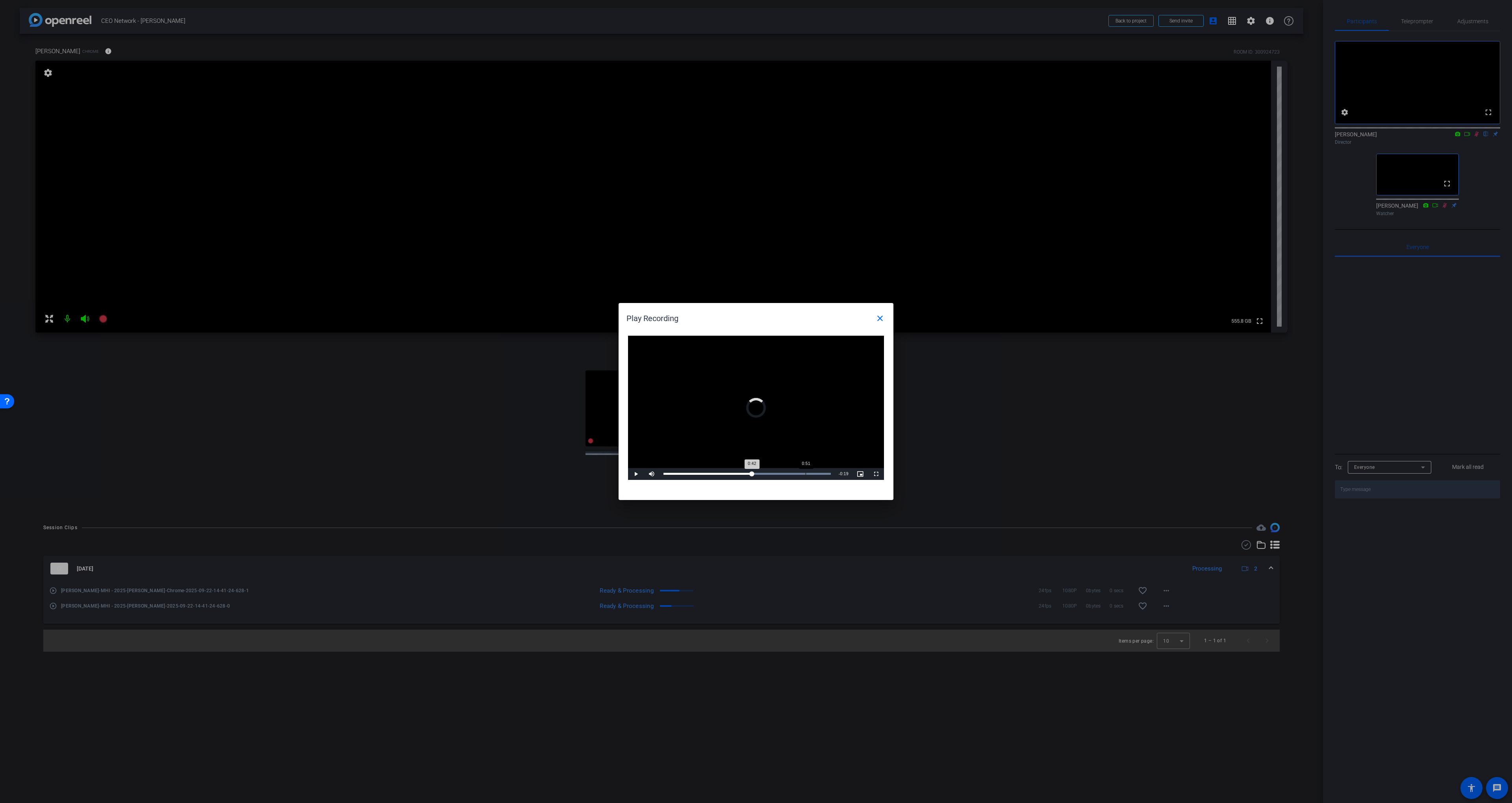
click at [807, 472] on div "Loaded : 100.00% 0:51 0:42" at bounding box center [747, 474] width 176 height 12
click at [877, 318] on mat-icon "close" at bounding box center [880, 318] width 9 height 9
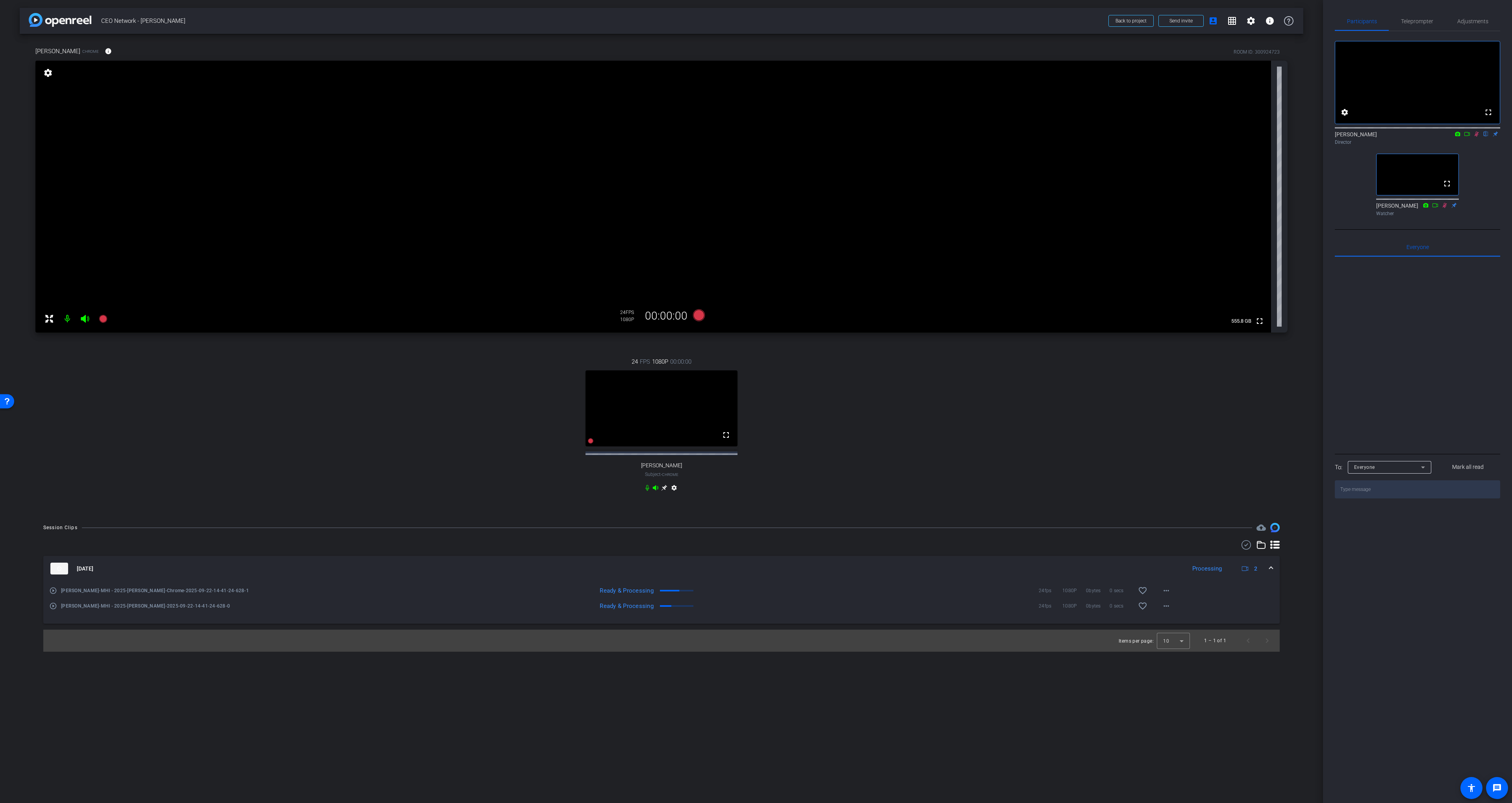
click at [981, 400] on div "24 FPS 1080P 00:00:00 fullscreen [PERSON_NAME] Subject - Chrome settings" at bounding box center [661, 426] width 1252 height 163
click at [55, 610] on mat-icon "play_circle_outline" at bounding box center [52, 606] width 8 height 8
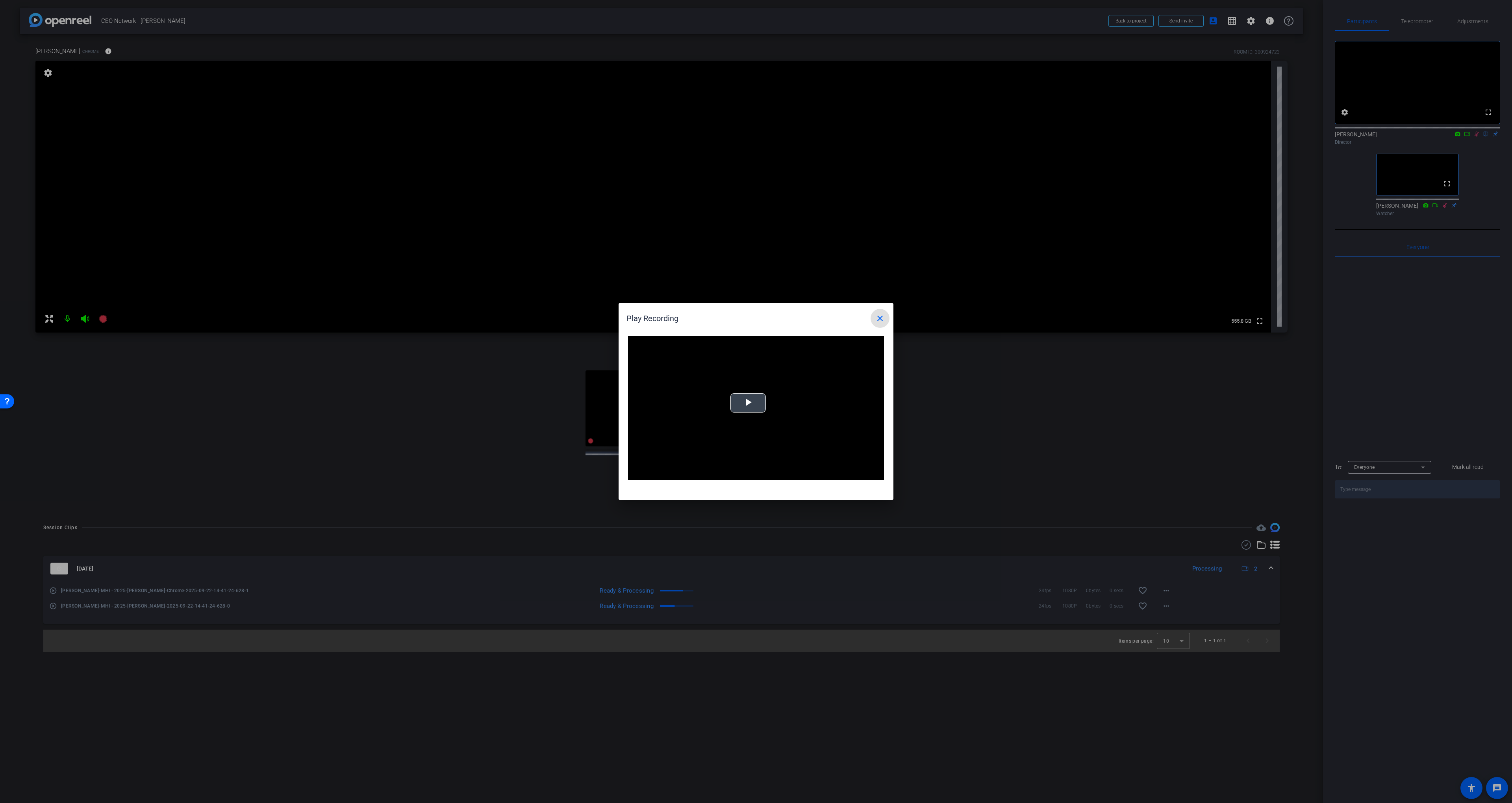
click at [754, 406] on video "Video Player" at bounding box center [756, 408] width 256 height 144
click at [746, 474] on div "0:30" at bounding box center [746, 474] width 0 height 2
click at [633, 474] on span "Video Player" at bounding box center [636, 474] width 15 height 0
click at [883, 316] on mat-icon "close" at bounding box center [880, 318] width 9 height 9
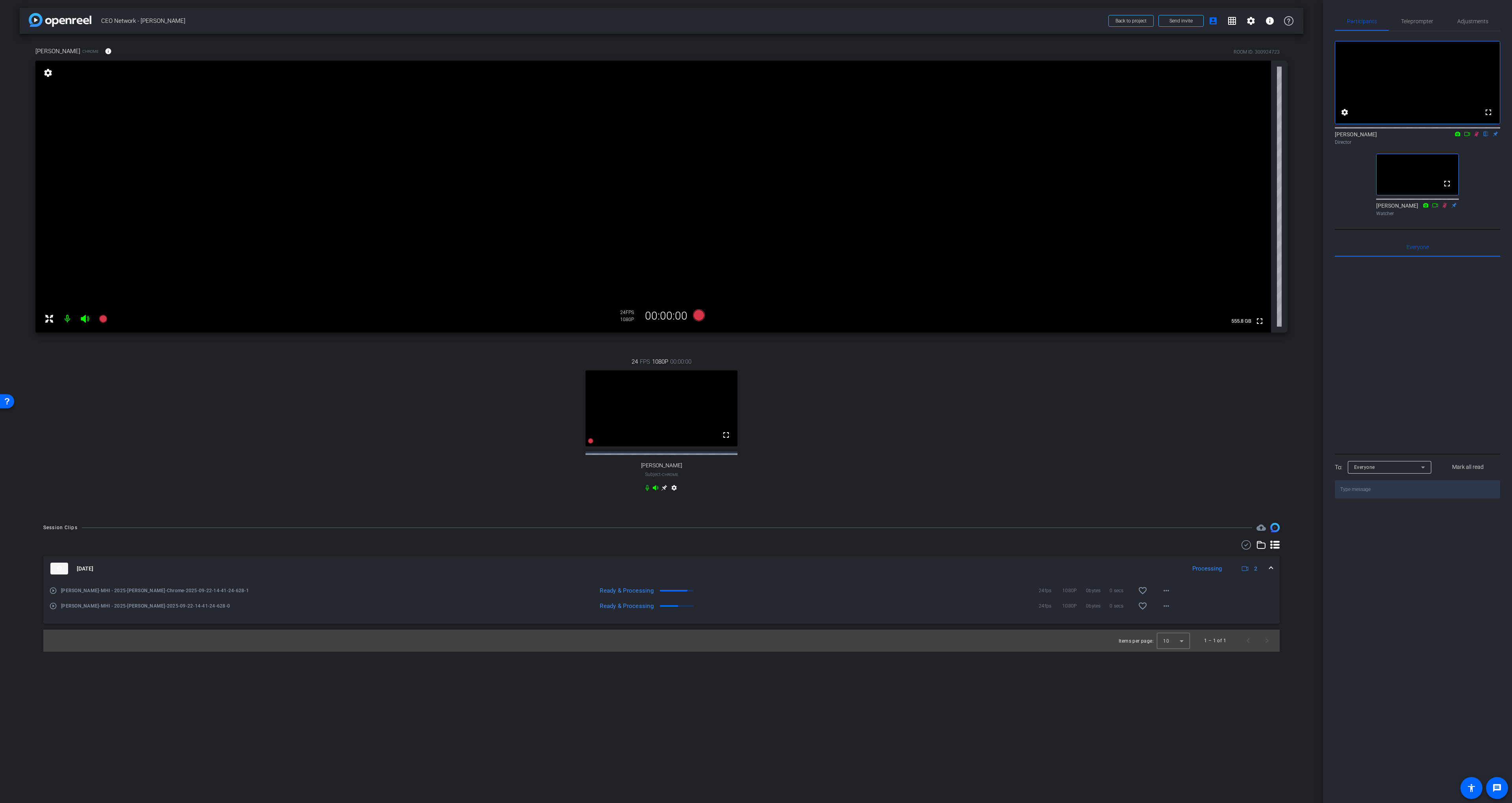
click at [981, 420] on div "24 FPS 1080P 00:00:00 fullscreen [PERSON_NAME] Subject - Chrome settings" at bounding box center [661, 426] width 1252 height 163
click at [821, 416] on div "24 FPS 1080P 00:00:00 fullscreen [PERSON_NAME] Subject - Chrome settings" at bounding box center [661, 426] width 1252 height 163
click at [52, 595] on mat-icon "play_circle_outline" at bounding box center [52, 590] width 8 height 8
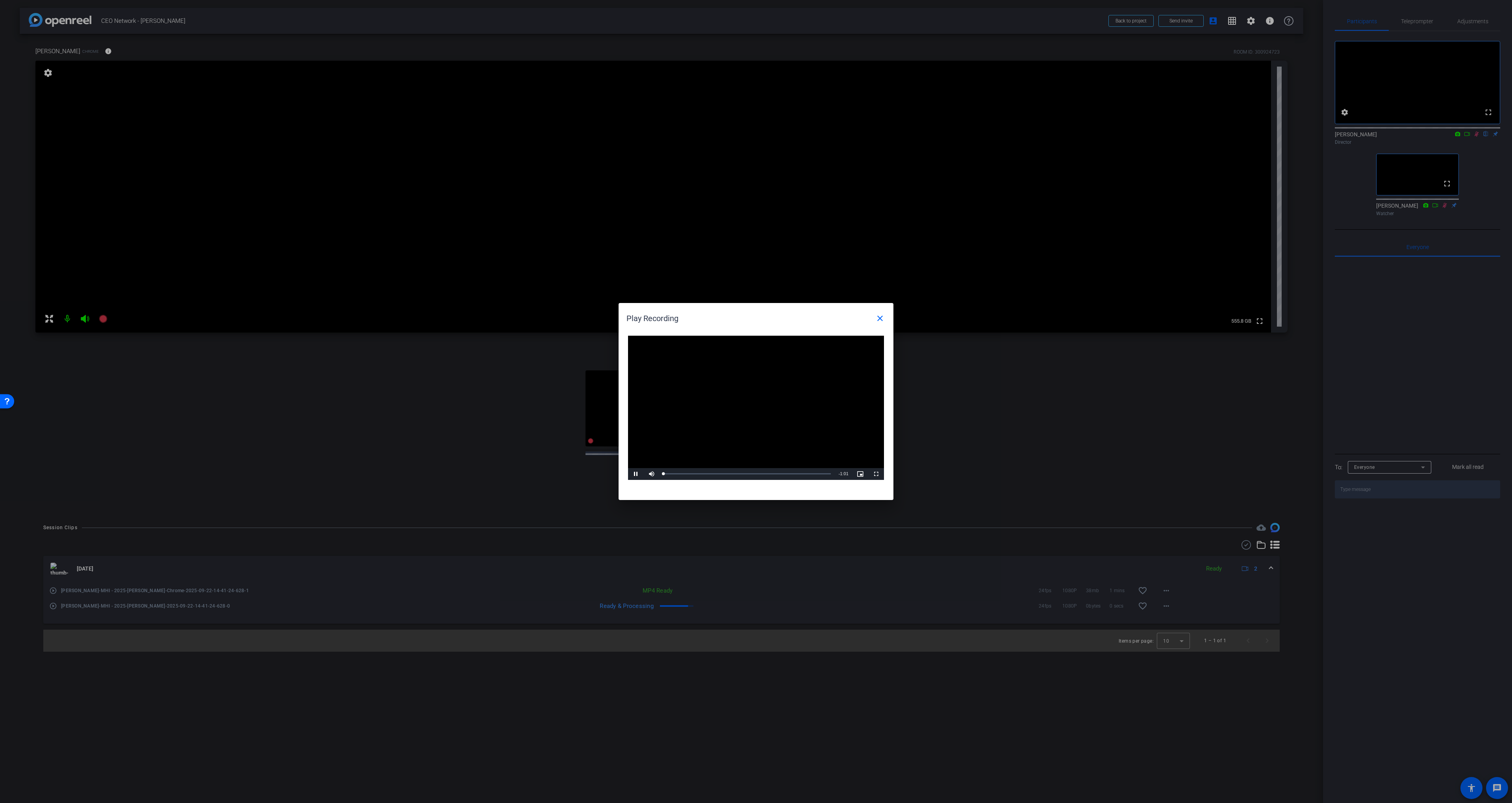
click at [743, 412] on video "Video Player" at bounding box center [756, 408] width 256 height 144
click at [736, 478] on div "Loaded : 100.00% 0:26 0:00" at bounding box center [747, 474] width 176 height 12
drag, startPoint x: 771, startPoint y: 474, endPoint x: 777, endPoint y: 474, distance: 6.0
click at [771, 474] on div "Loaded : 100.00% 0:39 0:26" at bounding box center [747, 474] width 167 height 2
click at [880, 320] on mat-icon "close" at bounding box center [880, 318] width 9 height 9
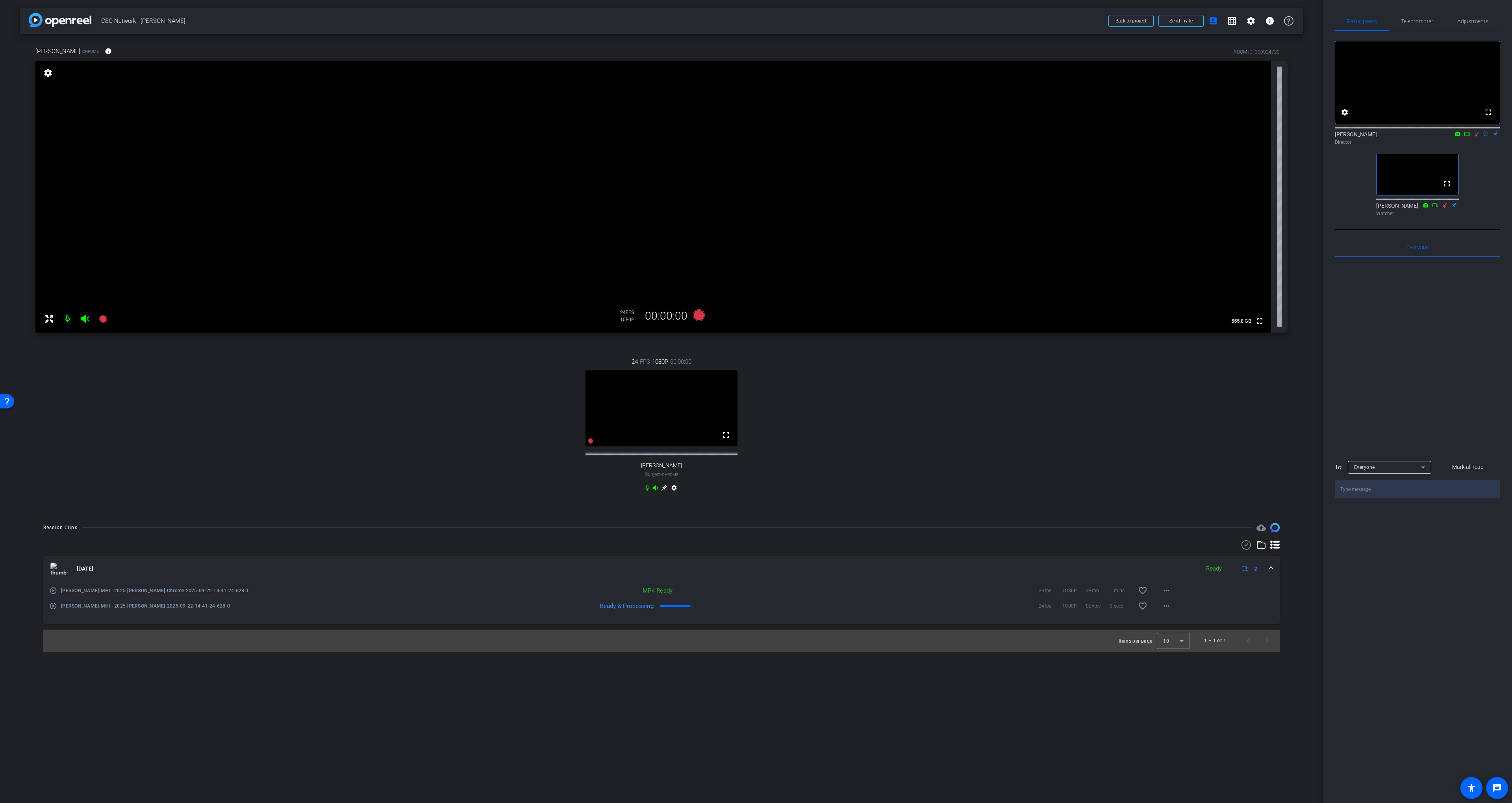
click at [905, 406] on div "24 FPS 1080P 00:00:00 fullscreen [PERSON_NAME] Subject - Chrome settings" at bounding box center [661, 426] width 1252 height 163
drag, startPoint x: 1477, startPoint y: 141, endPoint x: 1477, endPoint y: 134, distance: 7.0
click at [1040, 137] on icon at bounding box center [1476, 134] width 6 height 5
click at [666, 491] on icon at bounding box center [664, 488] width 6 height 6
click at [838, 421] on div "24 FPS 1080P 00:00:00 fullscreen [PERSON_NAME] Subject - Chrome settings" at bounding box center [661, 426] width 1252 height 163
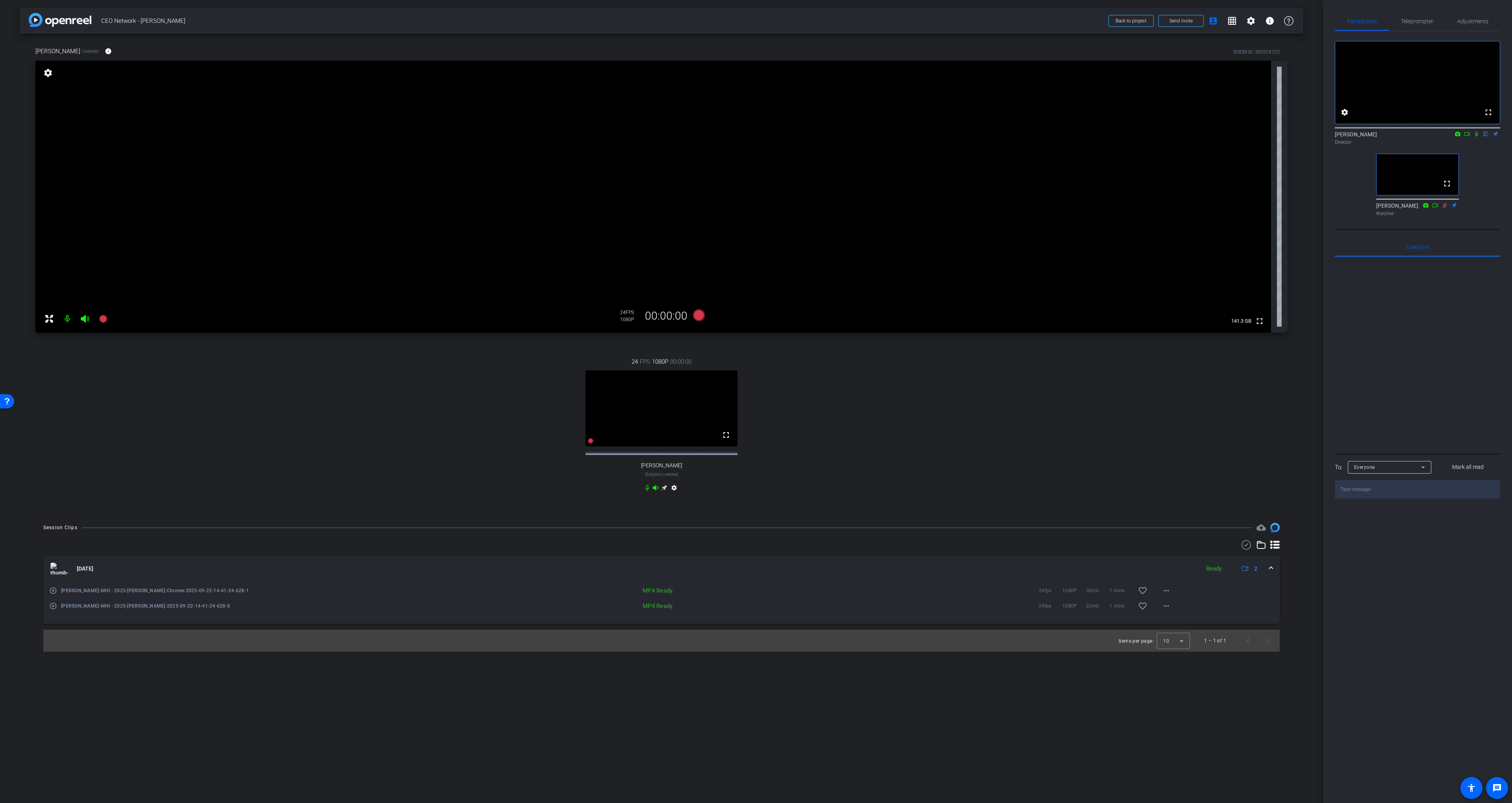
click at [53, 595] on mat-icon "play_circle_outline" at bounding box center [52, 590] width 8 height 8
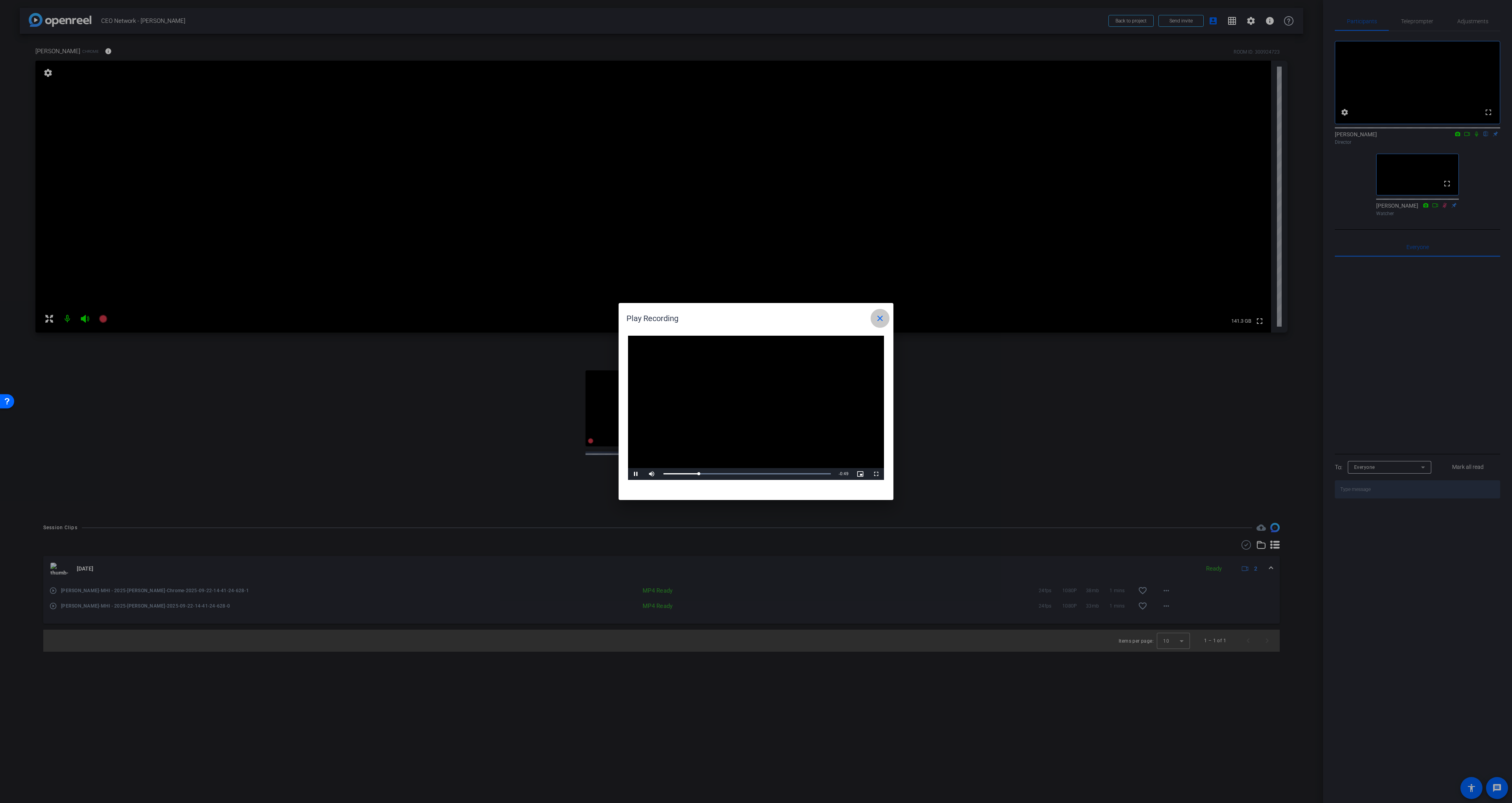
click at [876, 320] on mat-icon "close" at bounding box center [880, 318] width 9 height 9
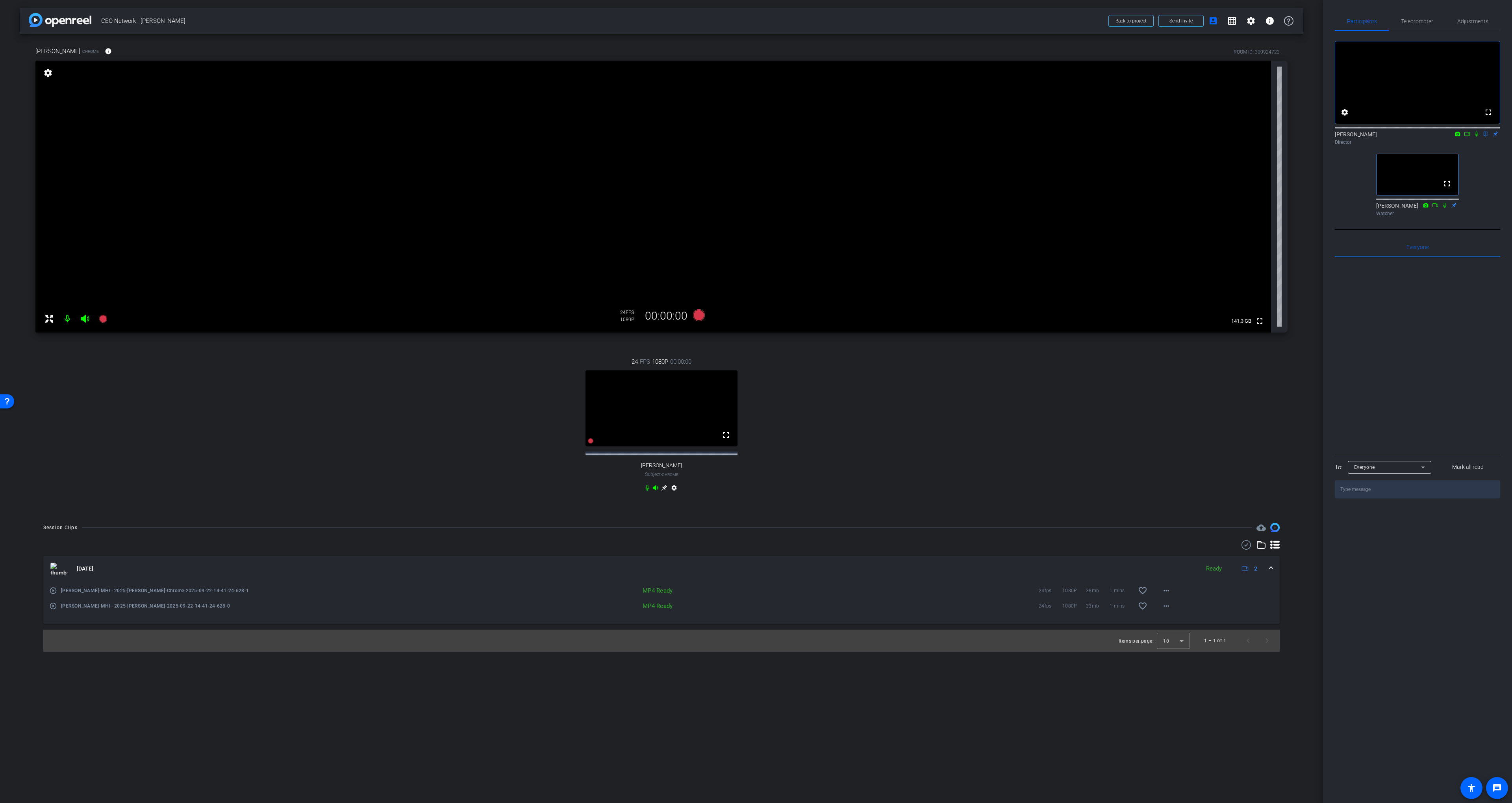
click at [1040, 137] on icon at bounding box center [1476, 134] width 6 height 5
drag, startPoint x: 1482, startPoint y: 178, endPoint x: 1482, endPoint y: 162, distance: 16.0
click at [1040, 178] on div "fullscreen settings [PERSON_NAME] flip Director fullscreen [PERSON_NAME] Watcher" at bounding box center [1418, 125] width 165 height 189
click at [1040, 137] on icon at bounding box center [1476, 134] width 6 height 5
click at [1040, 167] on div "fullscreen settings [PERSON_NAME] flip Director fullscreen [PERSON_NAME] Watcher" at bounding box center [1418, 125] width 165 height 189
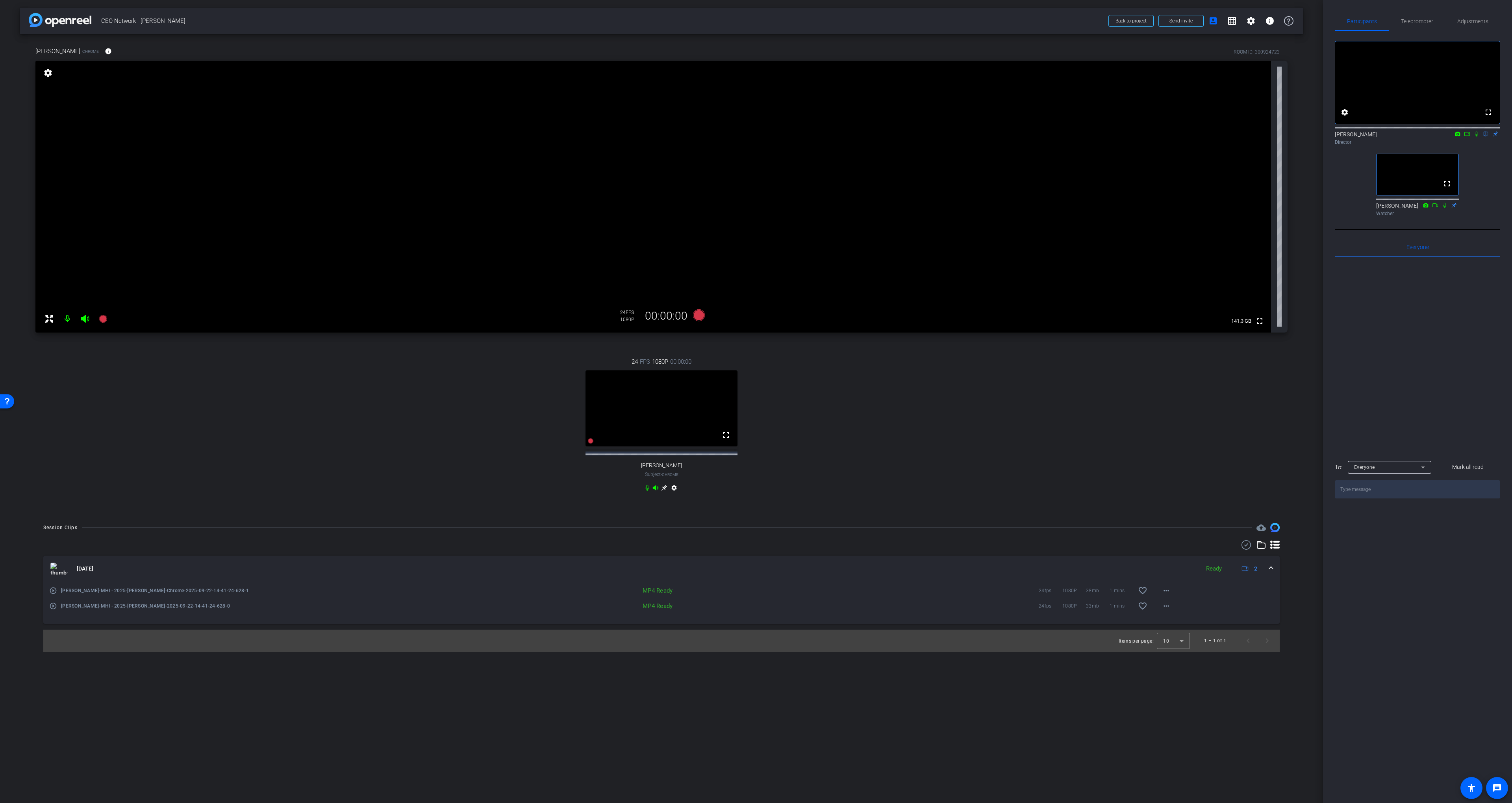
click at [1040, 137] on icon at bounding box center [1476, 134] width 6 height 5
click at [1040, 165] on div "fullscreen settings [PERSON_NAME] flip Director fullscreen [PERSON_NAME] Watcher" at bounding box center [1418, 125] width 165 height 189
click at [1040, 137] on icon at bounding box center [1476, 134] width 6 height 5
